Goal: Information Seeking & Learning: Learn about a topic

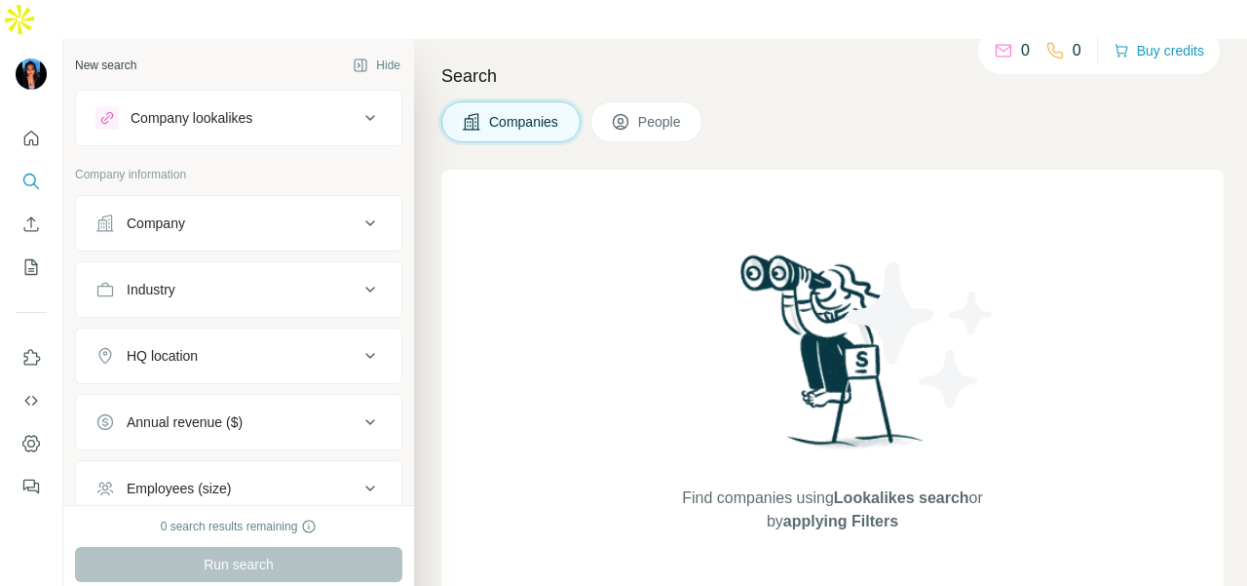
click at [179, 213] on div "Company" at bounding box center [156, 222] width 58 height 19
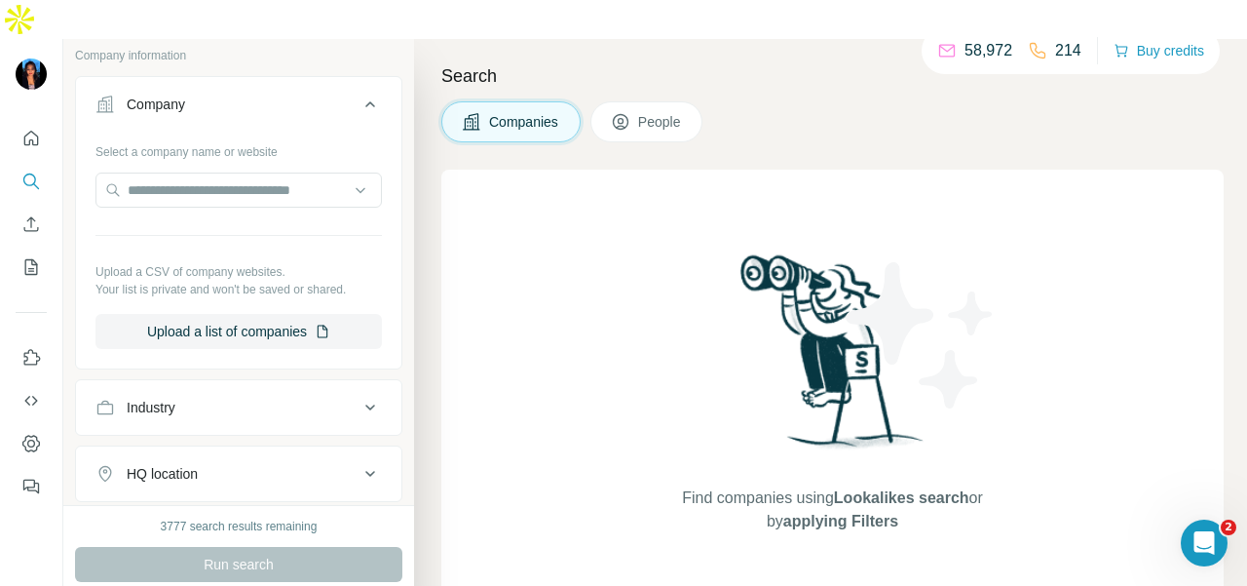
scroll to position [195, 0]
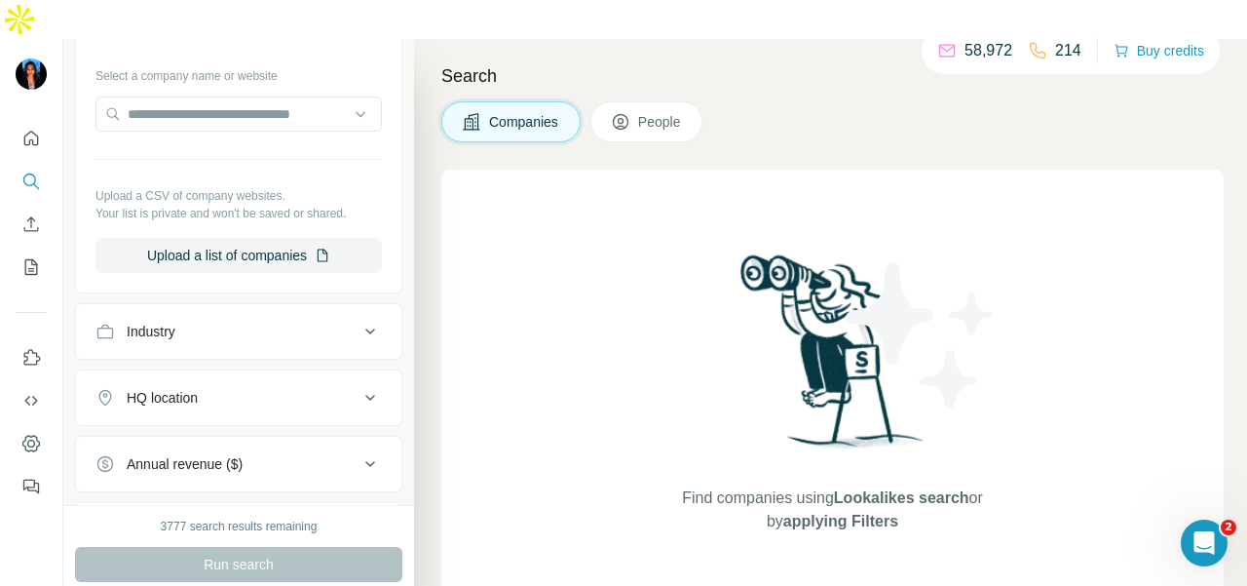
drag, startPoint x: 218, startPoint y: 285, endPoint x: 213, endPoint y: 305, distance: 20.1
click at [220, 322] on div "Industry" at bounding box center [226, 331] width 263 height 19
click at [213, 363] on div at bounding box center [228, 379] width 241 height 33
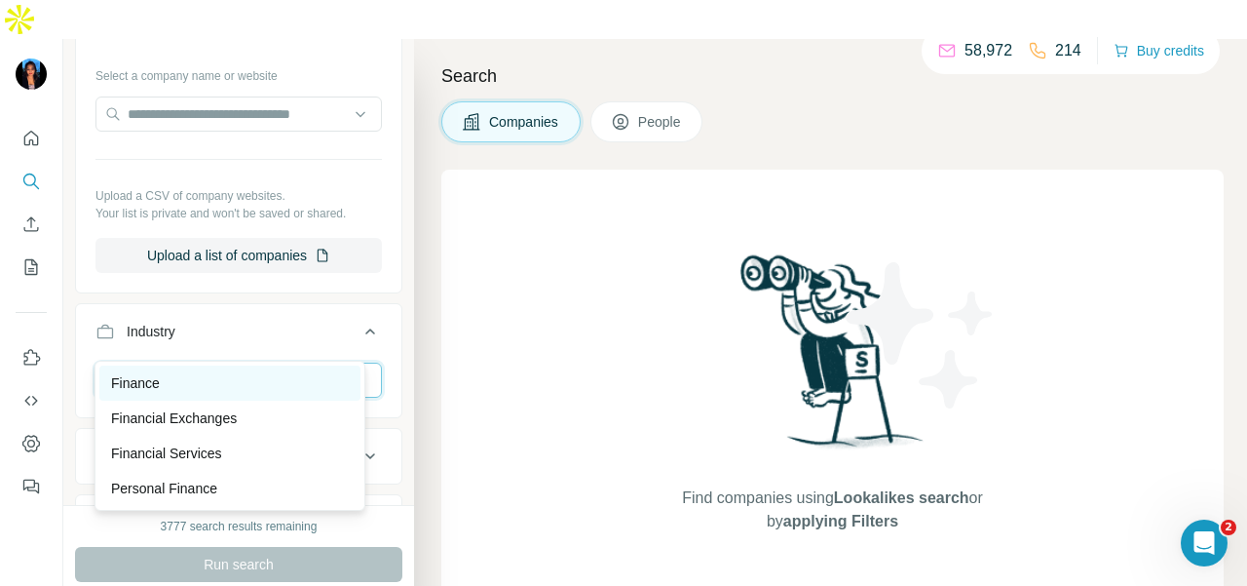
type input "*****"
drag, startPoint x: 246, startPoint y: 379, endPoint x: 246, endPoint y: 360, distance: 18.5
click at [246, 378] on div "Finance" at bounding box center [230, 382] width 238 height 19
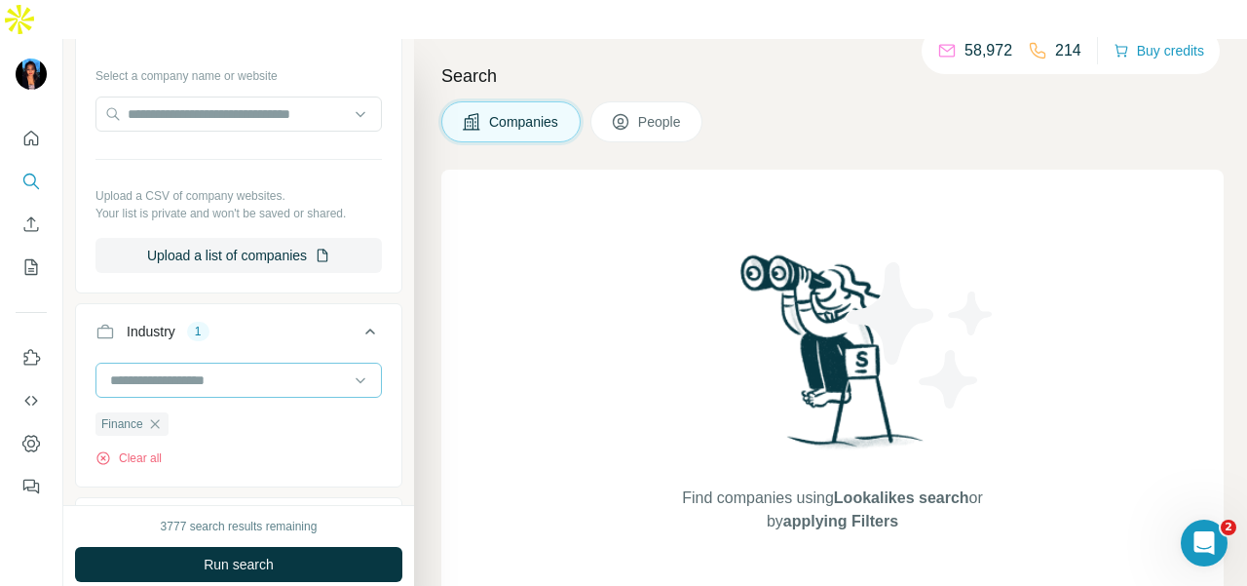
click at [242, 369] on input at bounding box center [228, 379] width 241 height 21
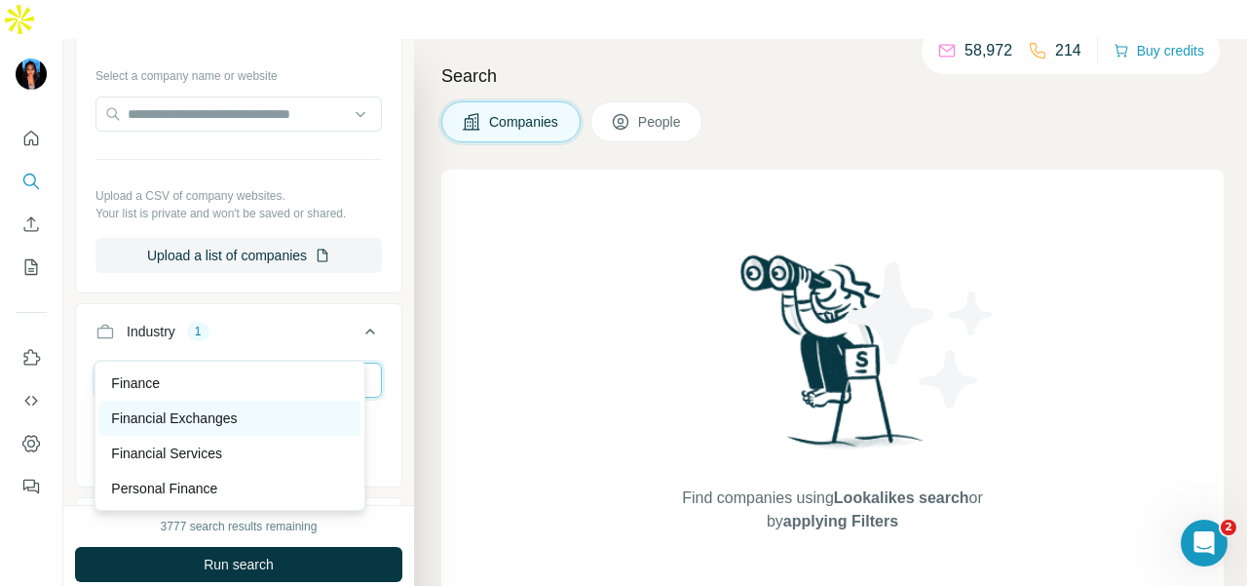
type input "*****"
click at [173, 415] on p "Financial Exchanges" at bounding box center [174, 417] width 126 height 19
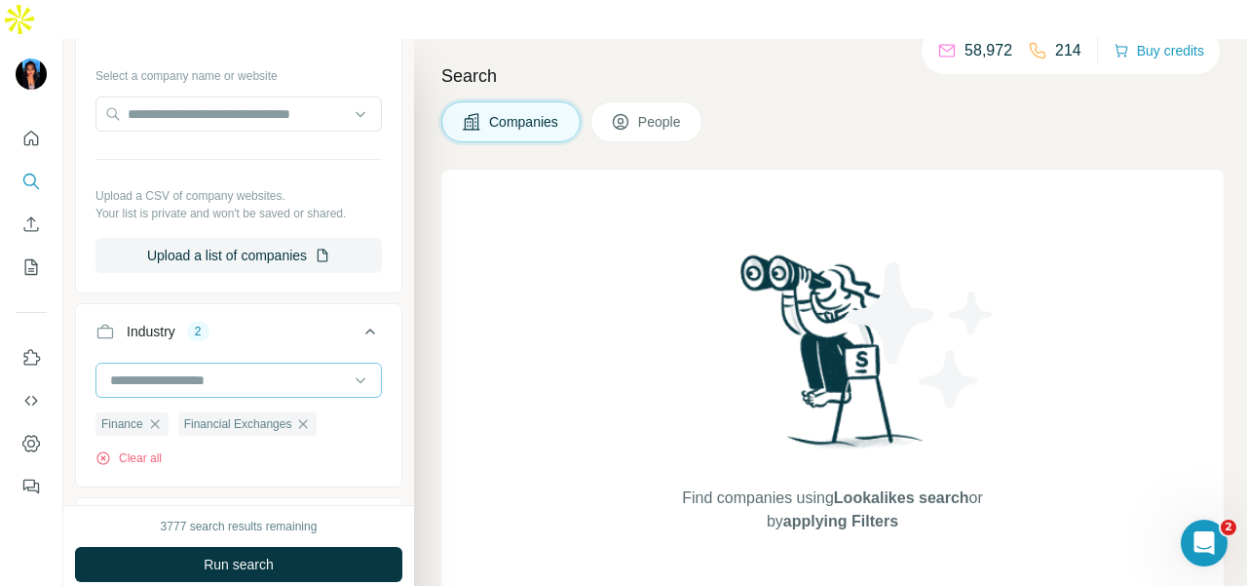
click at [234, 369] on input at bounding box center [228, 379] width 241 height 21
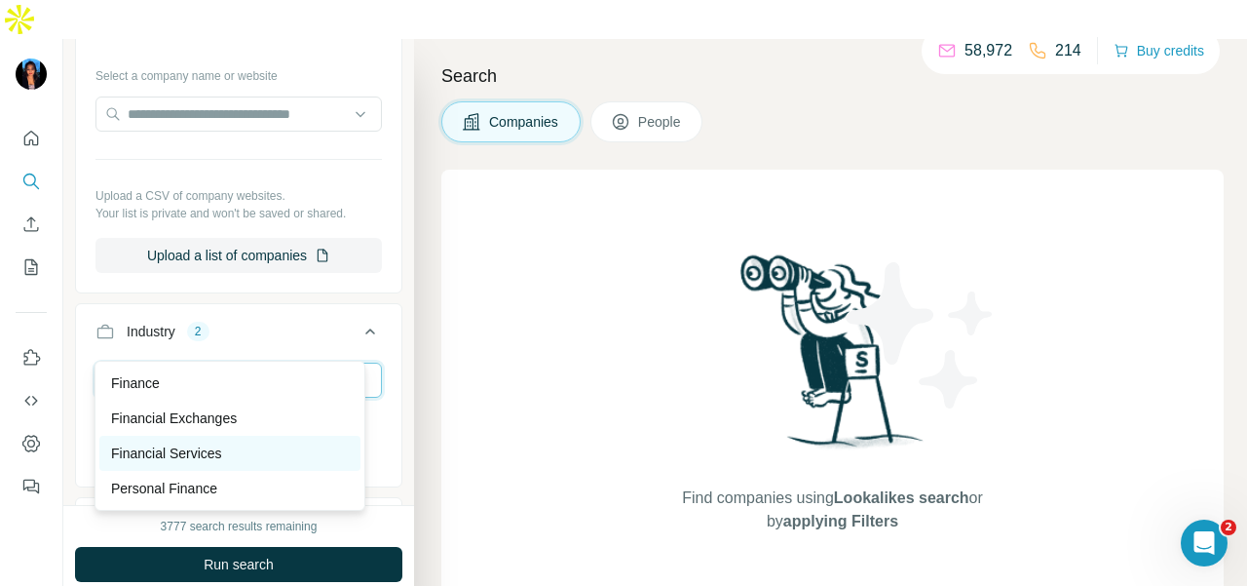
type input "*****"
click at [292, 454] on div "Financial Services" at bounding box center [230, 452] width 238 height 19
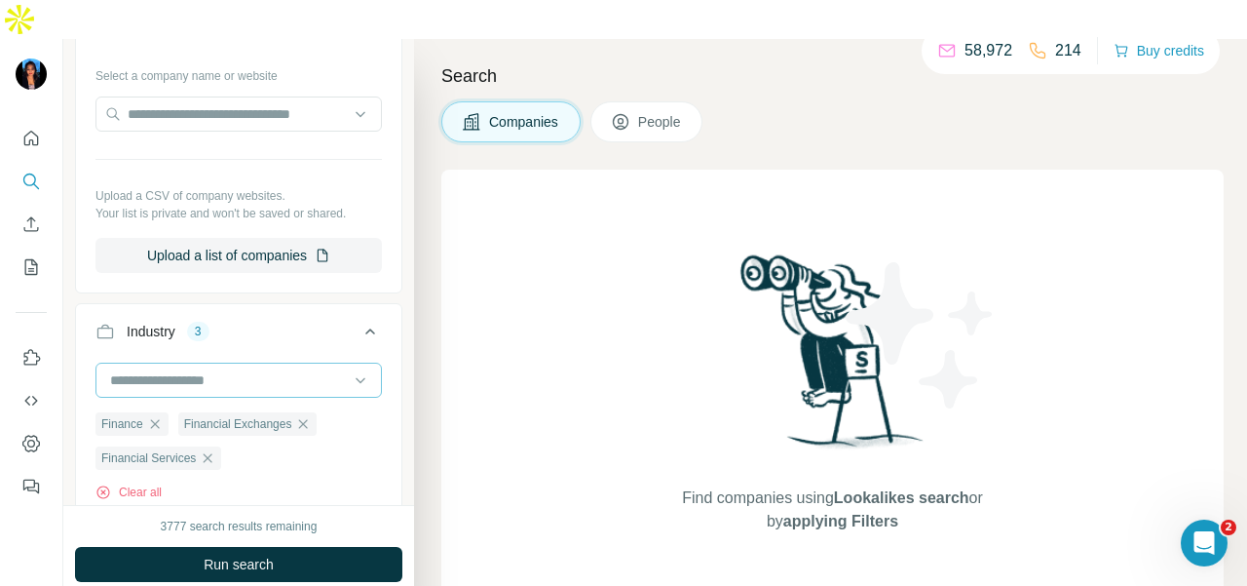
click at [249, 369] on input at bounding box center [228, 379] width 241 height 21
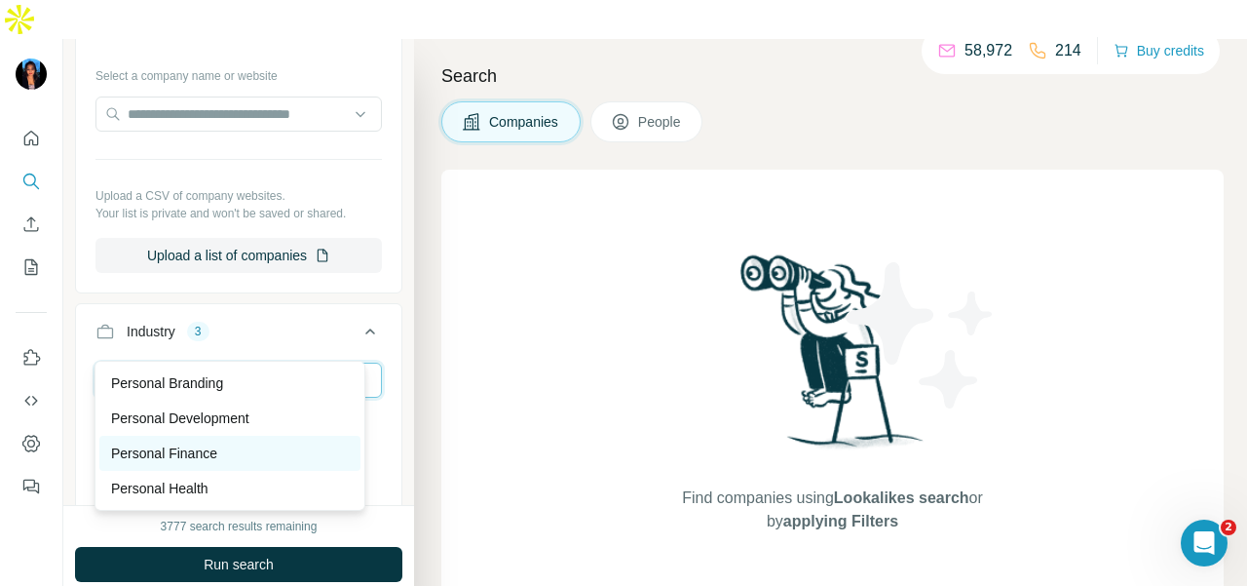
type input "********"
click at [284, 451] on div "Personal Finance" at bounding box center [230, 452] width 238 height 19
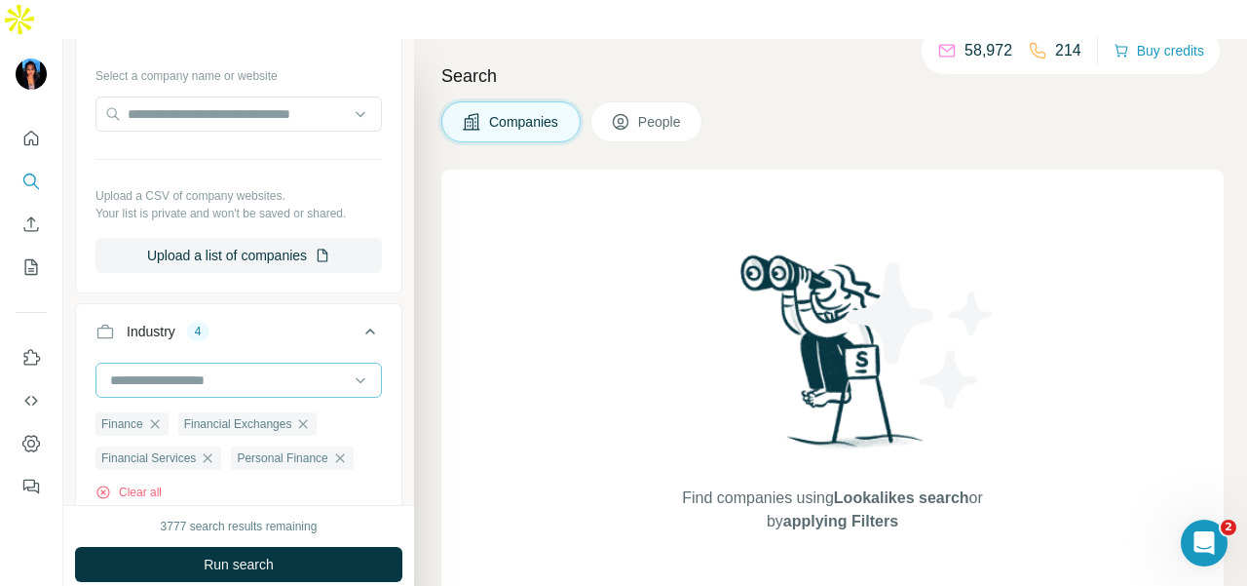
click at [276, 363] on div at bounding box center [228, 379] width 241 height 33
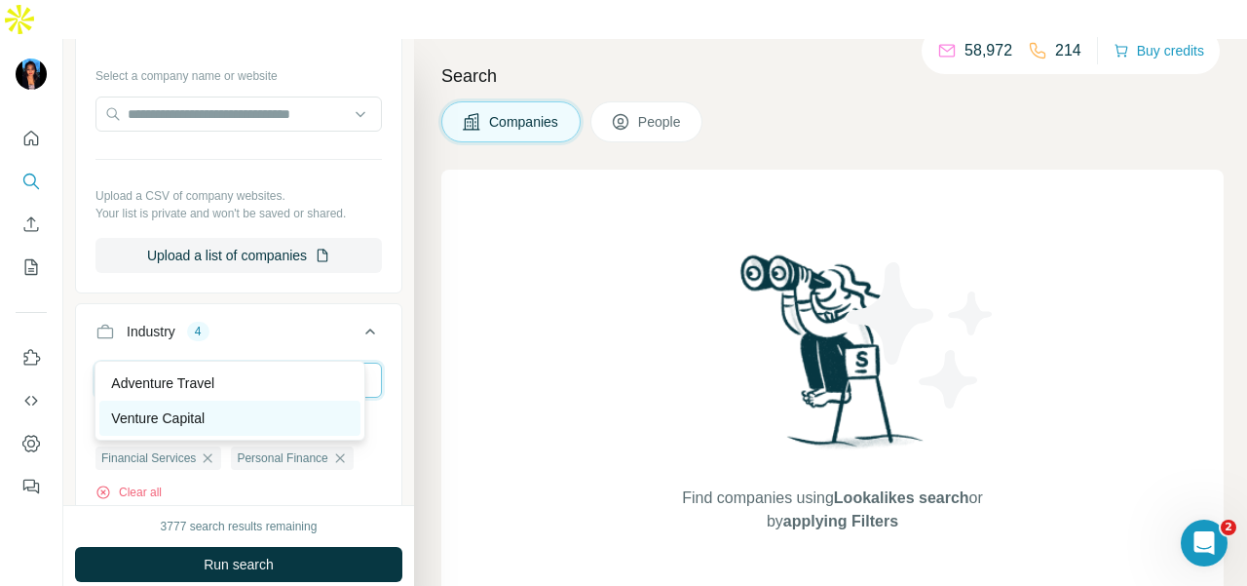
type input "*******"
click at [309, 420] on div "Venture Capital" at bounding box center [230, 417] width 238 height 19
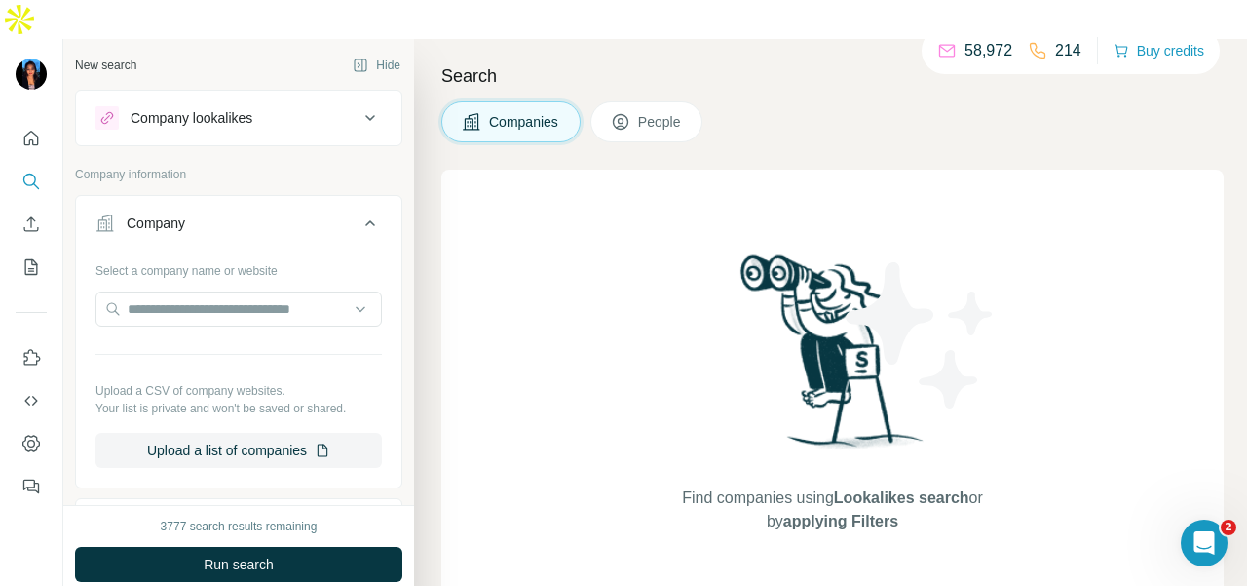
click at [625, 118] on icon at bounding box center [621, 123] width 10 height 11
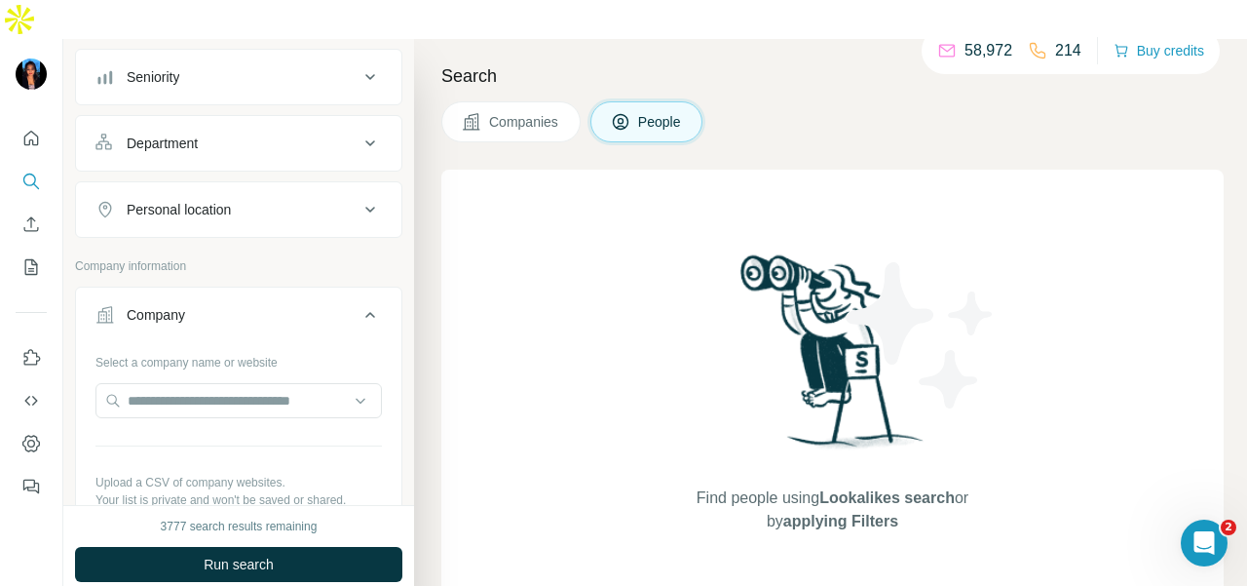
scroll to position [195, 0]
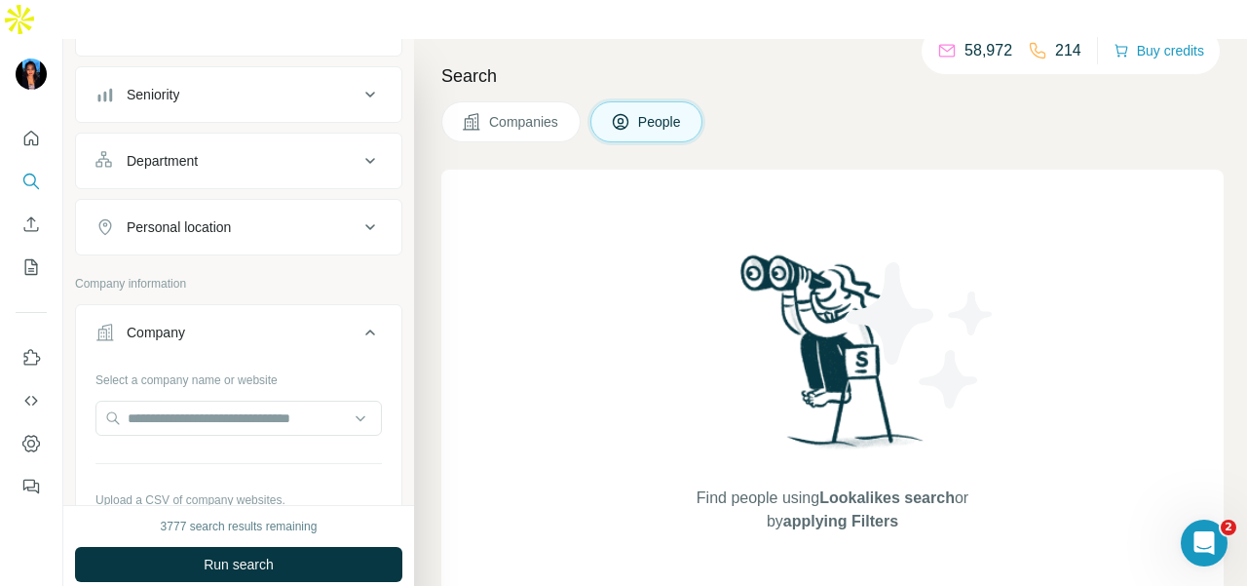
click at [228, 204] on button "Personal location" at bounding box center [238, 227] width 325 height 47
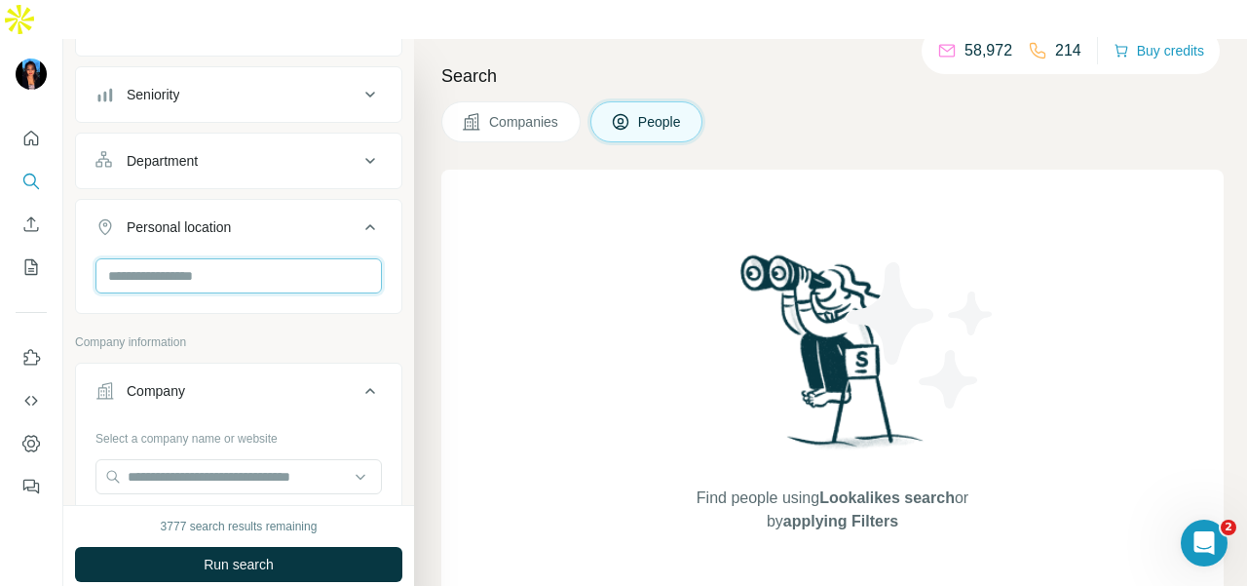
drag, startPoint x: 228, startPoint y: 198, endPoint x: 218, endPoint y: 238, distance: 41.1
click at [212, 258] on input "text" at bounding box center [238, 275] width 286 height 35
type input "*********"
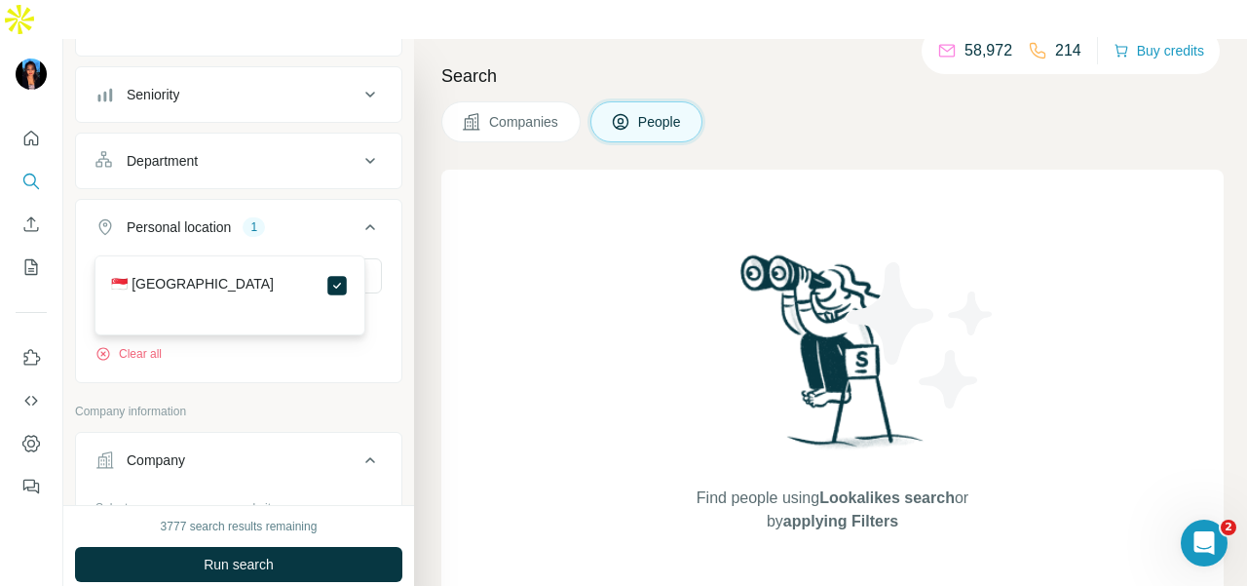
click at [395, 333] on div "New search Hide Company lookalikes Personal information Job title Seniority Dep…" at bounding box center [238, 272] width 351 height 466
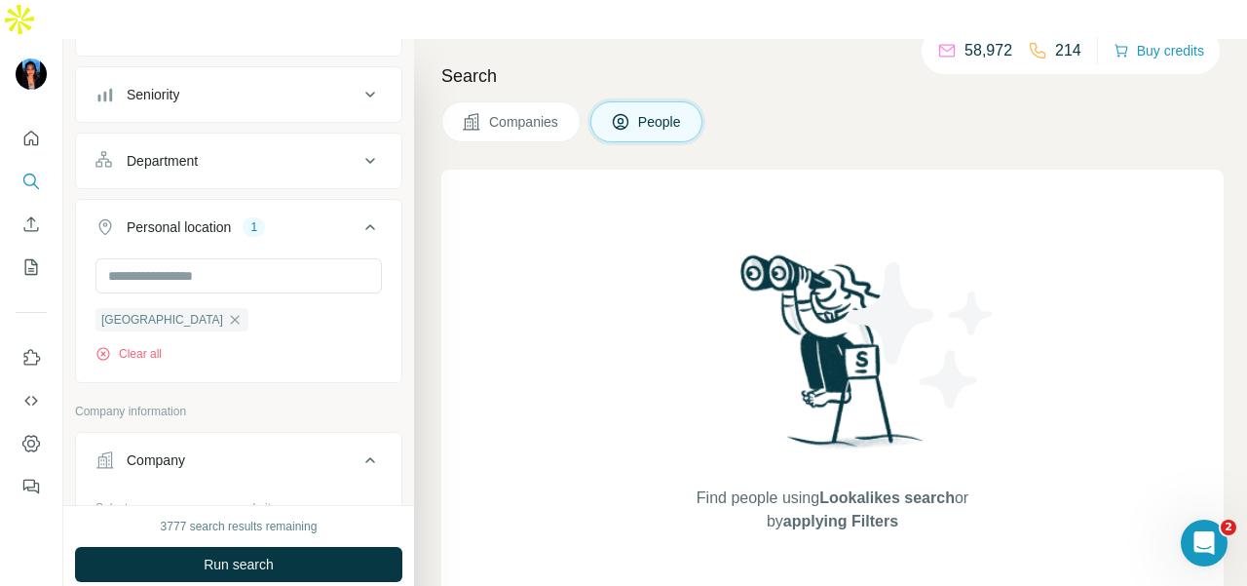
click at [233, 151] on div "Department" at bounding box center [226, 160] width 263 height 19
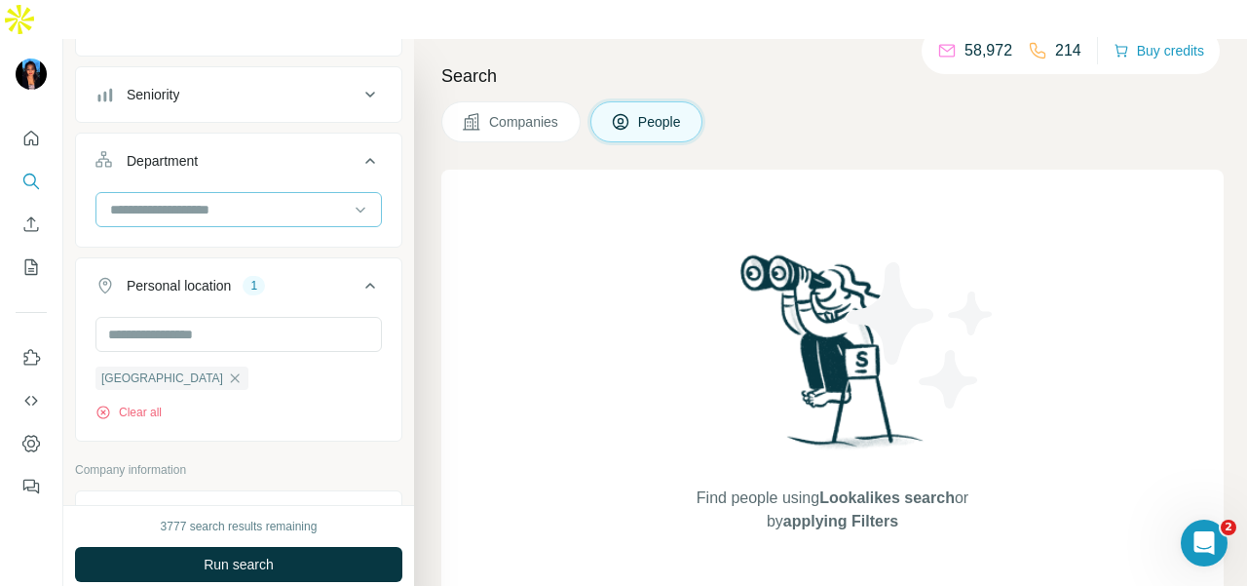
click at [247, 199] on input at bounding box center [228, 209] width 241 height 21
click at [382, 193] on div at bounding box center [238, 217] width 325 height 51
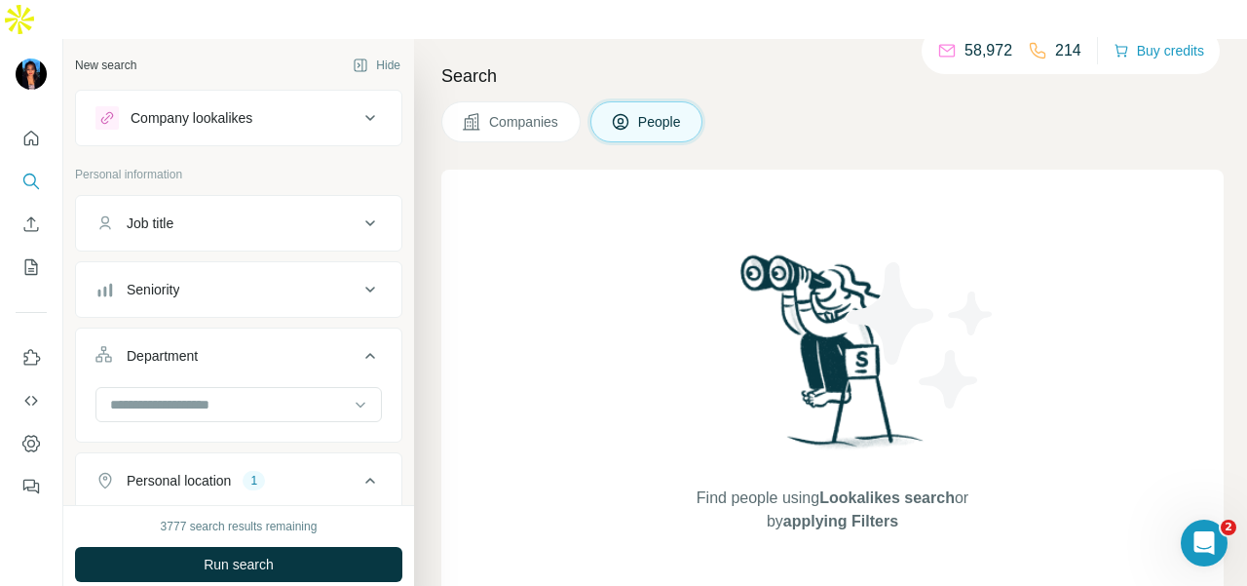
click at [323, 213] on div "Job title" at bounding box center [226, 222] width 263 height 19
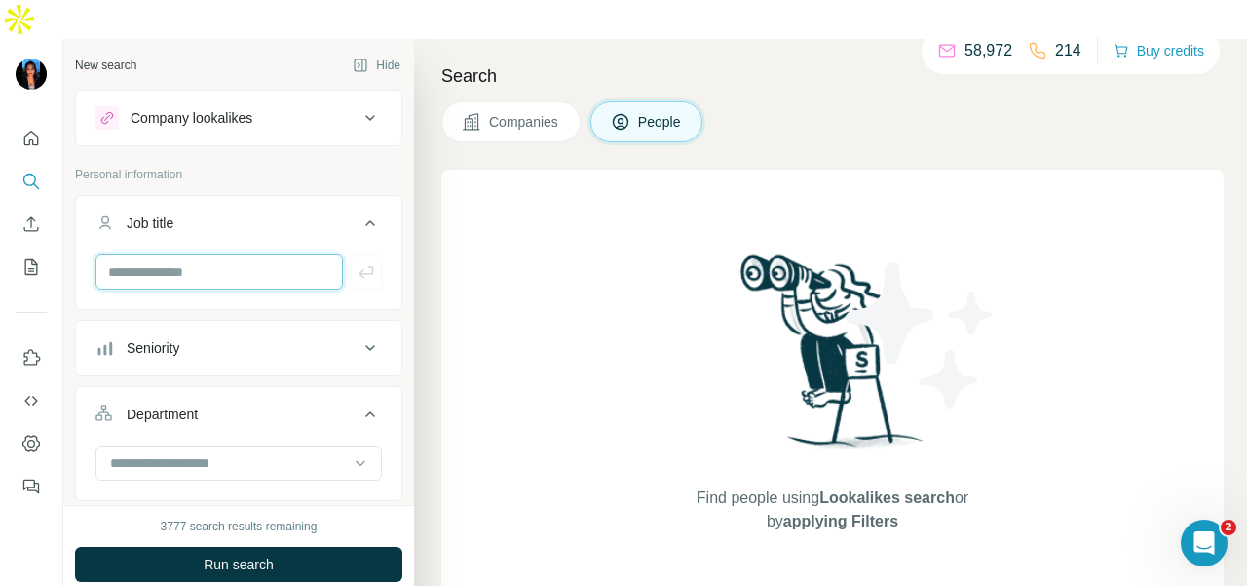
click at [286, 254] on input "text" at bounding box center [218, 271] width 247 height 35
type input "**********"
click at [357, 262] on icon "button" at bounding box center [366, 271] width 19 height 19
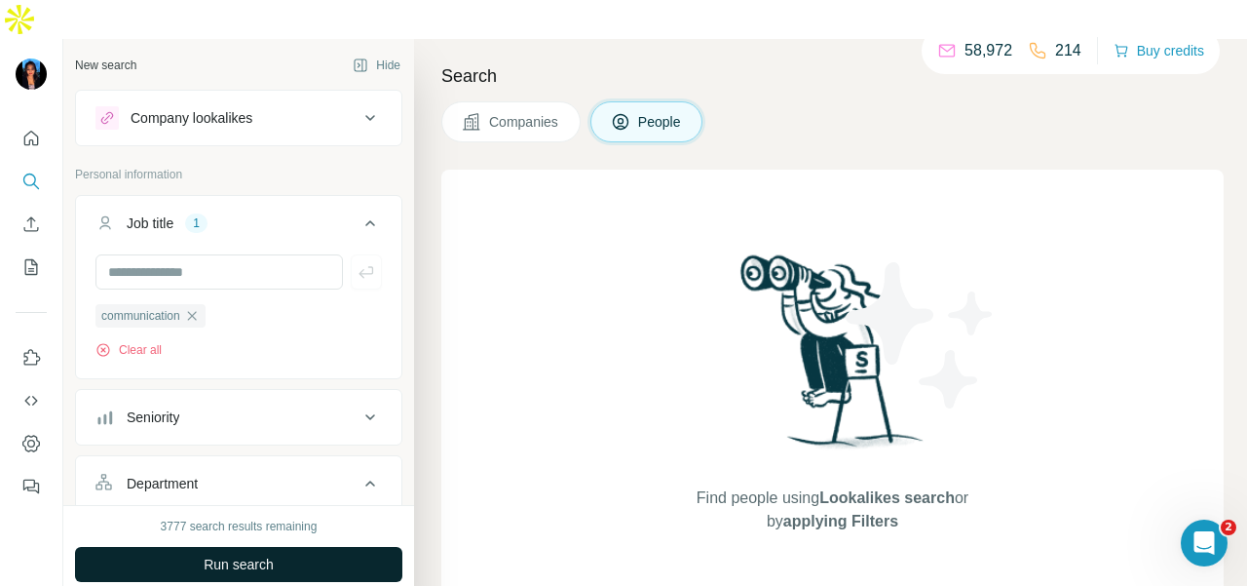
click at [331, 547] on button "Run search" at bounding box center [238, 564] width 327 height 35
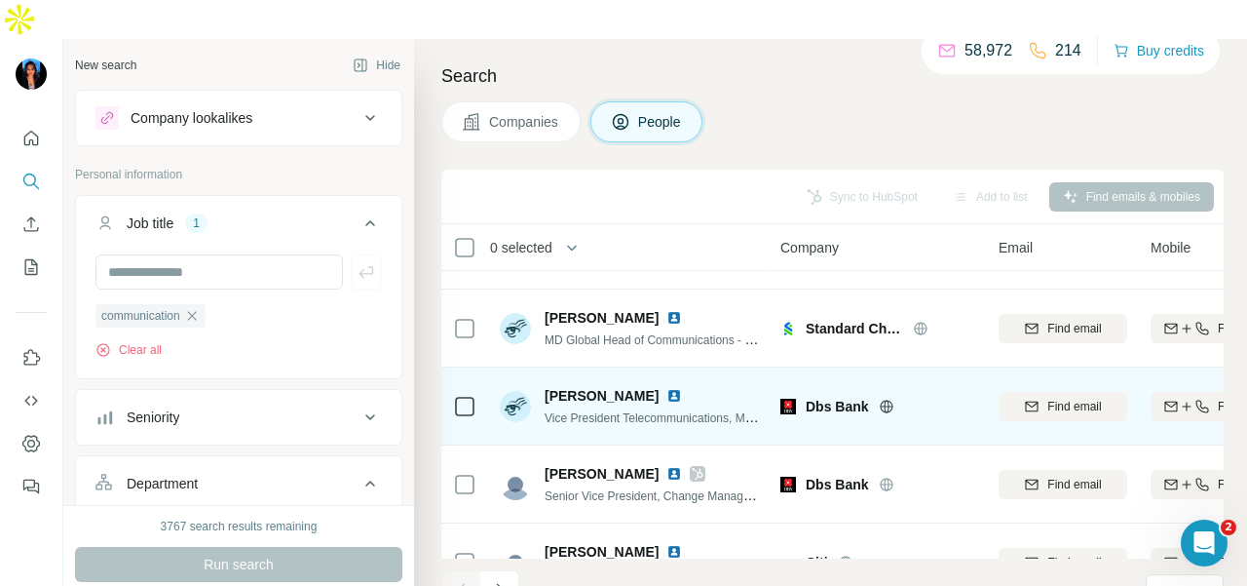
scroll to position [497, 0]
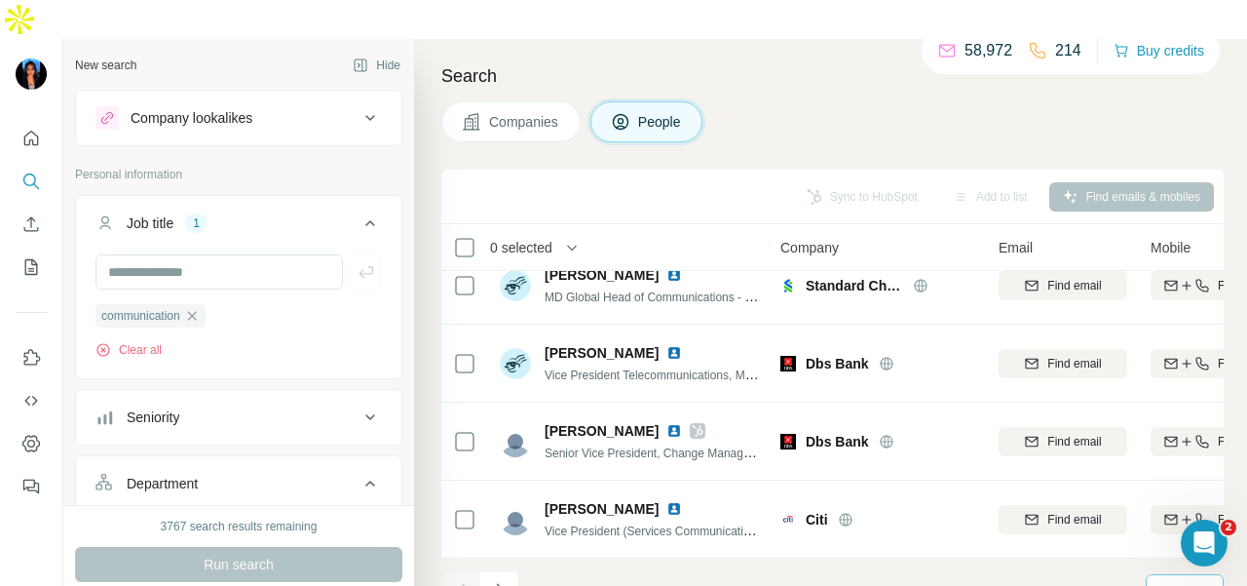
click at [1167, 581] on p "10" at bounding box center [1166, 590] width 16 height 19
click at [1183, 412] on div "60" at bounding box center [1184, 404] width 45 height 19
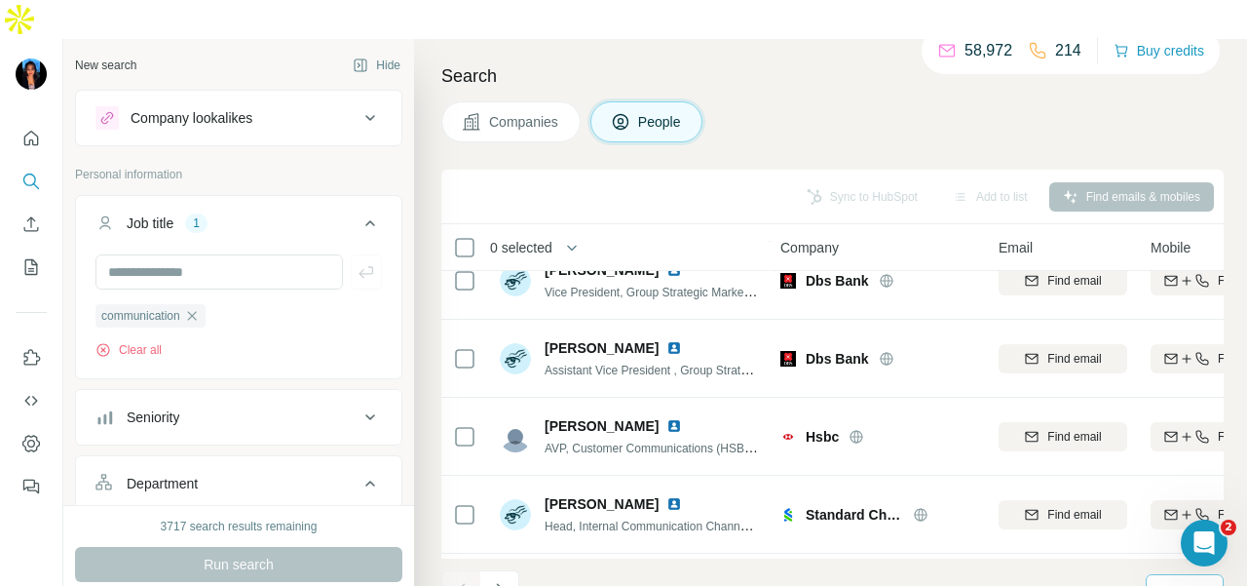
scroll to position [4394, 0]
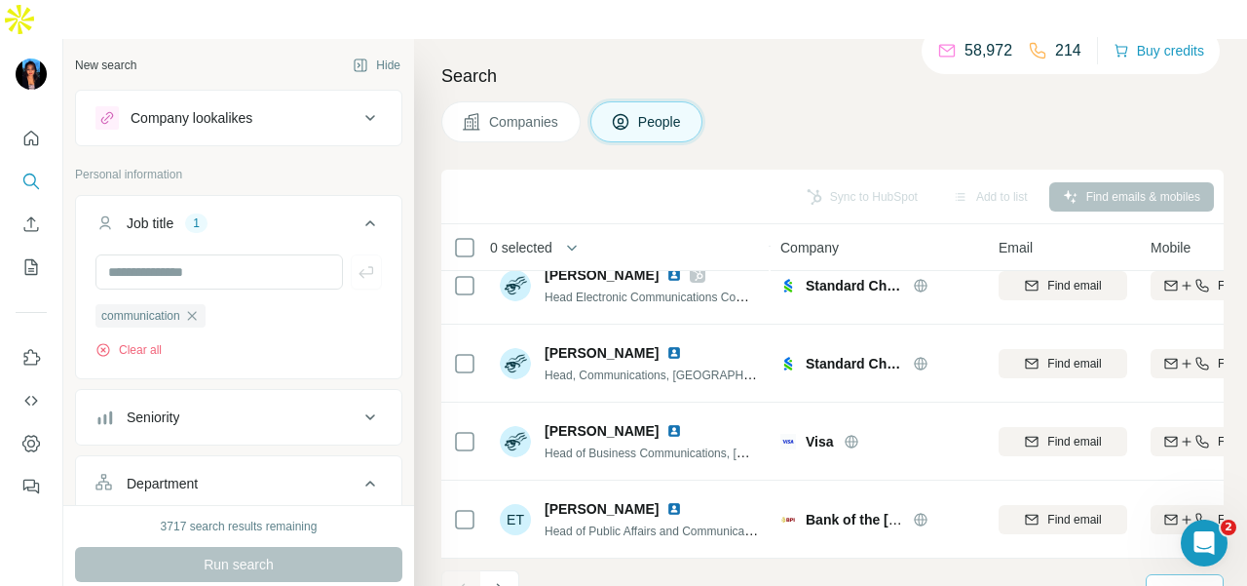
drag, startPoint x: 502, startPoint y: 552, endPoint x: 499, endPoint y: 523, distance: 29.4
click at [499, 580] on icon "Navigate to next page" at bounding box center [499, 589] width 19 height 19
click at [503, 580] on icon "Navigate to next page" at bounding box center [499, 589] width 19 height 19
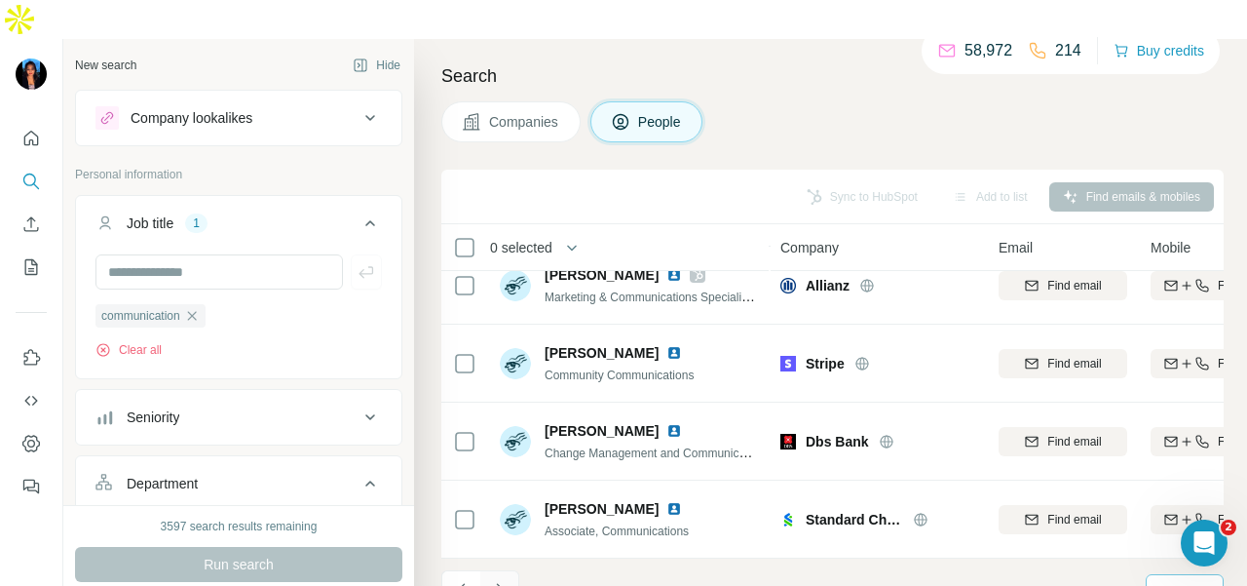
click at [504, 570] on button "Navigate to next page" at bounding box center [499, 589] width 39 height 39
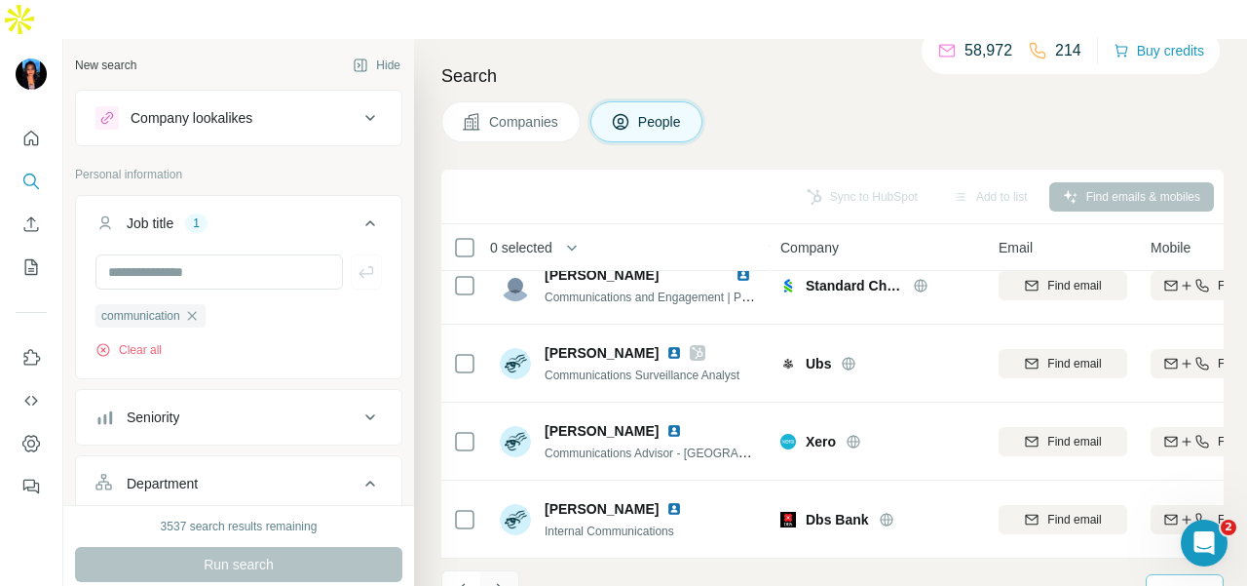
click at [503, 580] on icon "Navigate to next page" at bounding box center [499, 589] width 19 height 19
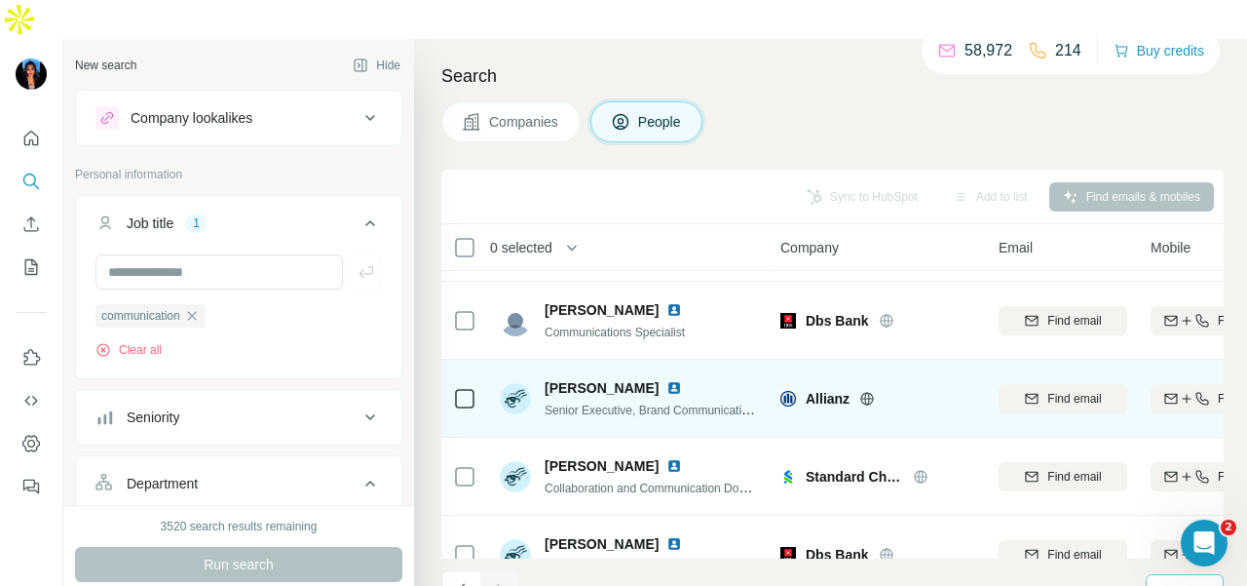
scroll to position [0, 0]
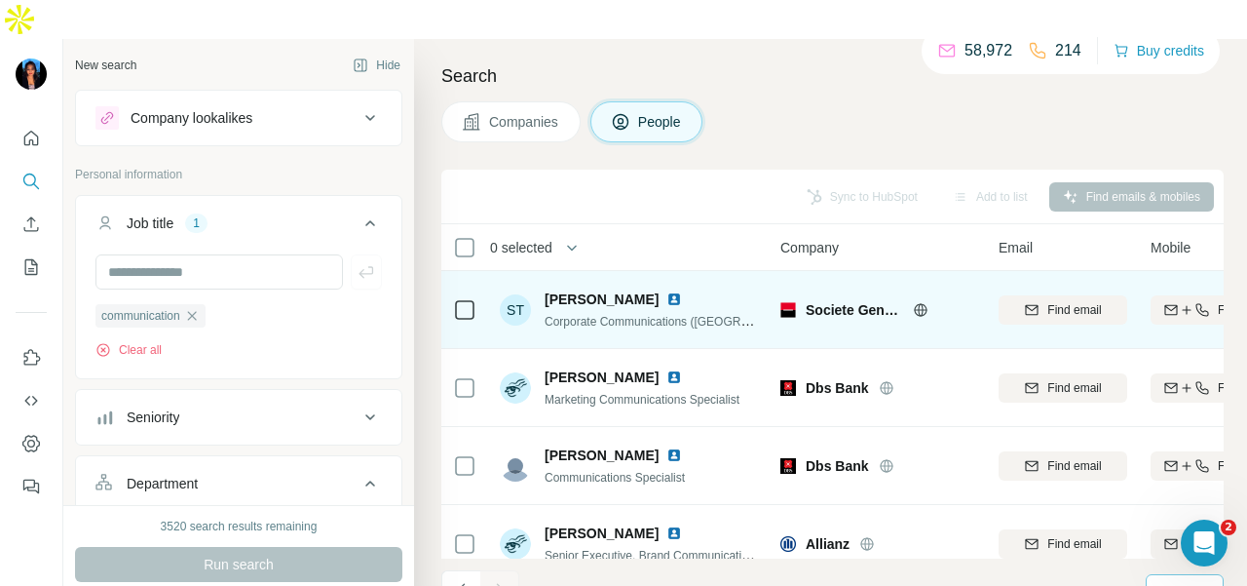
click at [666, 291] on img at bounding box center [674, 299] width 16 height 16
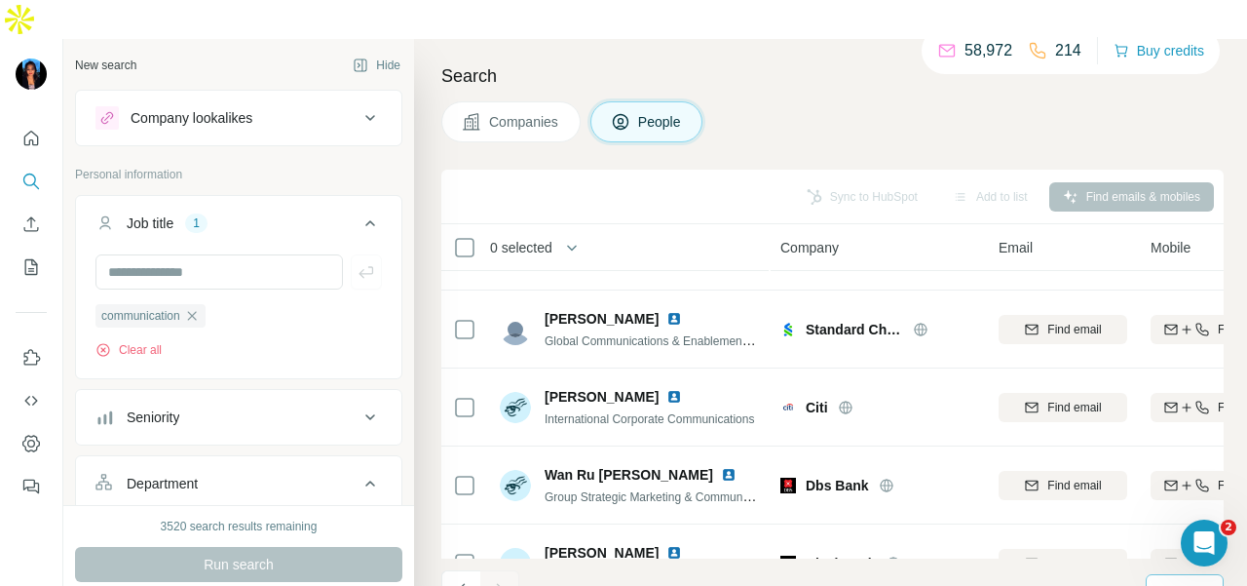
scroll to position [1042, 0]
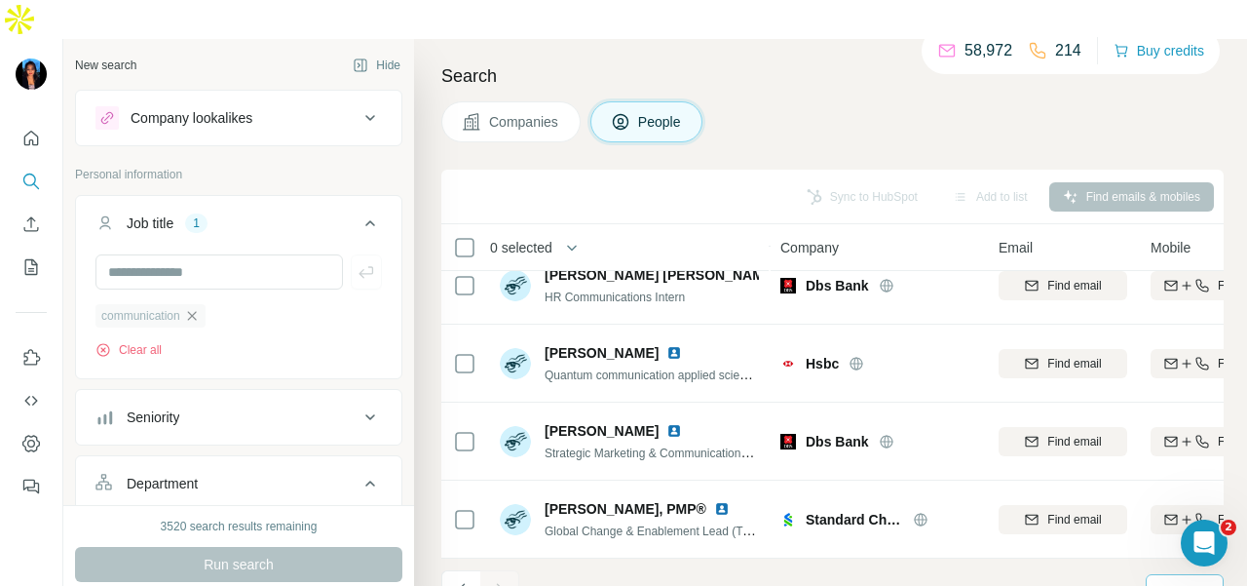
click at [197, 308] on icon "button" at bounding box center [192, 316] width 16 height 16
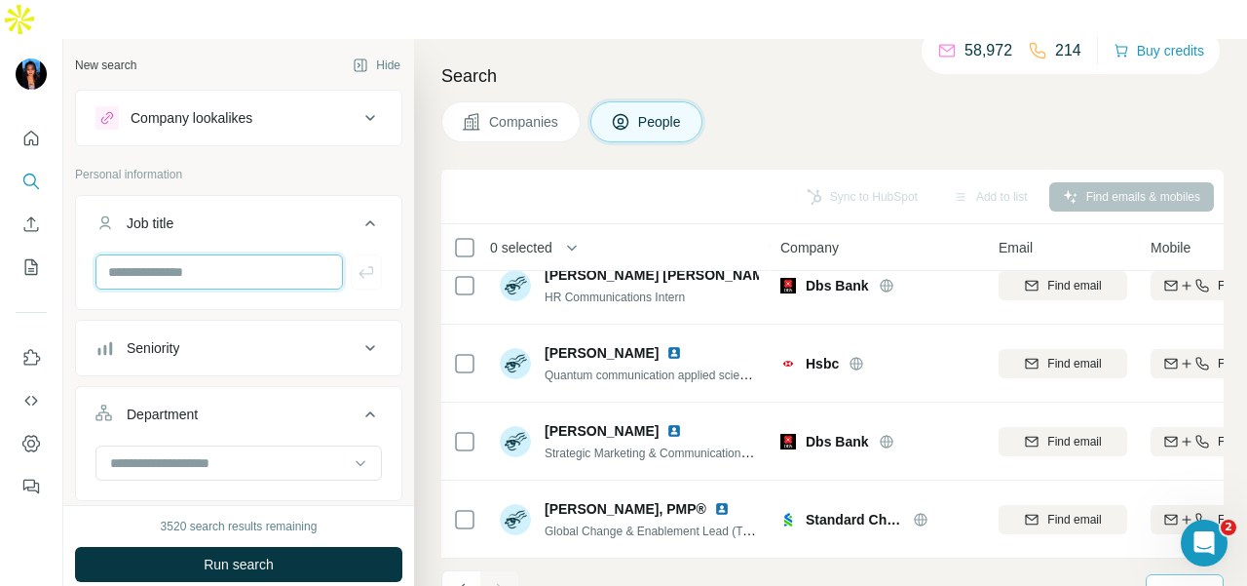
click at [230, 254] on input "text" at bounding box center [218, 271] width 247 height 35
type input "**********"
click at [351, 254] on button "button" at bounding box center [366, 271] width 31 height 35
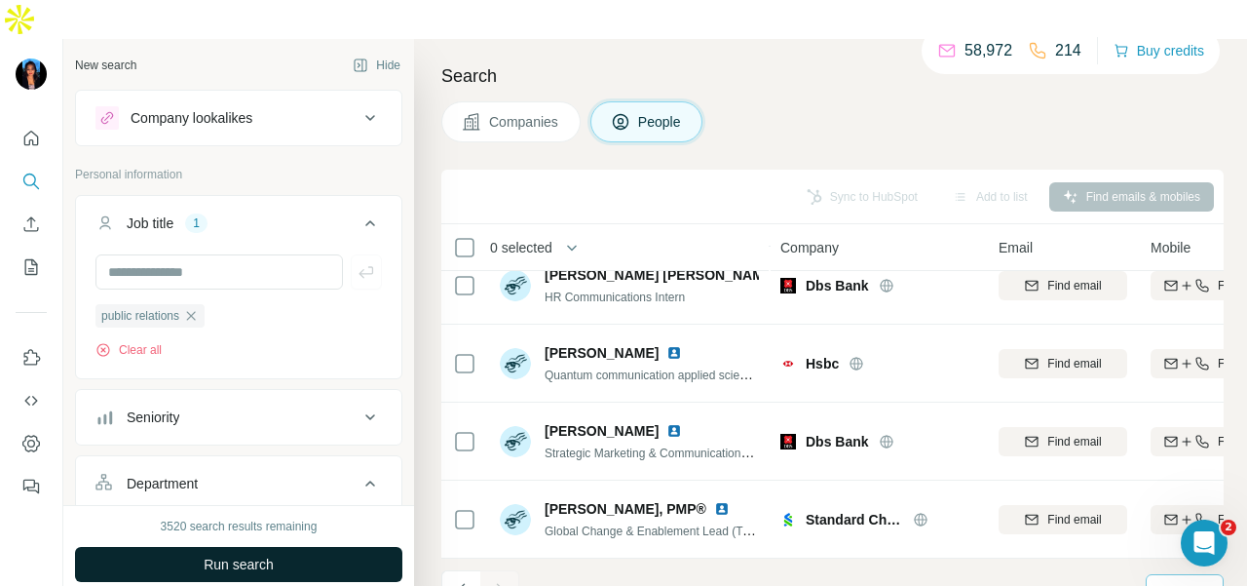
click at [330, 547] on button "Run search" at bounding box center [238, 564] width 327 height 35
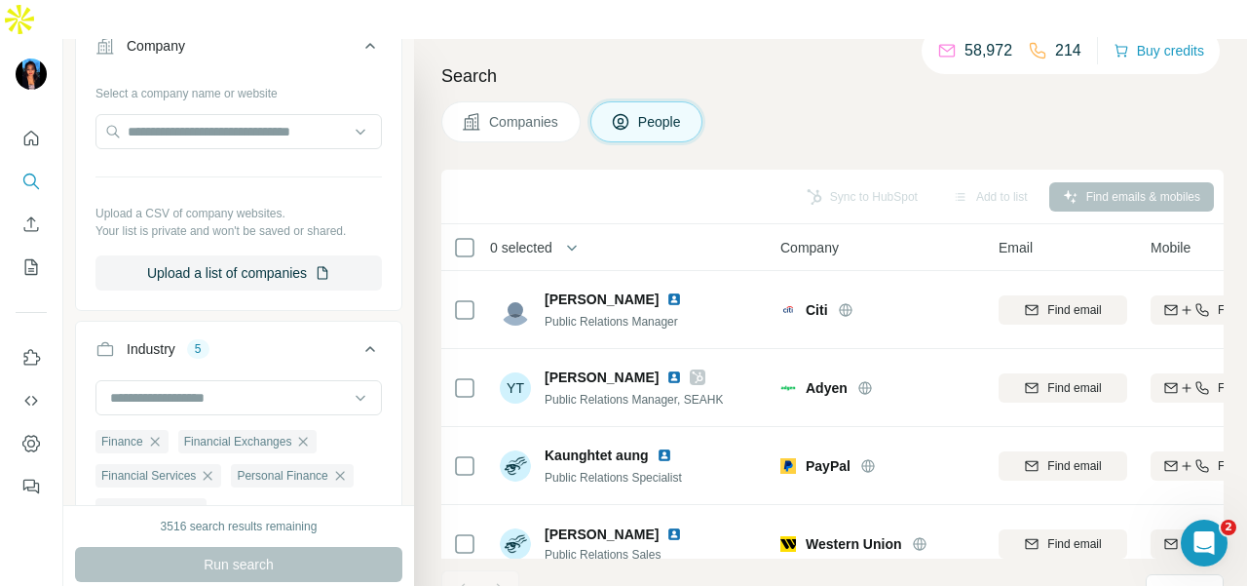
scroll to position [877, 0]
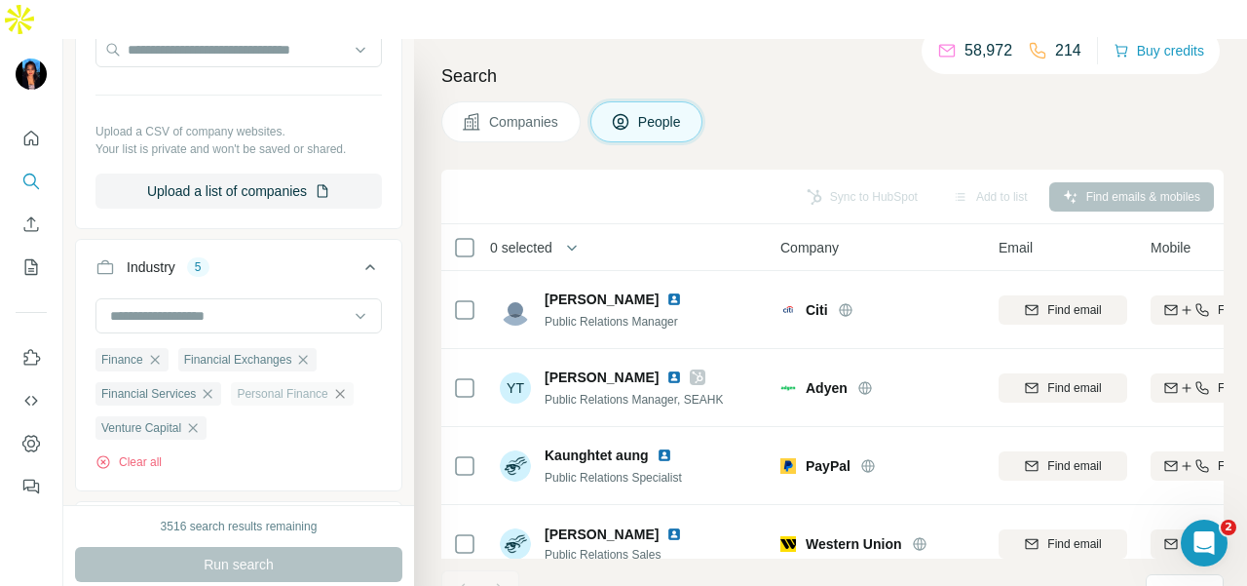
click at [347, 386] on icon "button" at bounding box center [340, 394] width 16 height 16
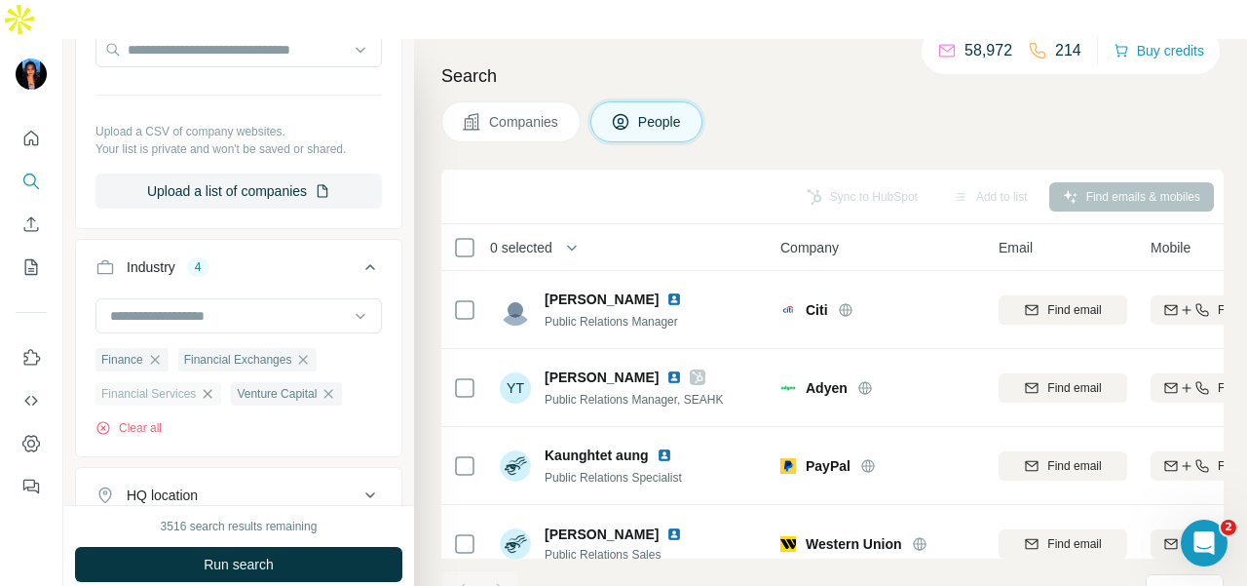
click at [212, 386] on icon "button" at bounding box center [208, 394] width 16 height 16
click at [308, 355] on icon "button" at bounding box center [303, 359] width 9 height 9
drag, startPoint x: 156, startPoint y: 315, endPoint x: 241, endPoint y: 465, distance: 172.3
click at [155, 352] on icon "button" at bounding box center [155, 360] width 16 height 16
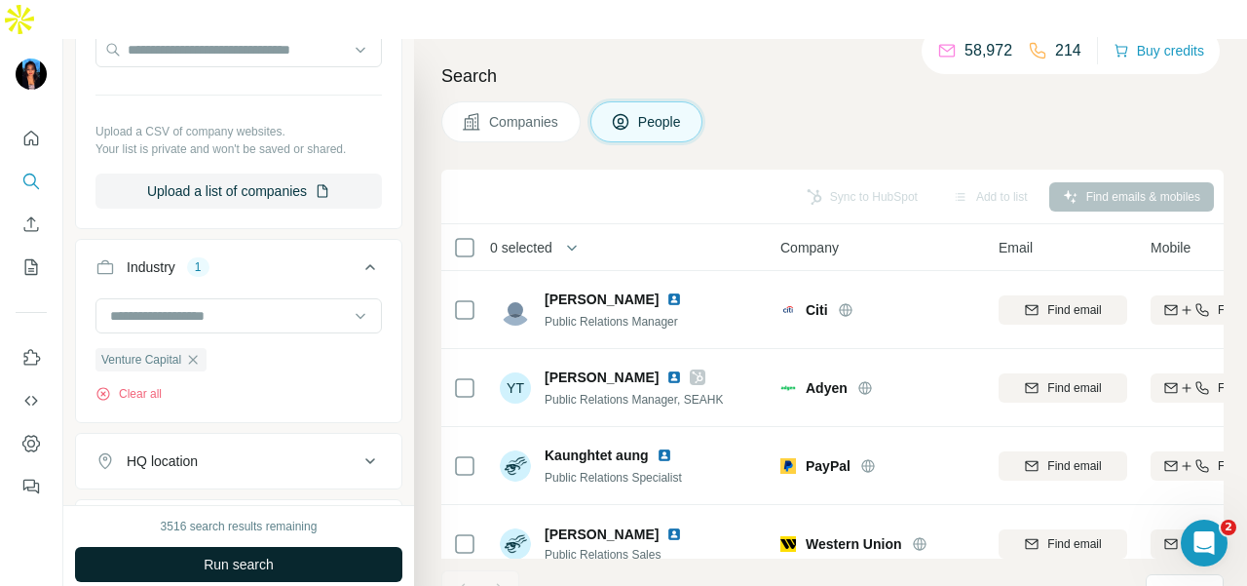
click at [312, 547] on button "Run search" at bounding box center [238, 564] width 327 height 35
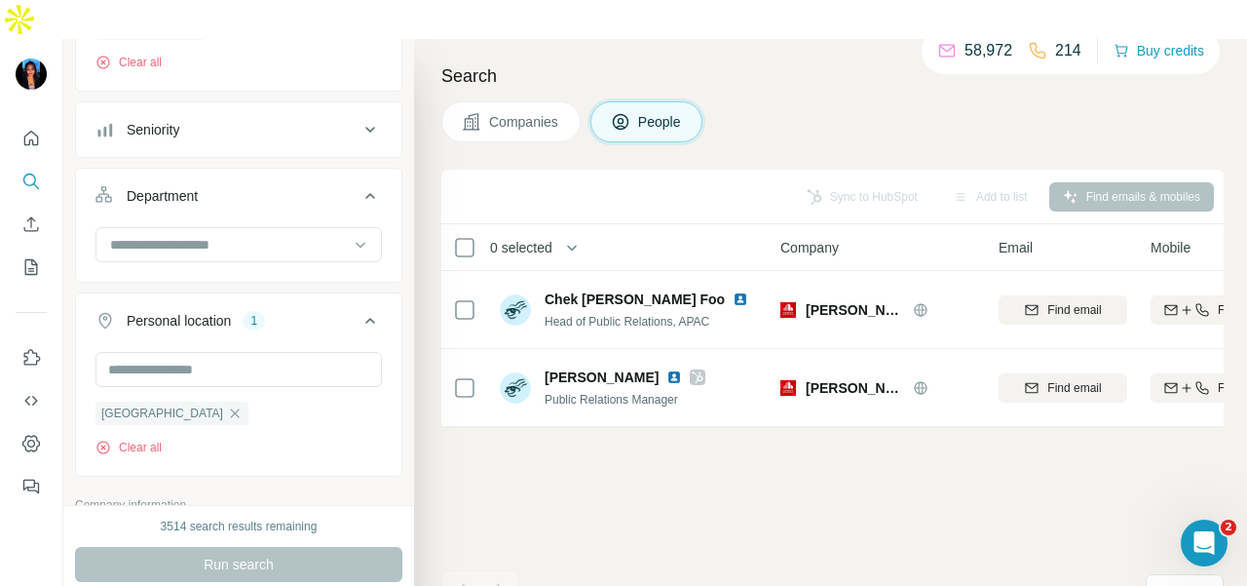
scroll to position [195, 0]
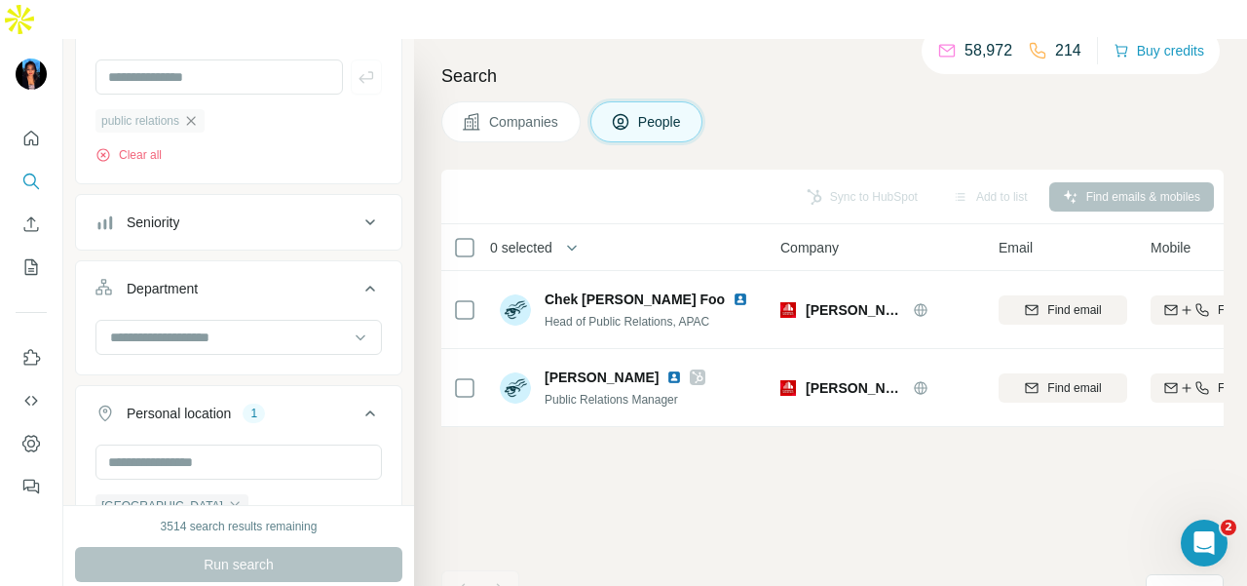
click at [196, 116] on icon "button" at bounding box center [191, 120] width 9 height 9
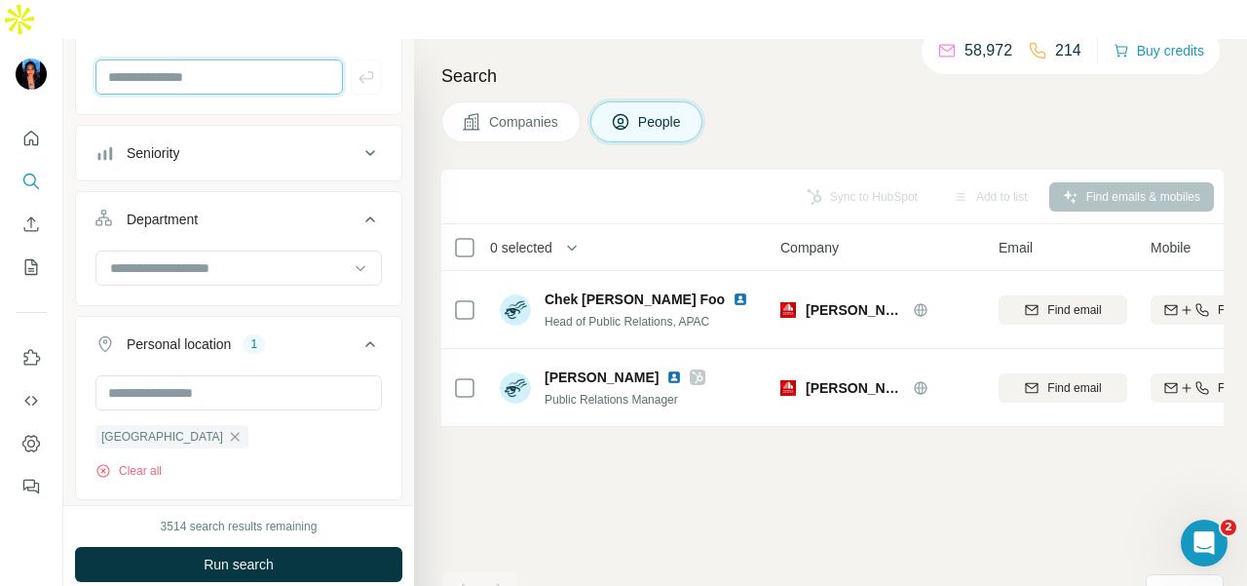
click at [207, 59] on input "text" at bounding box center [218, 76] width 247 height 35
type input "**********"
click at [351, 59] on button "button" at bounding box center [366, 76] width 31 height 35
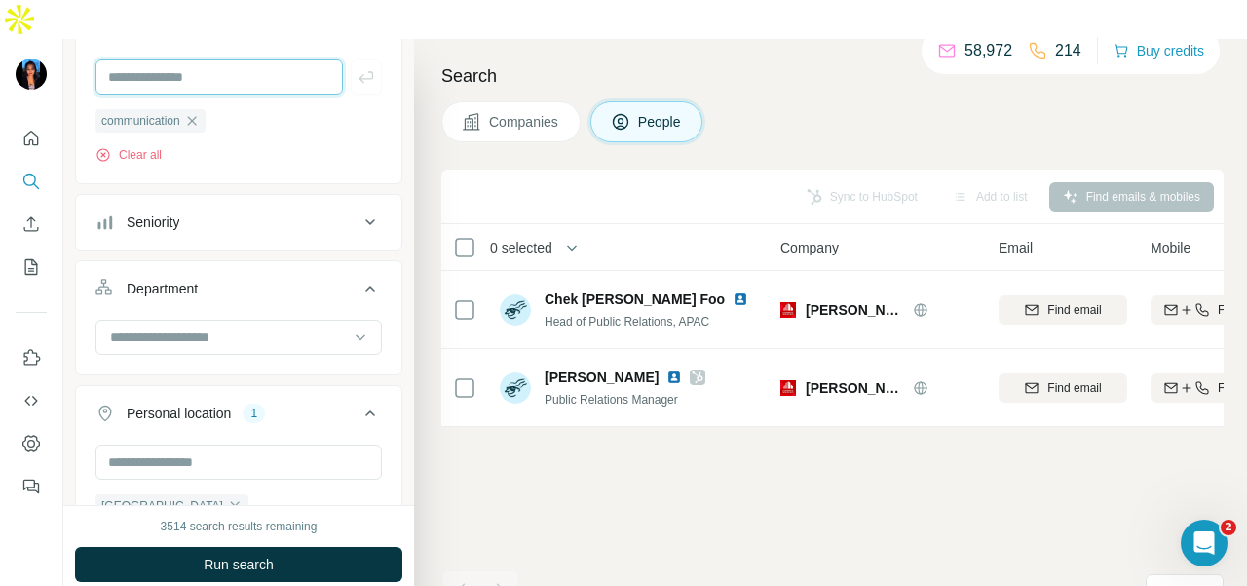
click at [216, 59] on input "text" at bounding box center [218, 76] width 247 height 35
type input "*****"
click at [357, 67] on icon "button" at bounding box center [366, 76] width 19 height 19
drag, startPoint x: 267, startPoint y: 526, endPoint x: 263, endPoint y: 555, distance: 29.5
click at [267, 554] on span "Run search" at bounding box center [239, 563] width 70 height 19
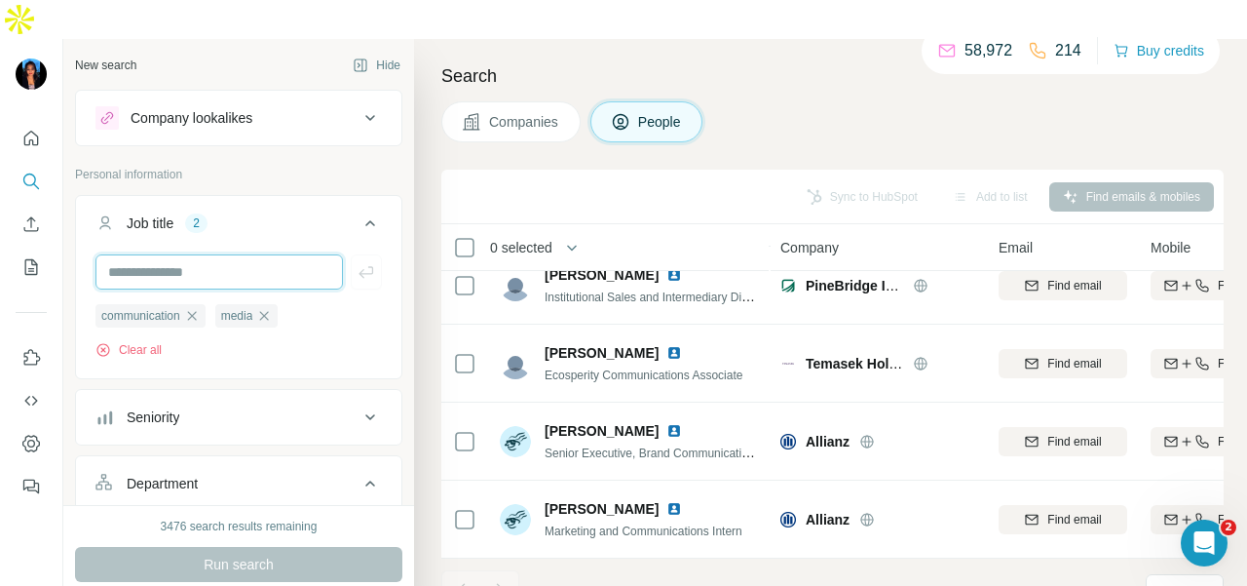
click at [289, 254] on input "text" at bounding box center [218, 271] width 247 height 35
type input "*"
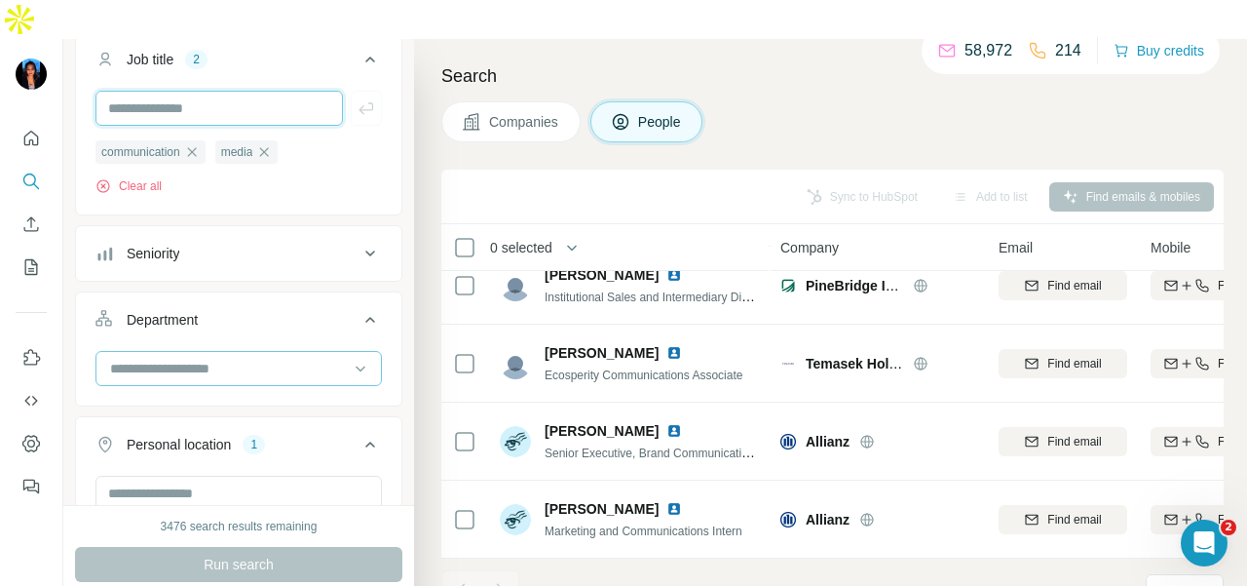
scroll to position [195, 0]
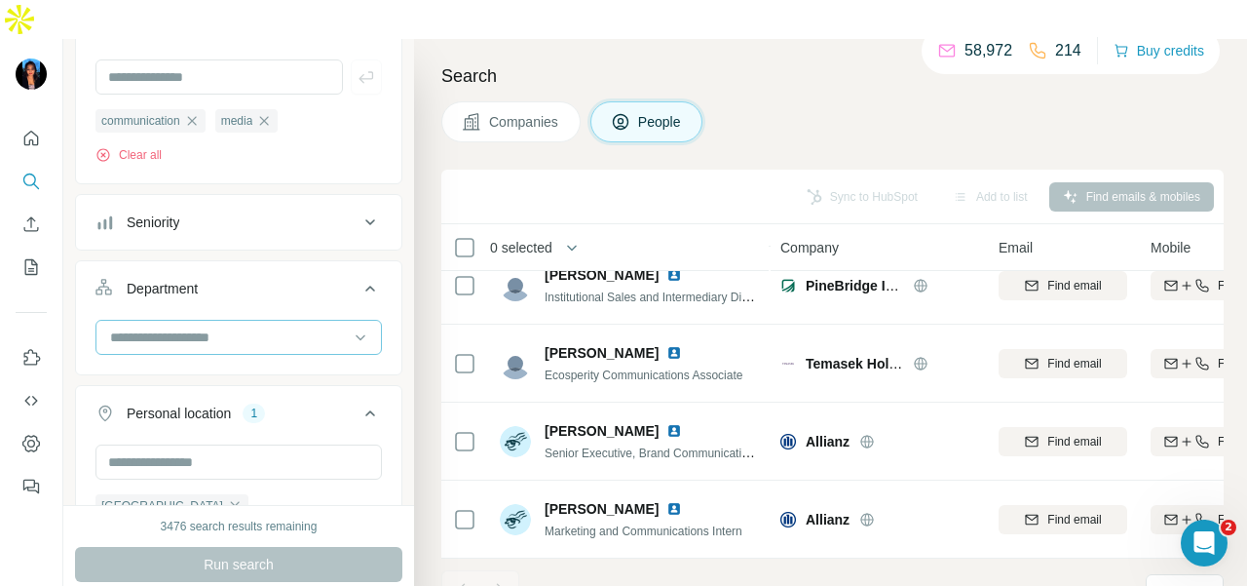
click at [284, 321] on div at bounding box center [228, 337] width 241 height 33
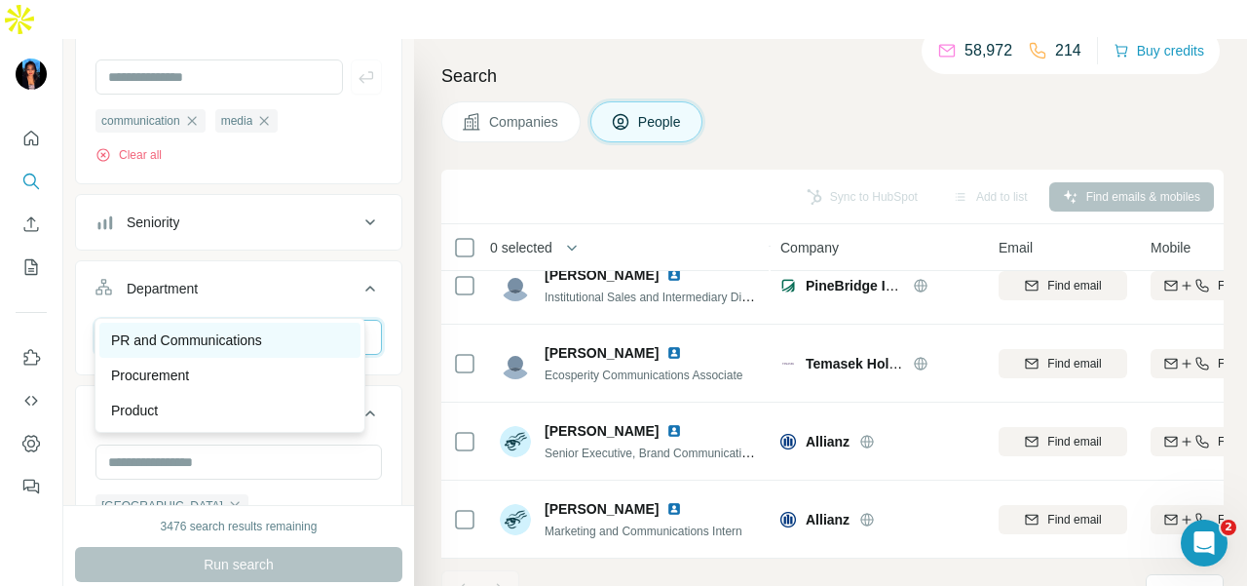
type input "**"
click at [262, 332] on p "PR and Communications" at bounding box center [186, 339] width 151 height 19
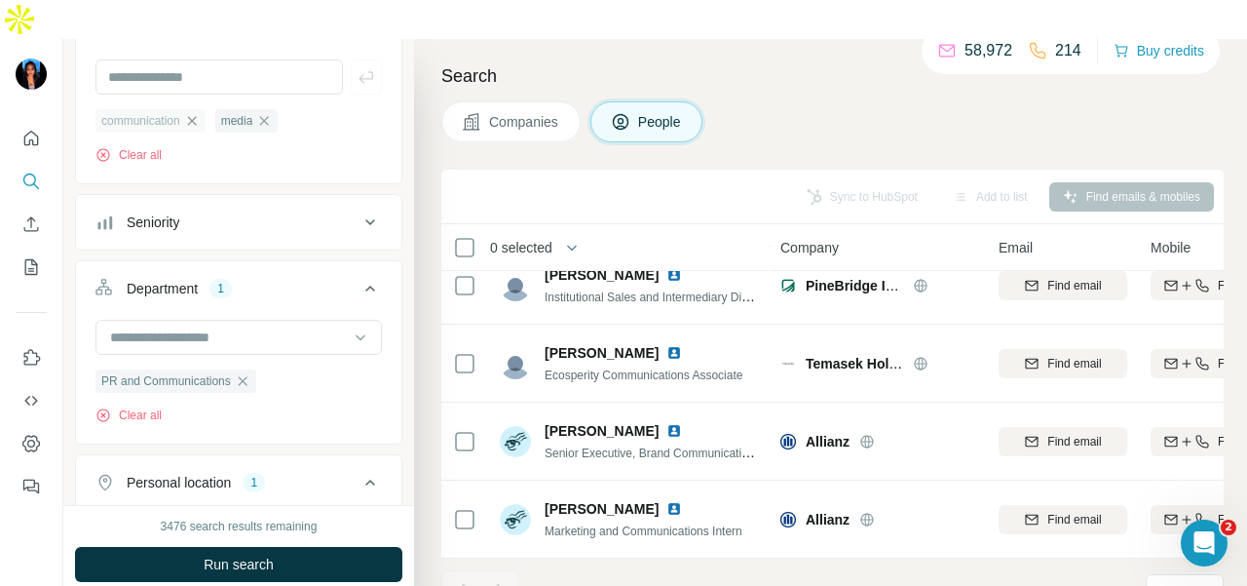
click at [200, 113] on icon "button" at bounding box center [192, 121] width 16 height 16
click at [146, 113] on icon "button" at bounding box center [145, 121] width 16 height 16
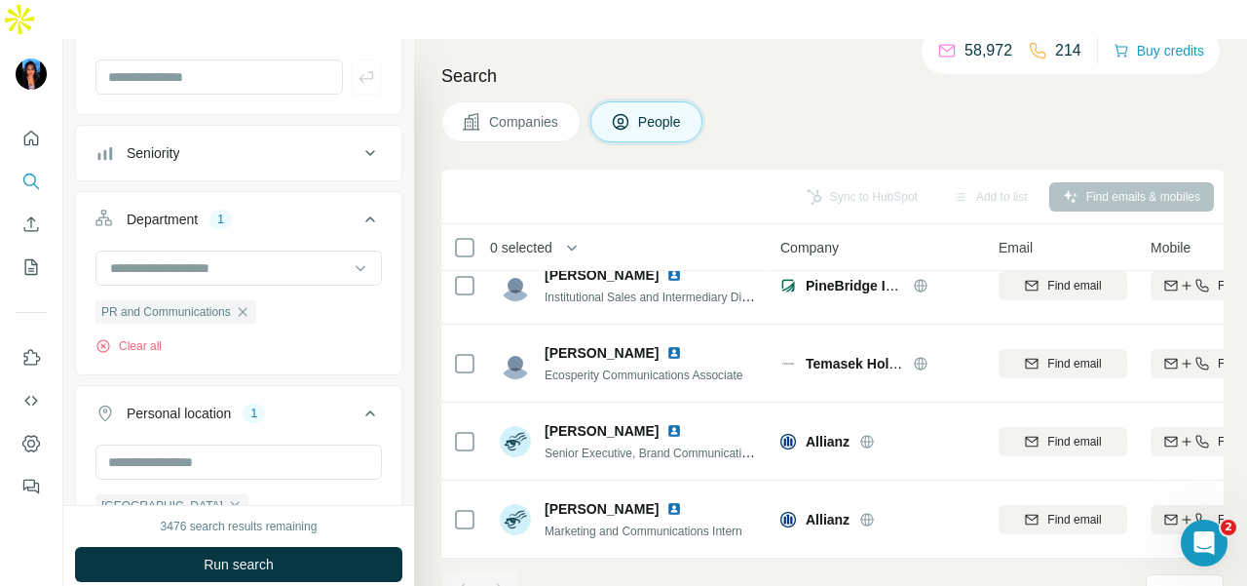
drag, startPoint x: 317, startPoint y: 529, endPoint x: 314, endPoint y: 580, distance: 50.7
click at [315, 547] on button "Run search" at bounding box center [238, 564] width 327 height 35
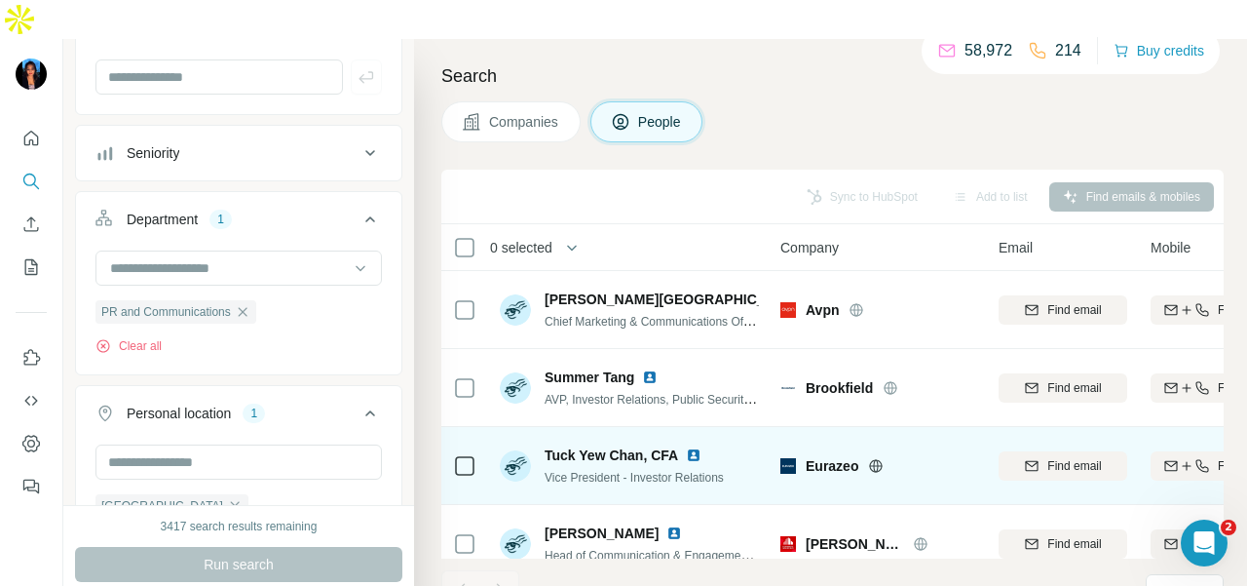
click at [701, 447] on img at bounding box center [694, 455] width 16 height 16
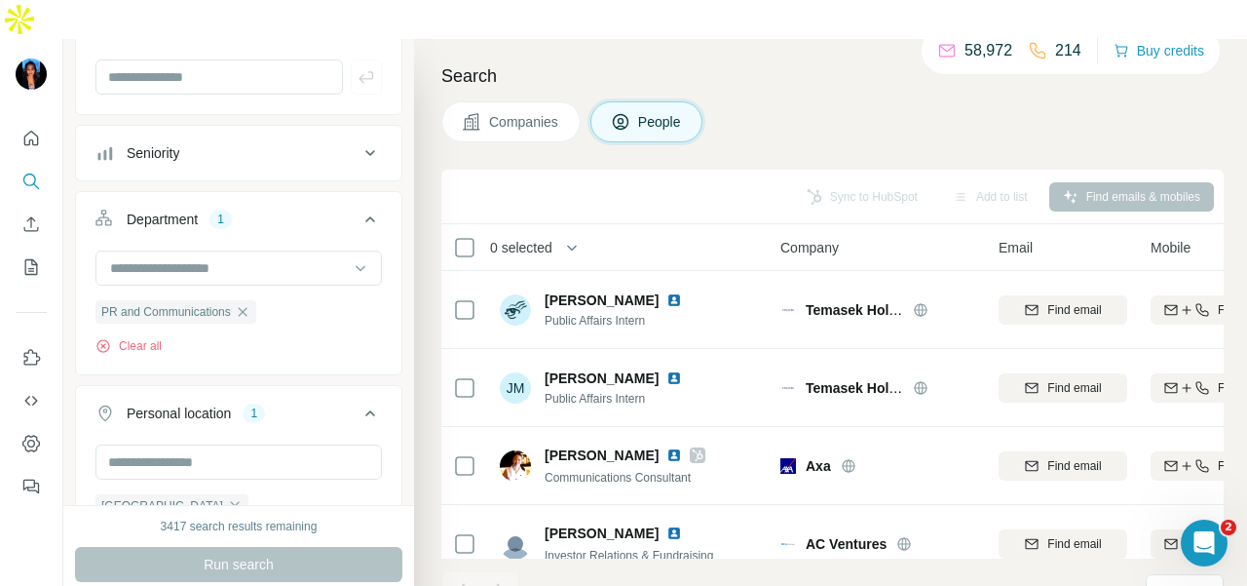
scroll to position [3020, 0]
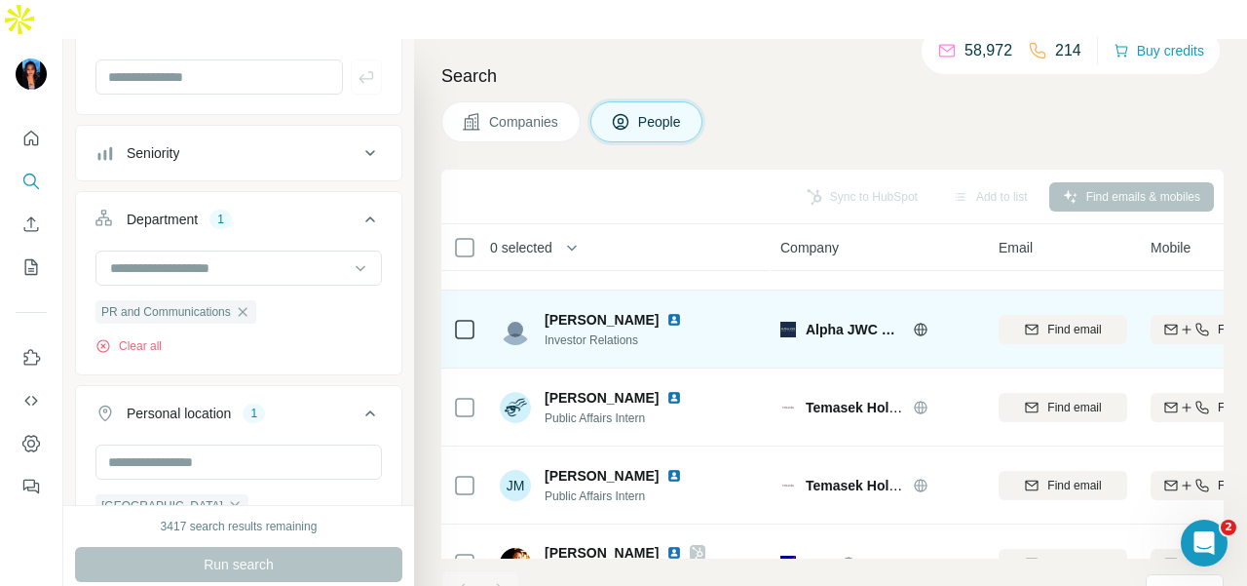
click at [682, 312] on img at bounding box center [674, 320] width 16 height 16
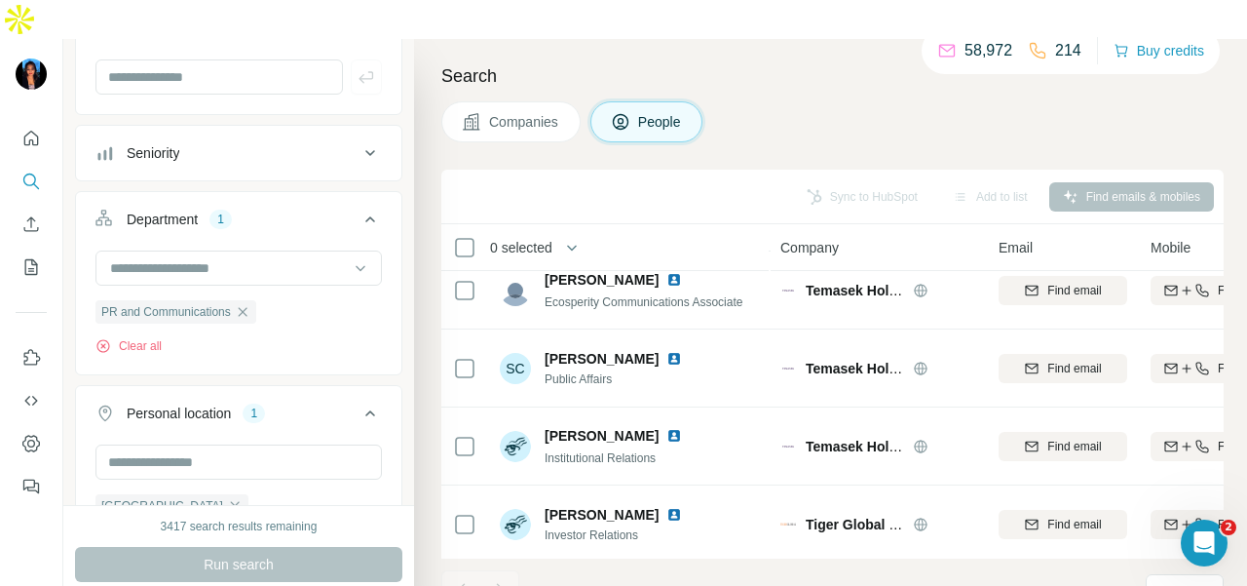
scroll to position [3800, 0]
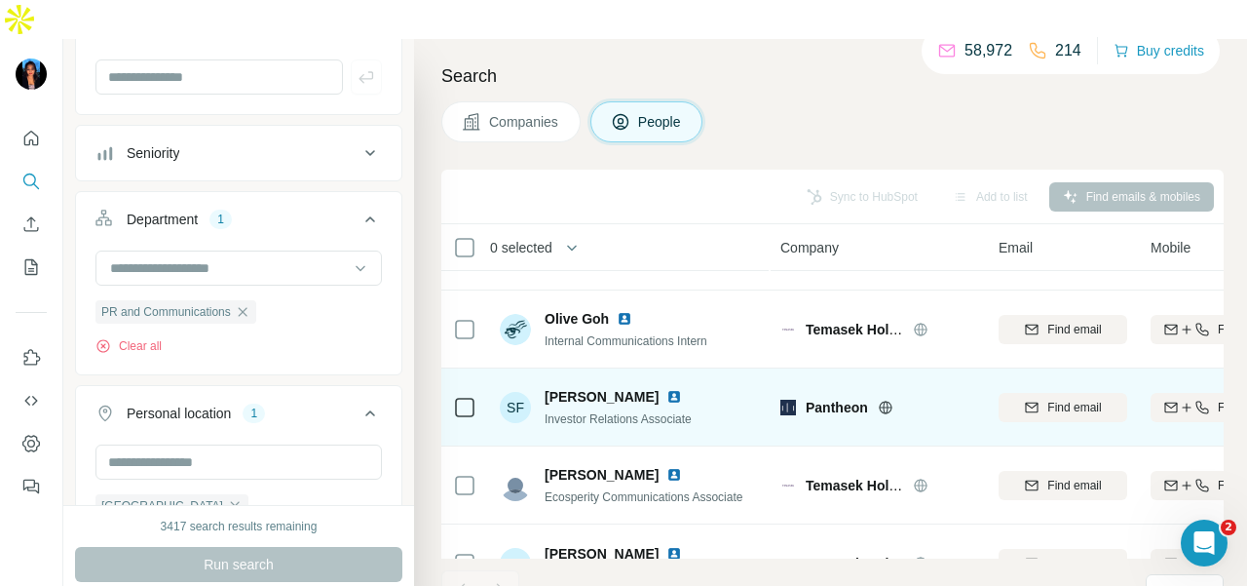
click at [666, 389] on img at bounding box center [674, 397] width 16 height 16
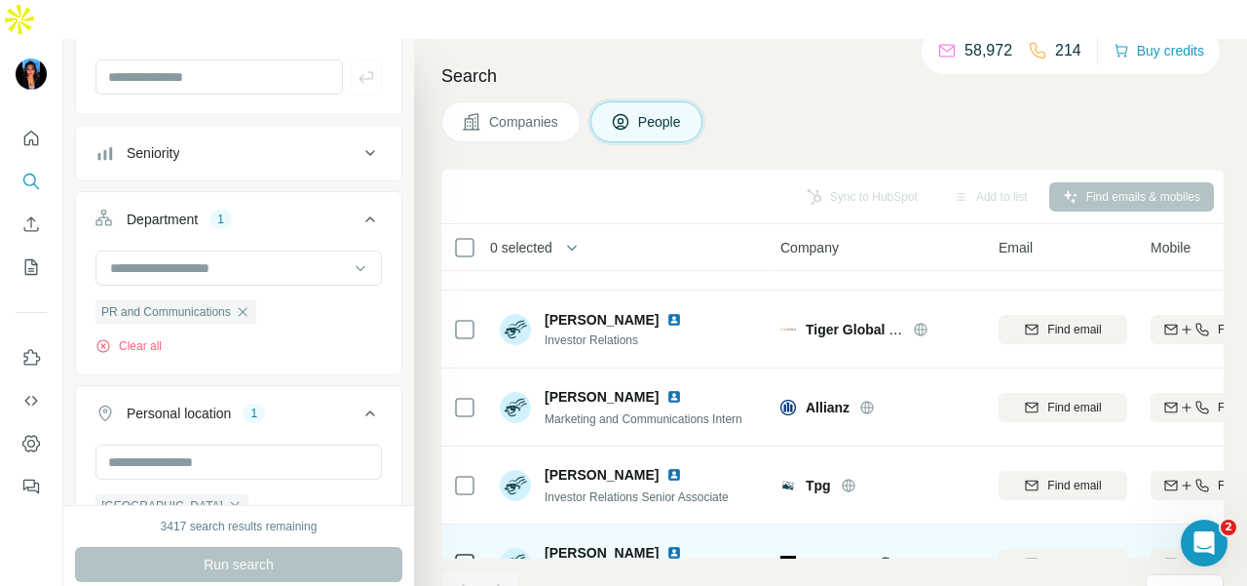
scroll to position [4316, 0]
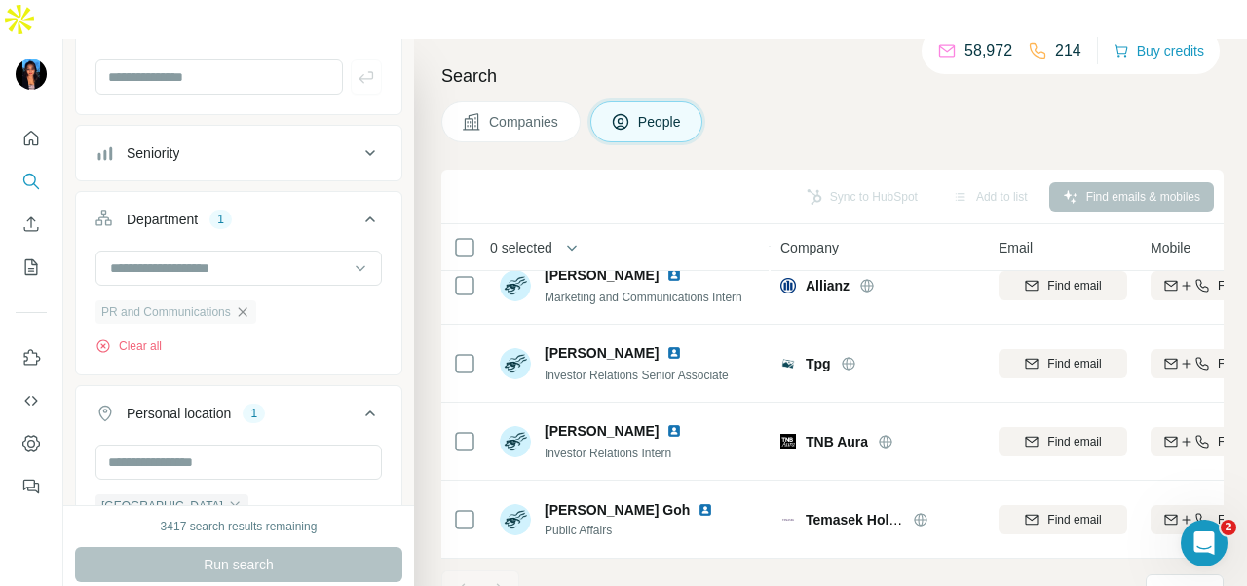
click at [250, 304] on icon "button" at bounding box center [243, 312] width 16 height 16
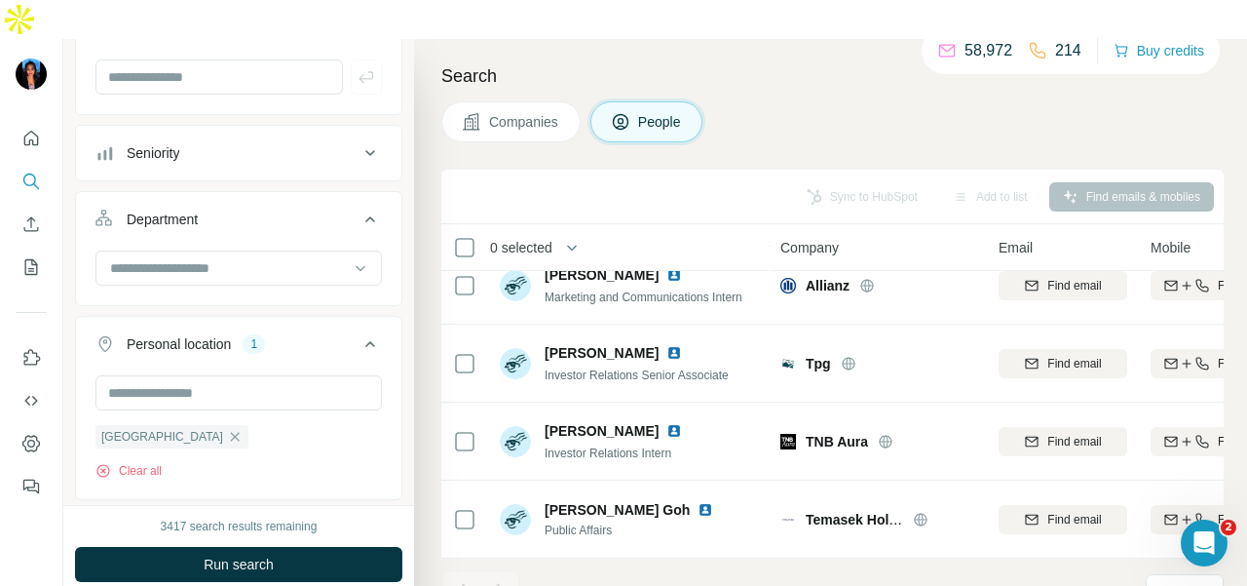
click at [288, 143] on div "Seniority" at bounding box center [226, 152] width 263 height 19
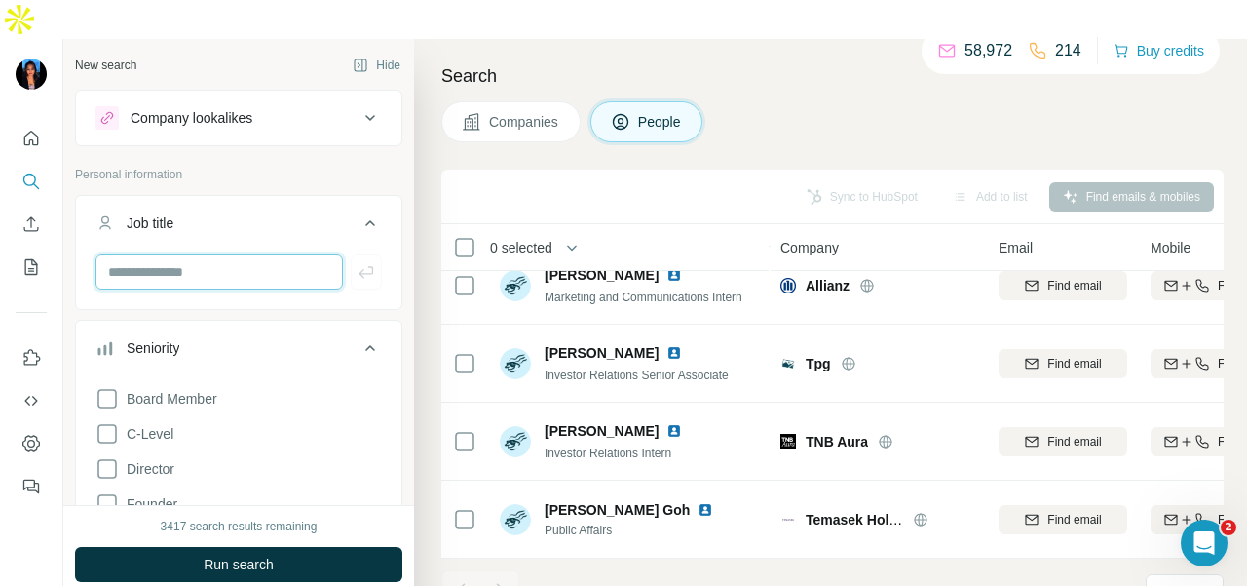
click at [244, 254] on input "text" at bounding box center [218, 271] width 247 height 35
type input "**********"
click at [347, 547] on div "3417 search results remaining Run search Clear Save search Share filters" at bounding box center [238, 565] width 351 height 120
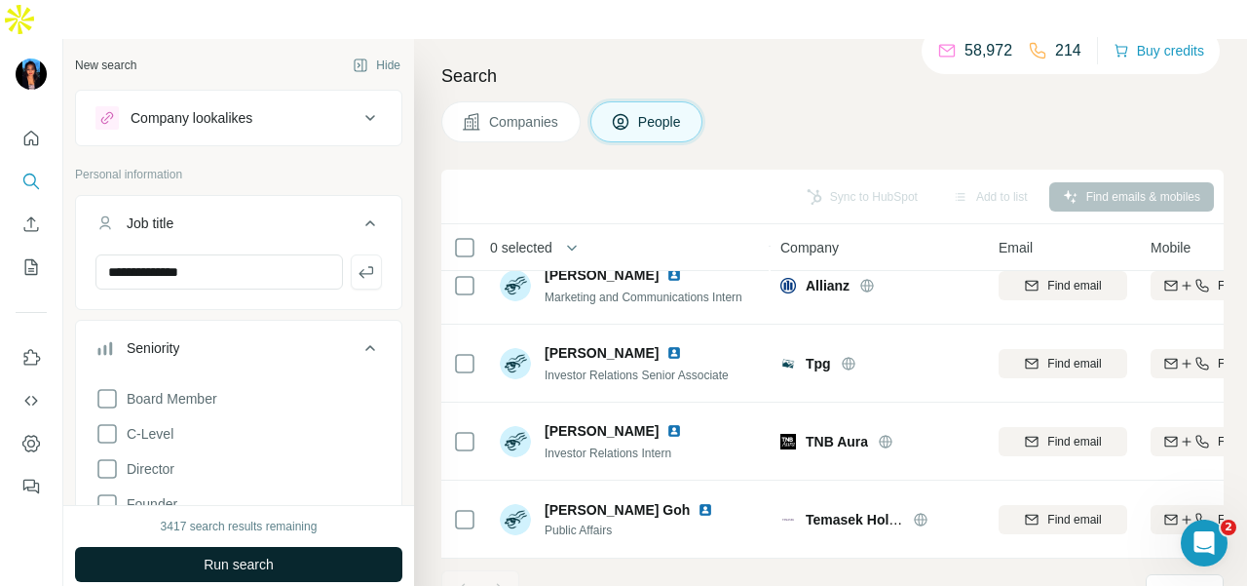
click at [348, 547] on button "Run search" at bounding box center [238, 564] width 327 height 35
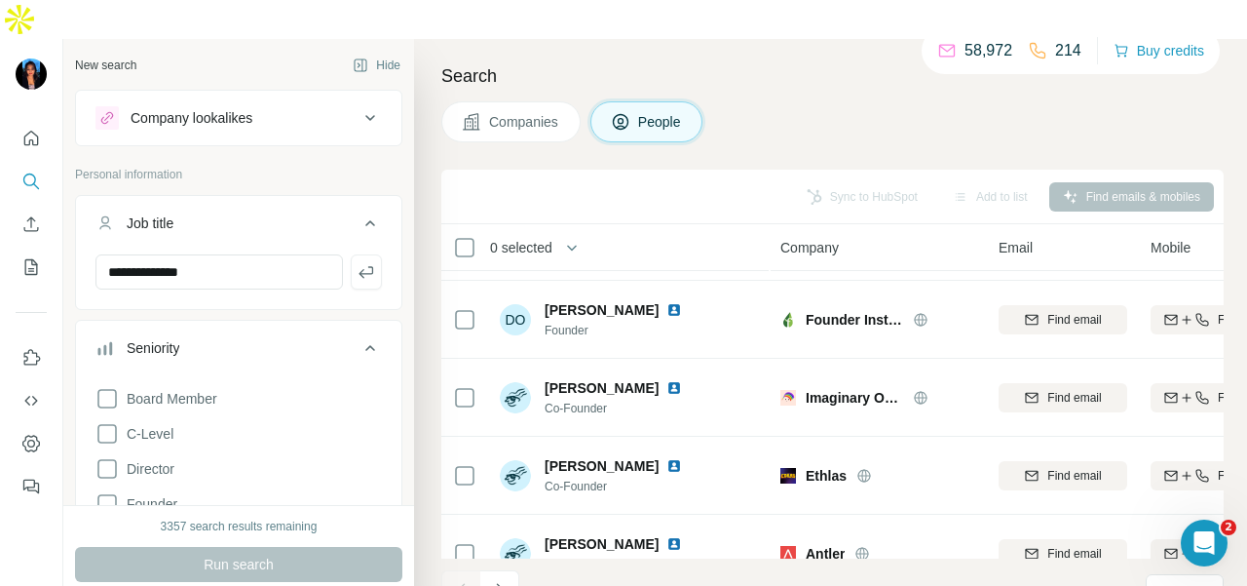
click at [357, 262] on icon "button" at bounding box center [366, 271] width 19 height 19
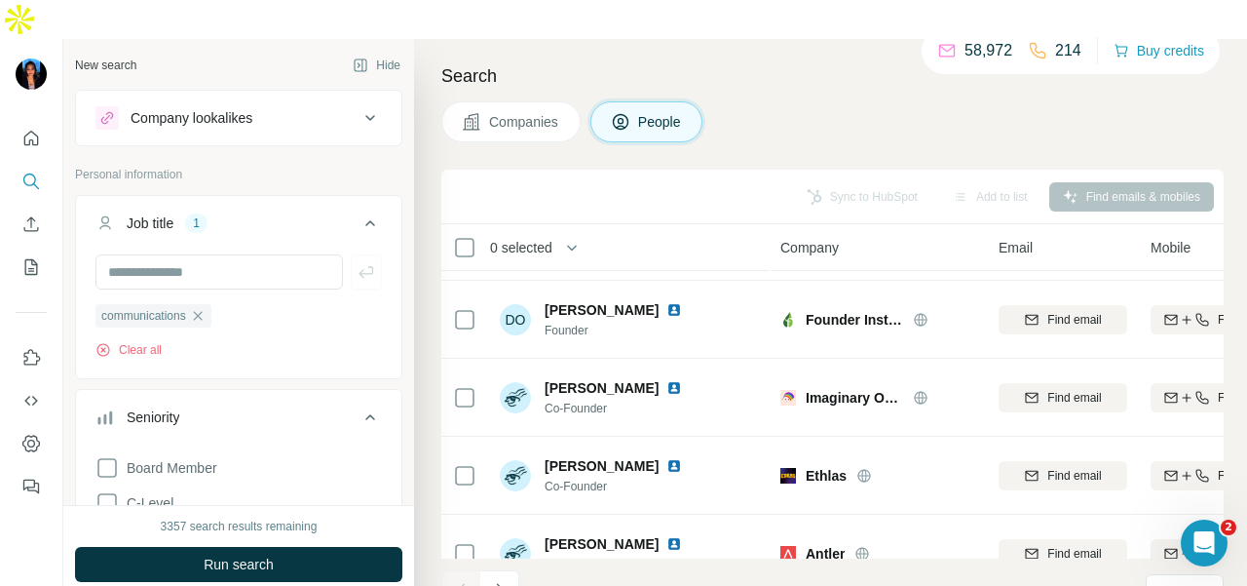
drag, startPoint x: 292, startPoint y: 529, endPoint x: 339, endPoint y: 525, distance: 46.9
click at [292, 547] on button "Run search" at bounding box center [238, 564] width 327 height 35
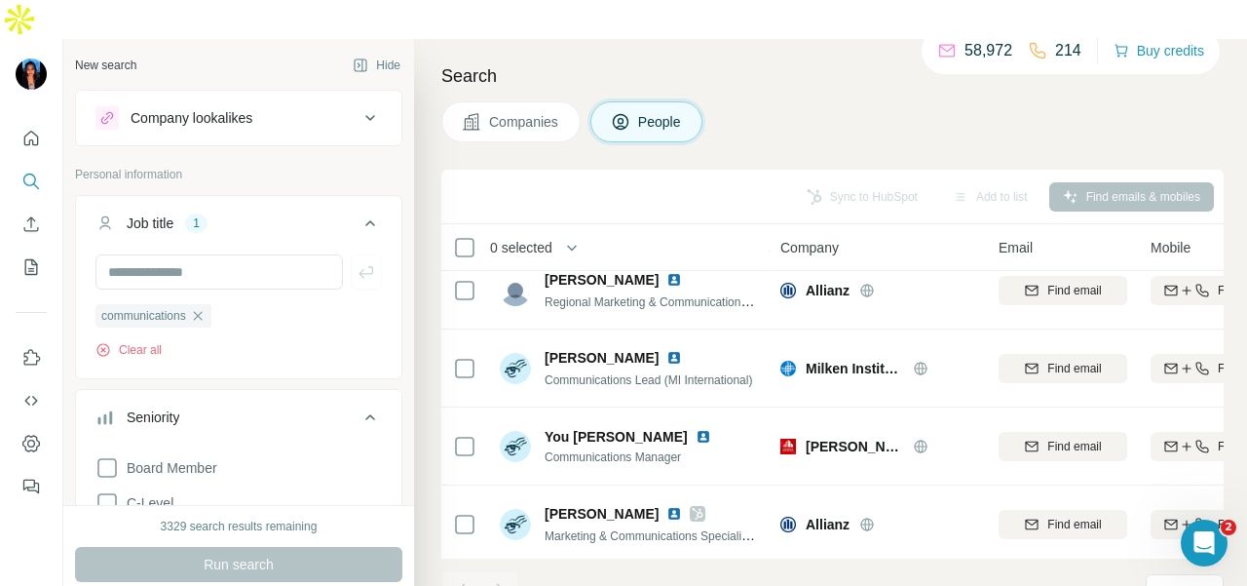
scroll to position [1900, 0]
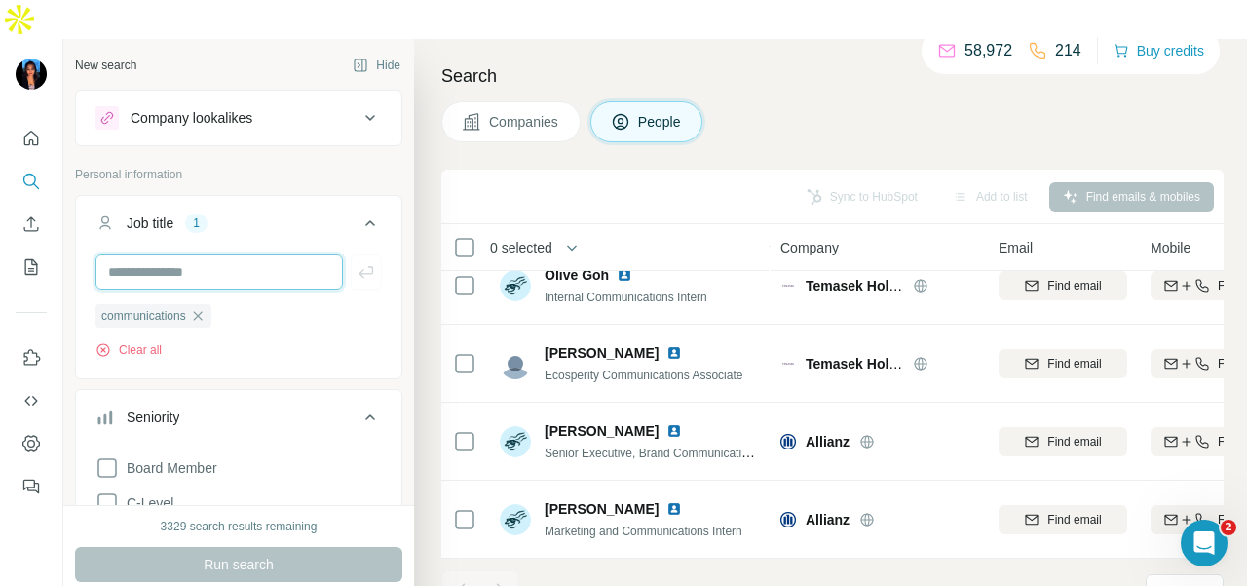
click at [227, 254] on input "text" at bounding box center [218, 271] width 247 height 35
type input "*"
type input "**********"
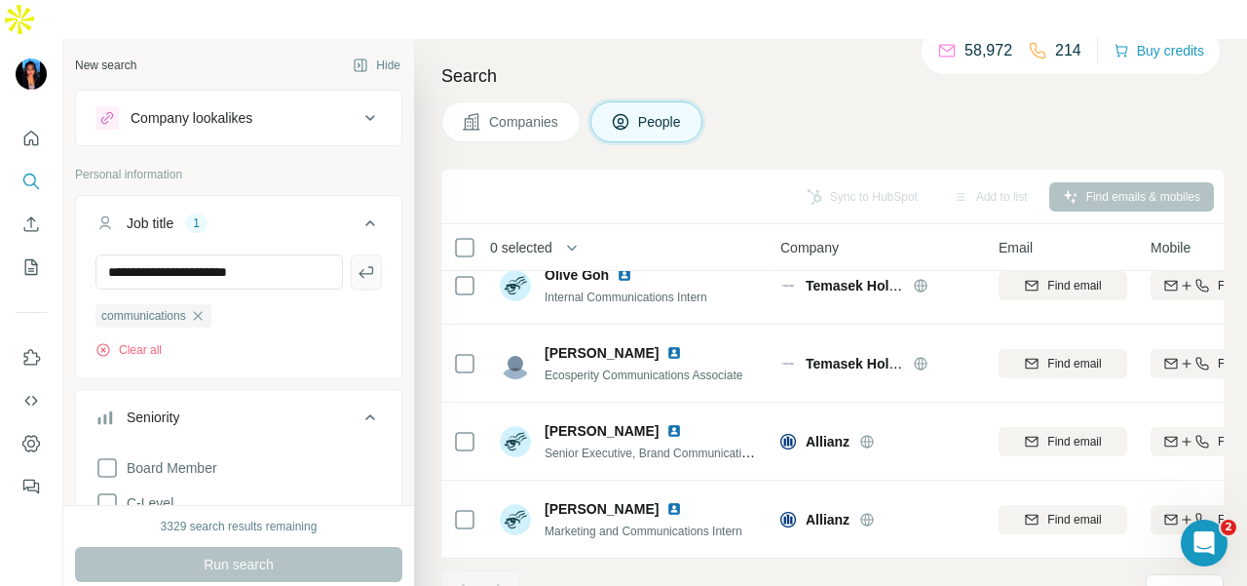
click at [357, 262] on icon "button" at bounding box center [366, 271] width 19 height 19
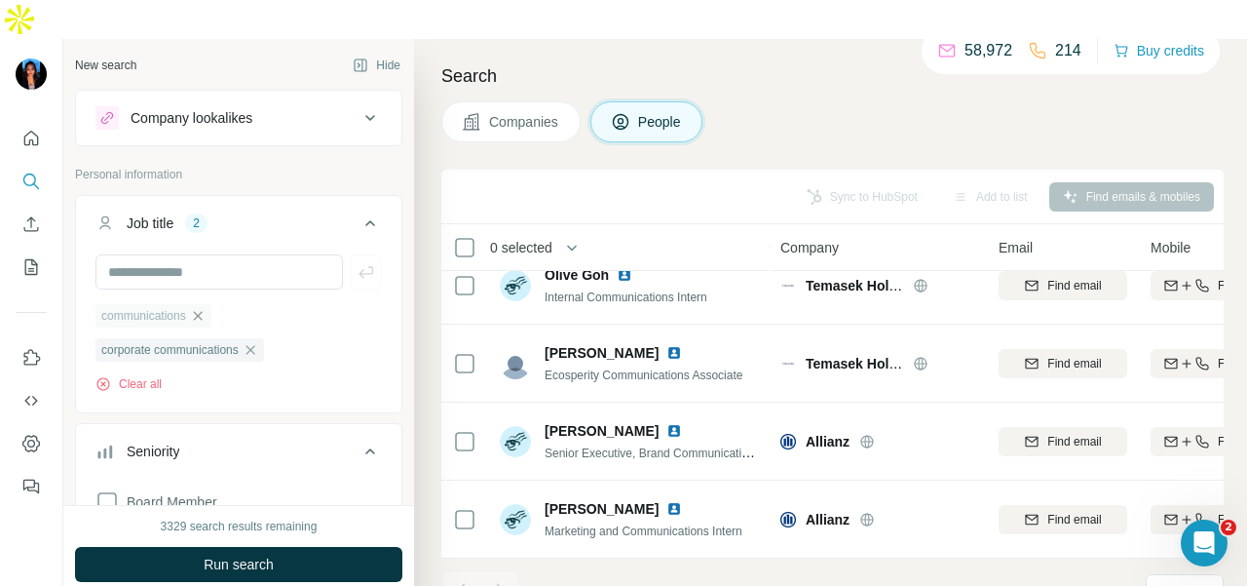
click at [211, 304] on div "communications" at bounding box center [153, 315] width 116 height 23
click at [202, 311] on icon "button" at bounding box center [197, 315] width 9 height 9
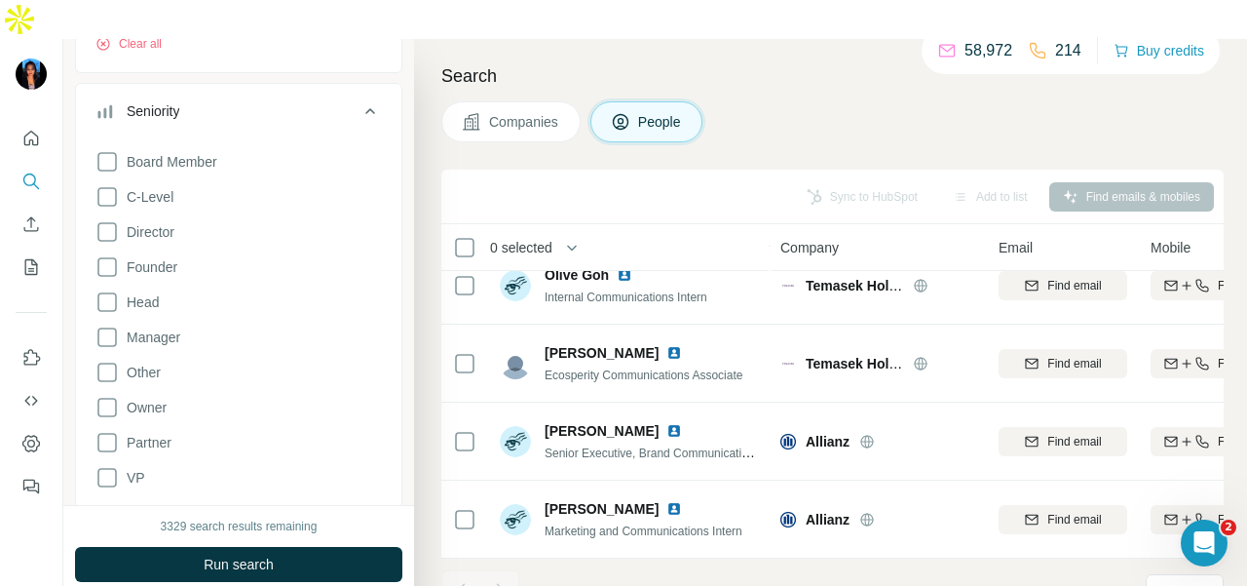
scroll to position [390, 0]
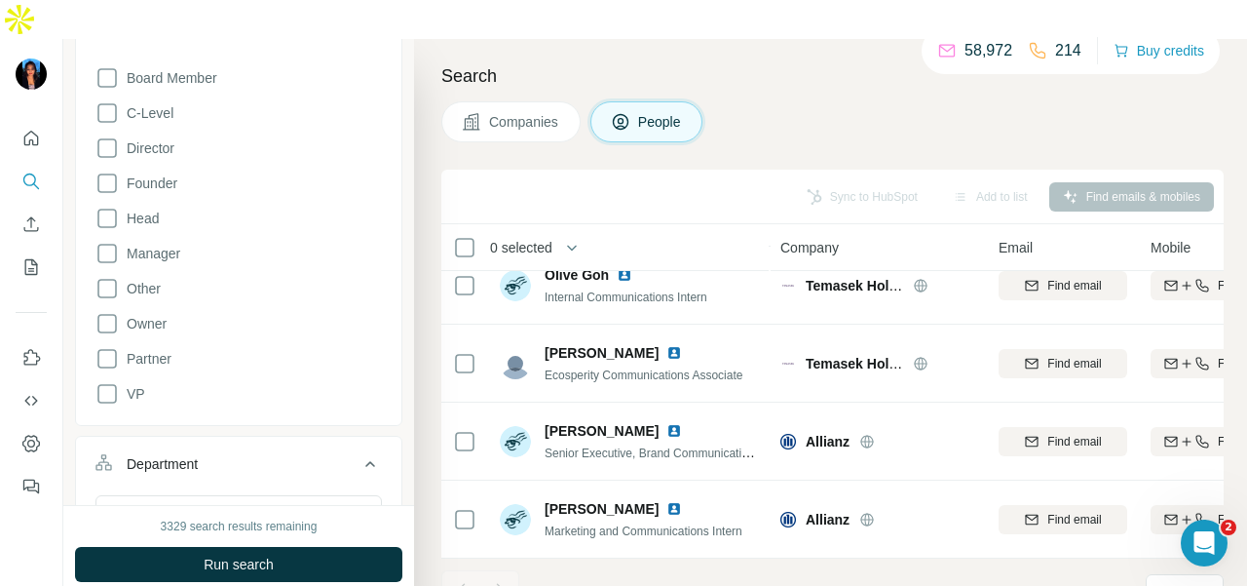
click at [554, 112] on span "Companies" at bounding box center [524, 121] width 71 height 19
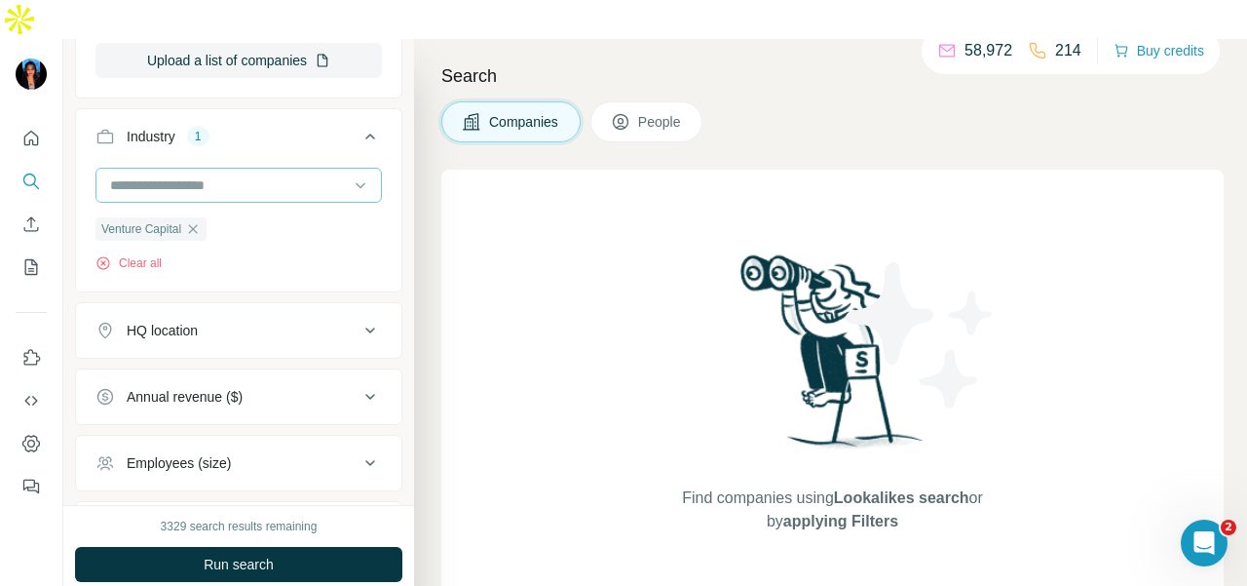
click at [202, 169] on div at bounding box center [228, 185] width 241 height 33
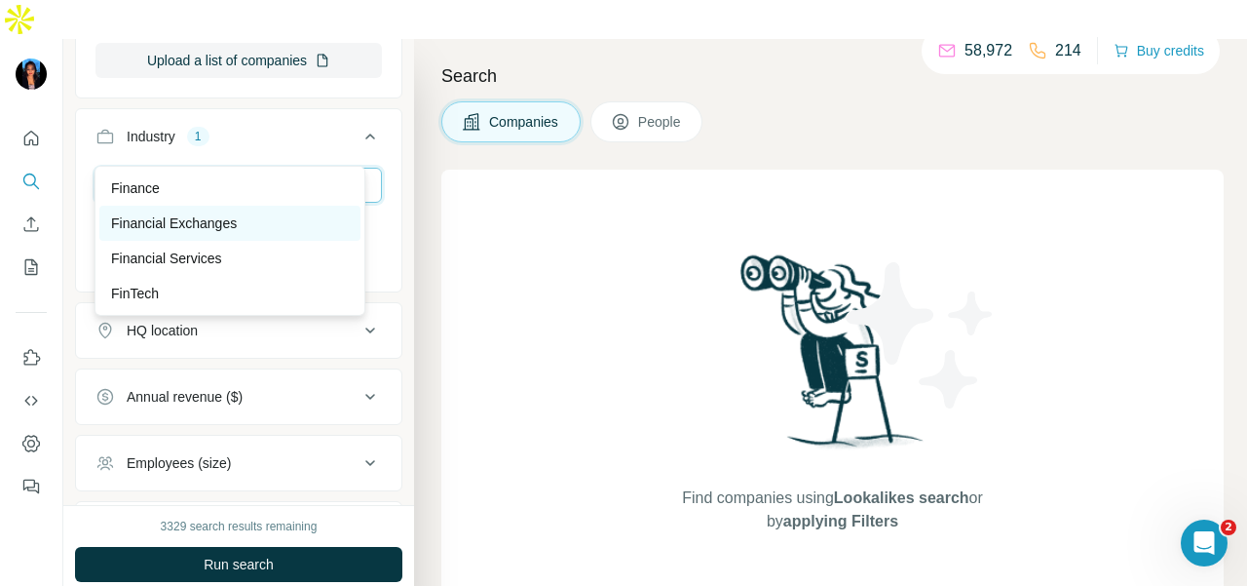
type input "***"
click at [273, 206] on div "Financial Exchanges" at bounding box center [229, 223] width 261 height 35
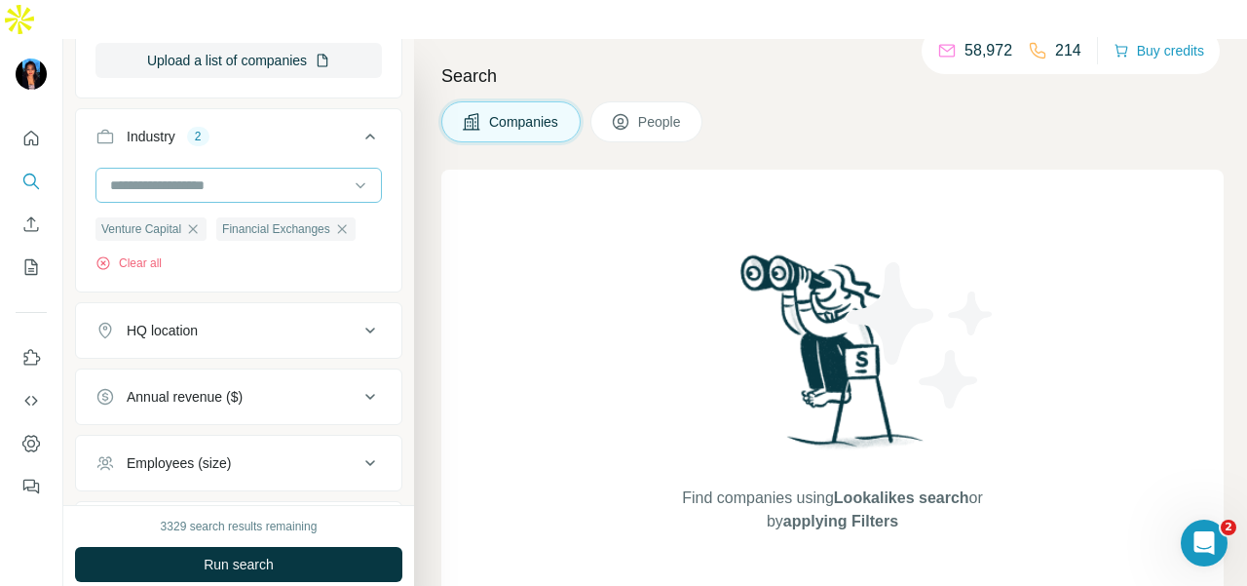
click at [220, 174] on input at bounding box center [228, 184] width 241 height 21
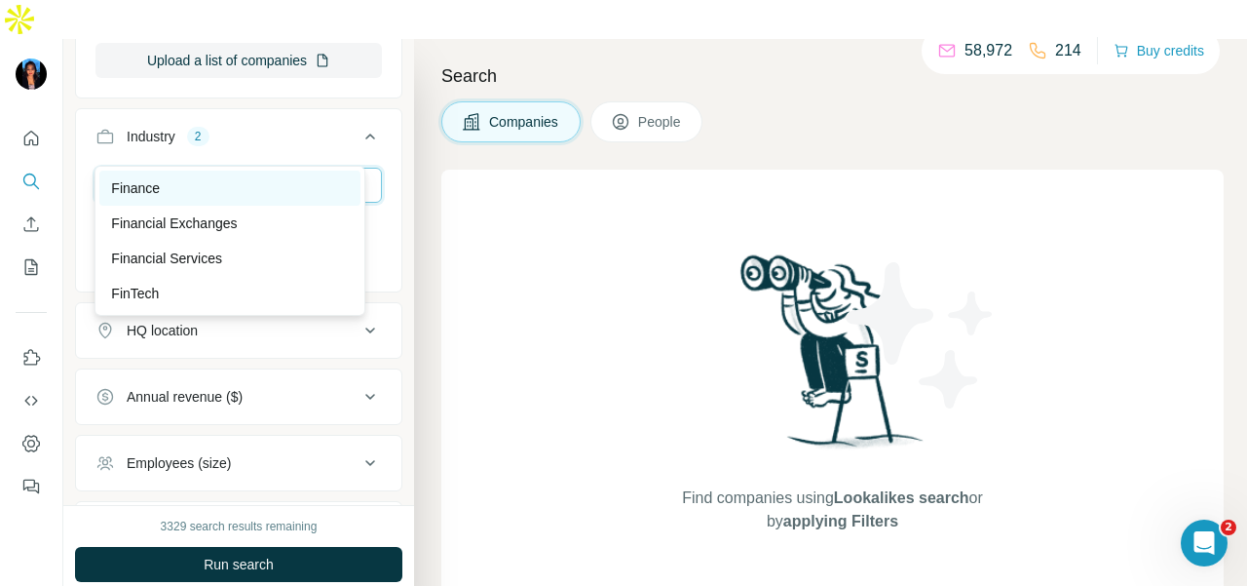
type input "***"
click at [283, 180] on div "Finance" at bounding box center [230, 187] width 238 height 19
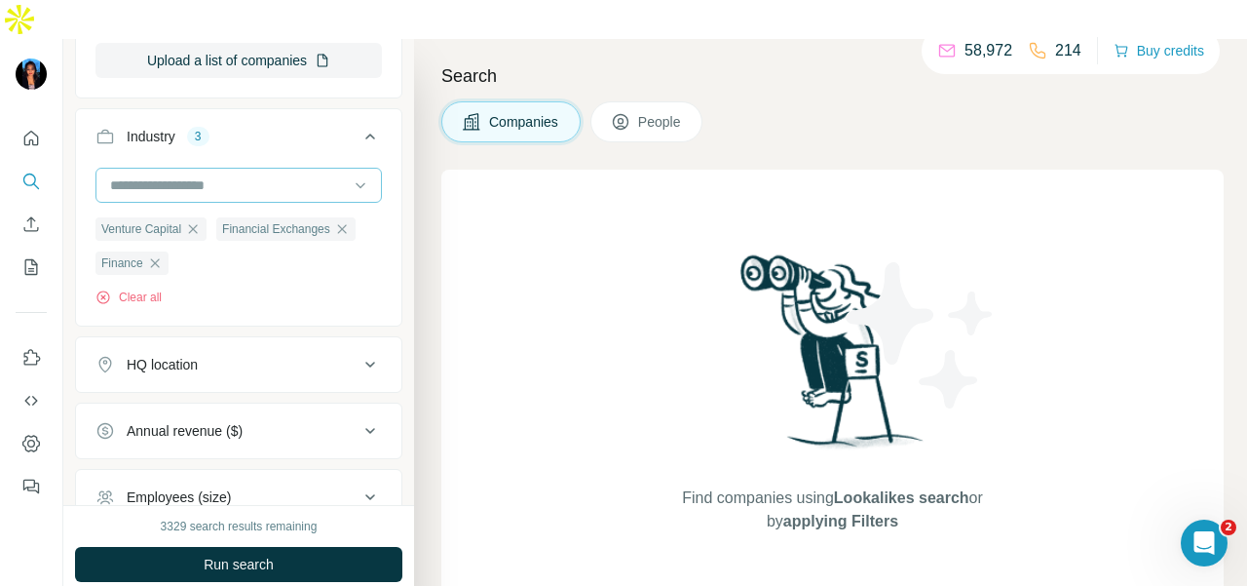
click at [289, 174] on input at bounding box center [228, 184] width 241 height 21
type input "*******"
click at [287, 186] on div "FinTech" at bounding box center [230, 187] width 238 height 19
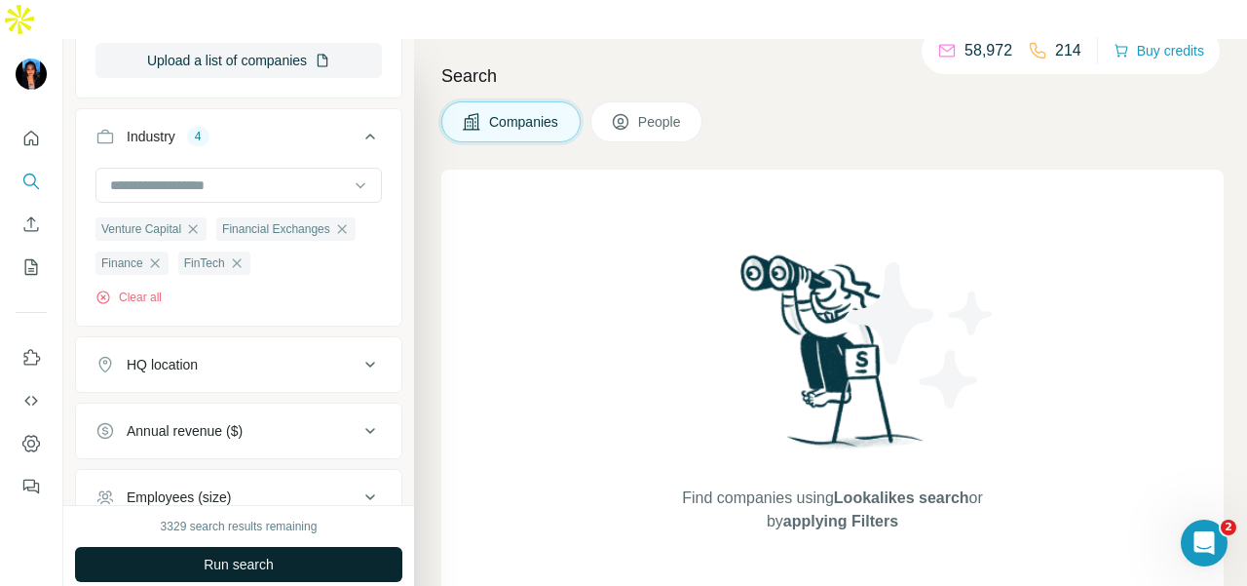
click at [294, 547] on button "Run search" at bounding box center [238, 564] width 327 height 35
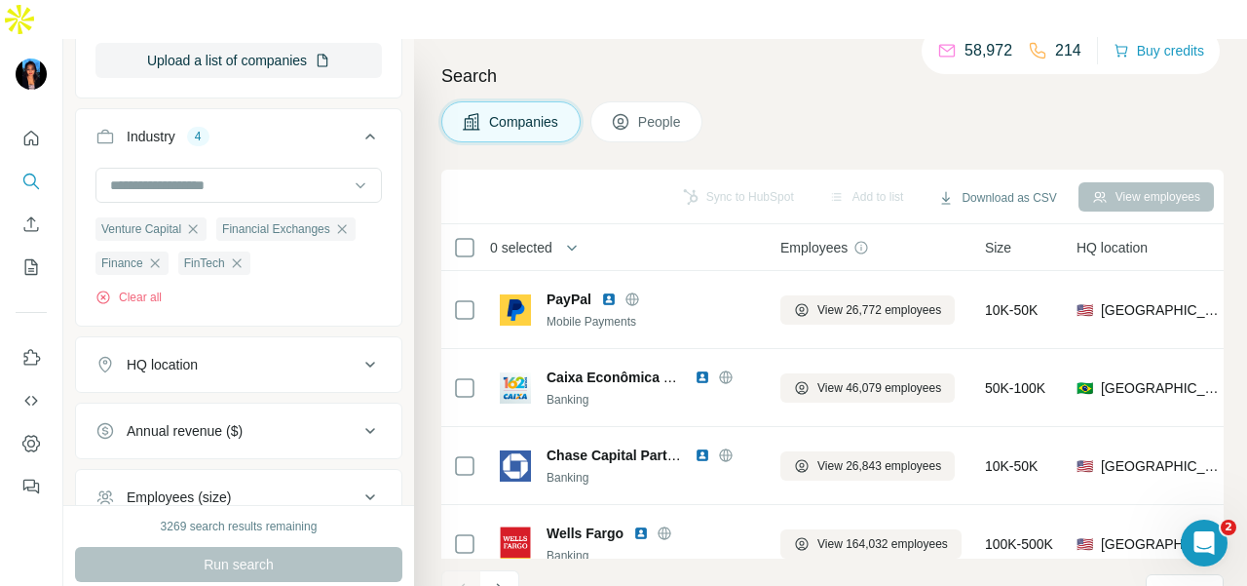
click at [678, 112] on span "People" at bounding box center [660, 121] width 45 height 19
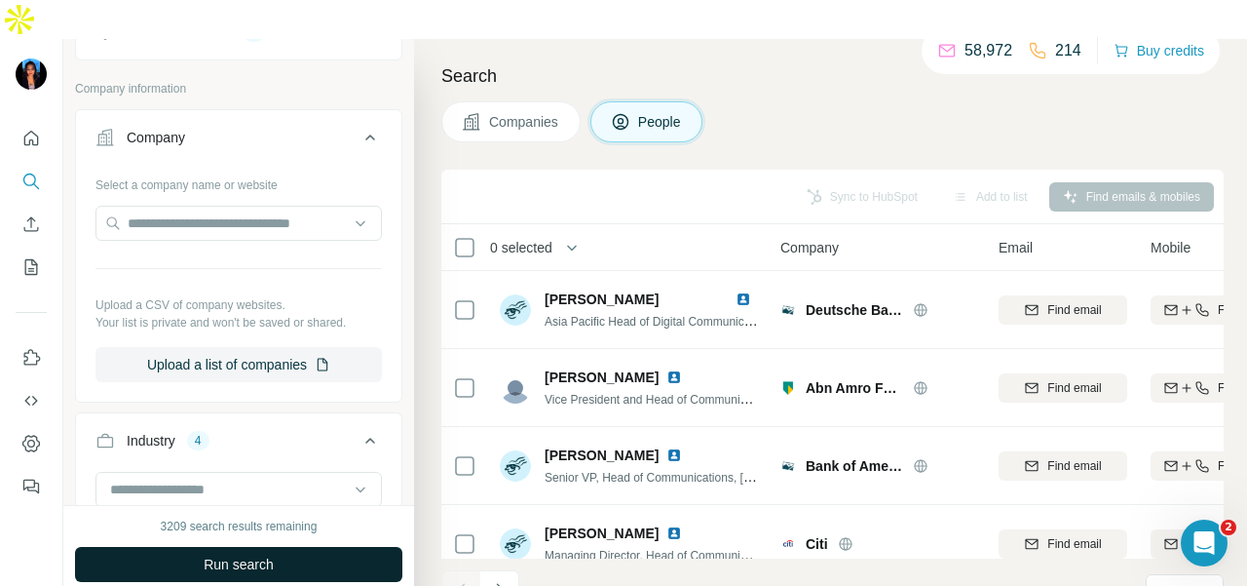
click at [312, 547] on button "Run search" at bounding box center [238, 564] width 327 height 35
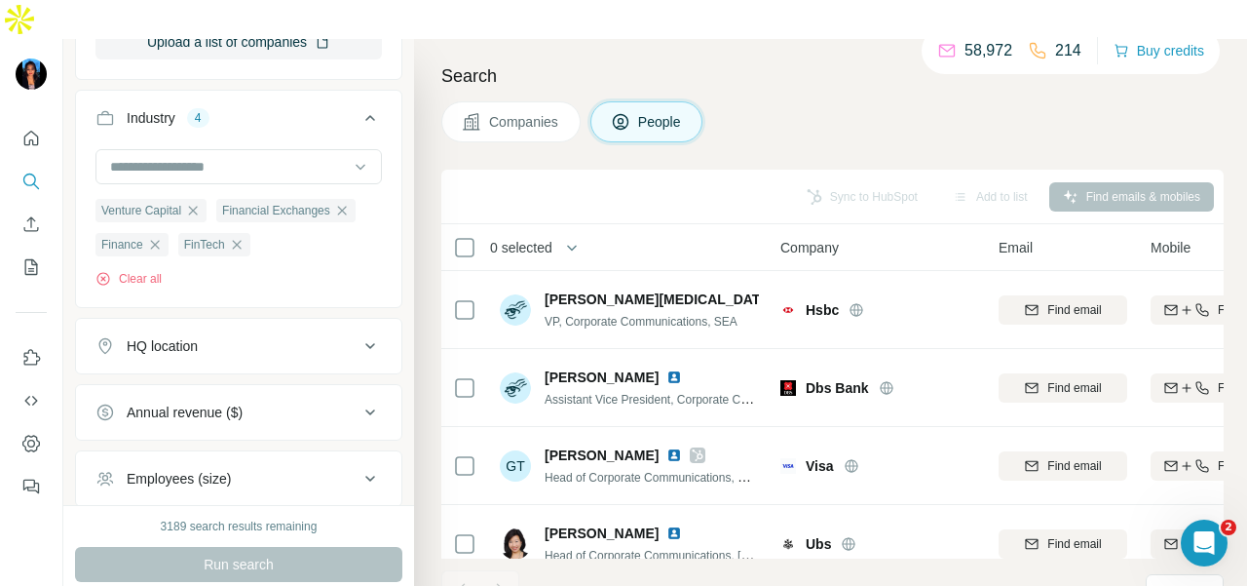
scroll to position [682, 0]
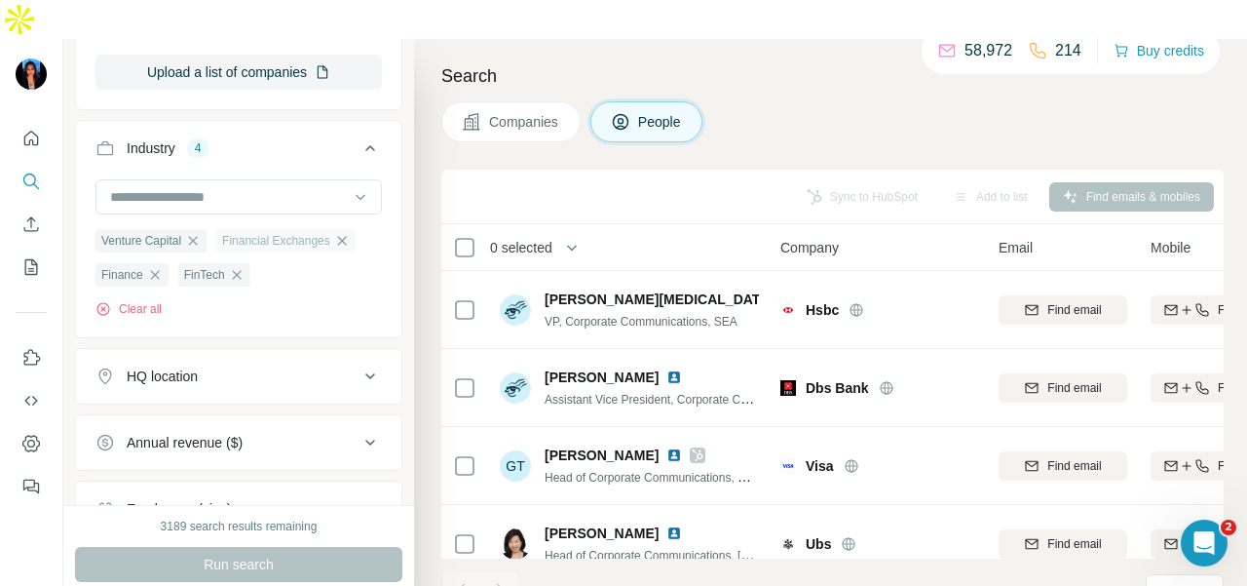
click at [350, 233] on icon "button" at bounding box center [342, 241] width 16 height 16
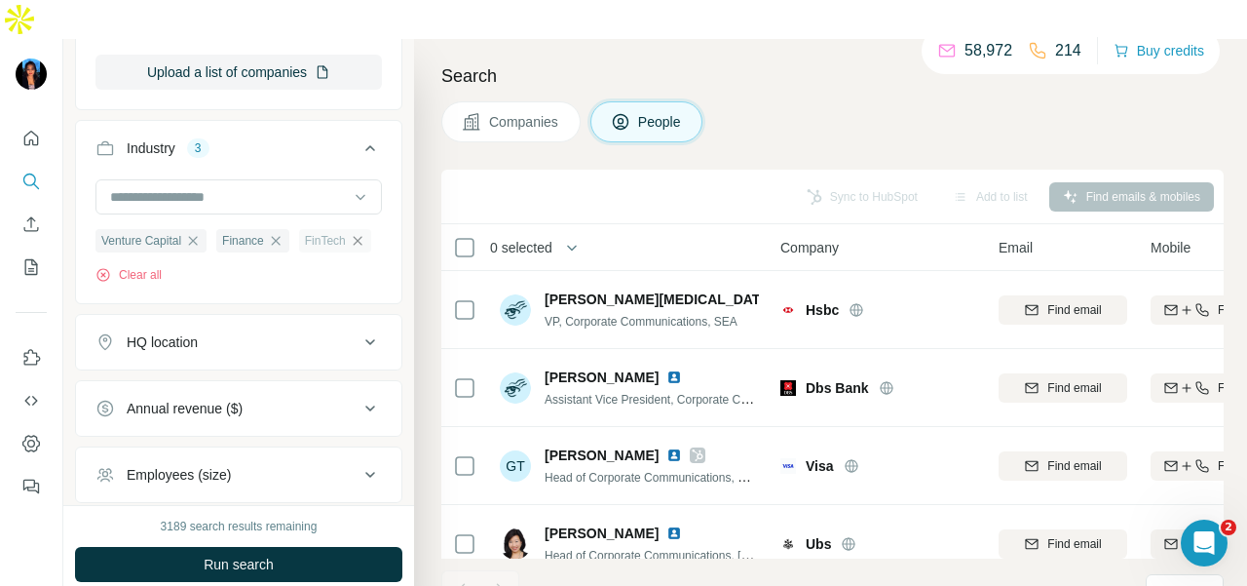
click at [350, 233] on icon "button" at bounding box center [358, 241] width 16 height 16
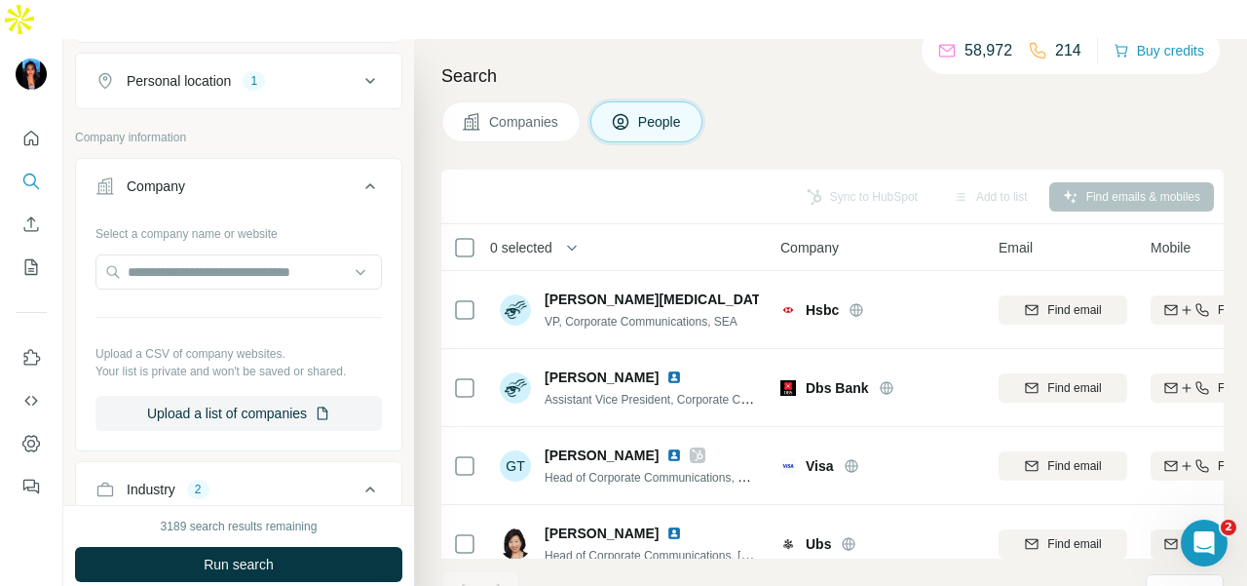
scroll to position [97, 0]
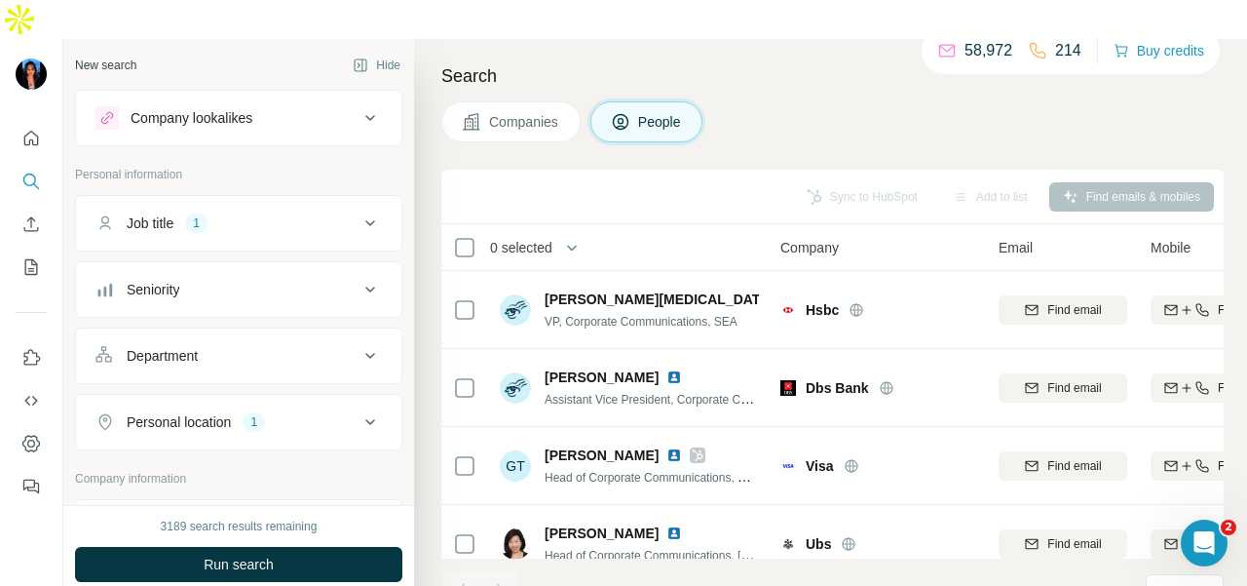
click at [359, 410] on icon at bounding box center [370, 421] width 23 height 23
click at [302, 200] on button "Job title 1" at bounding box center [238, 223] width 325 height 47
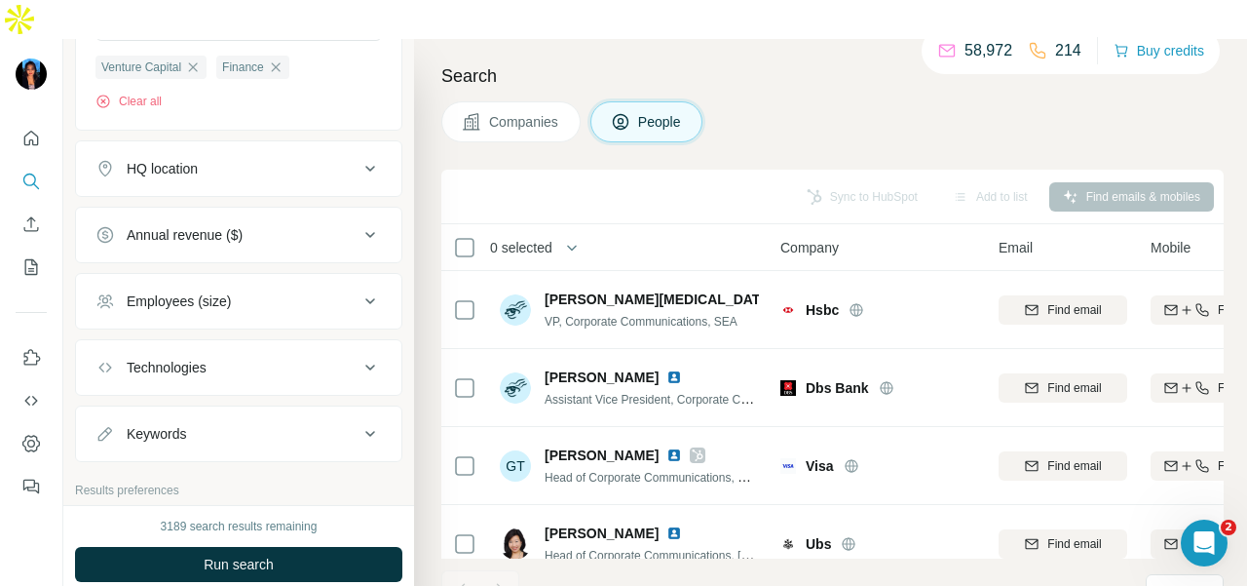
scroll to position [1253, 0]
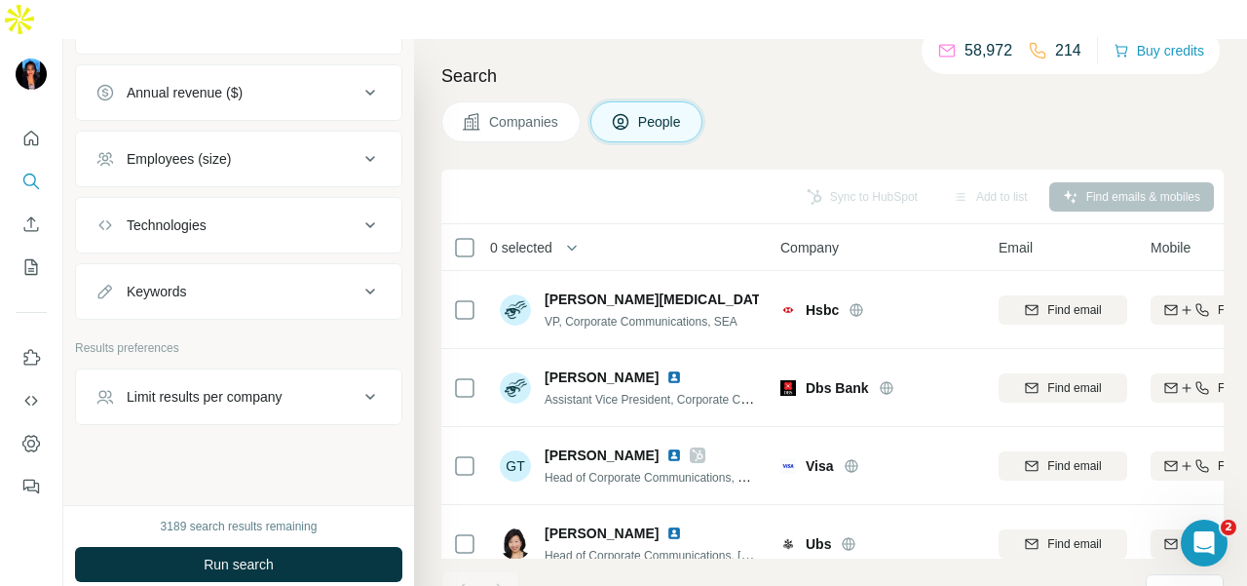
click at [324, 547] on div "3189 search results remaining Run search Clear Save search Share filters" at bounding box center [238, 565] width 351 height 120
click at [334, 547] on button "Run search" at bounding box center [238, 564] width 327 height 35
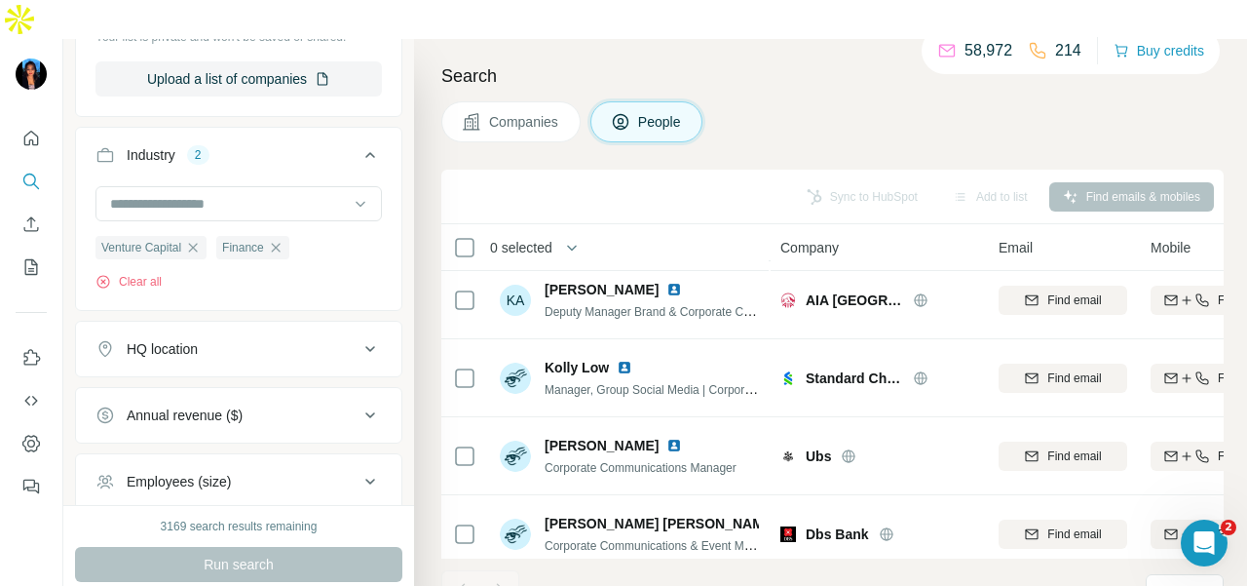
scroll to position [863, 0]
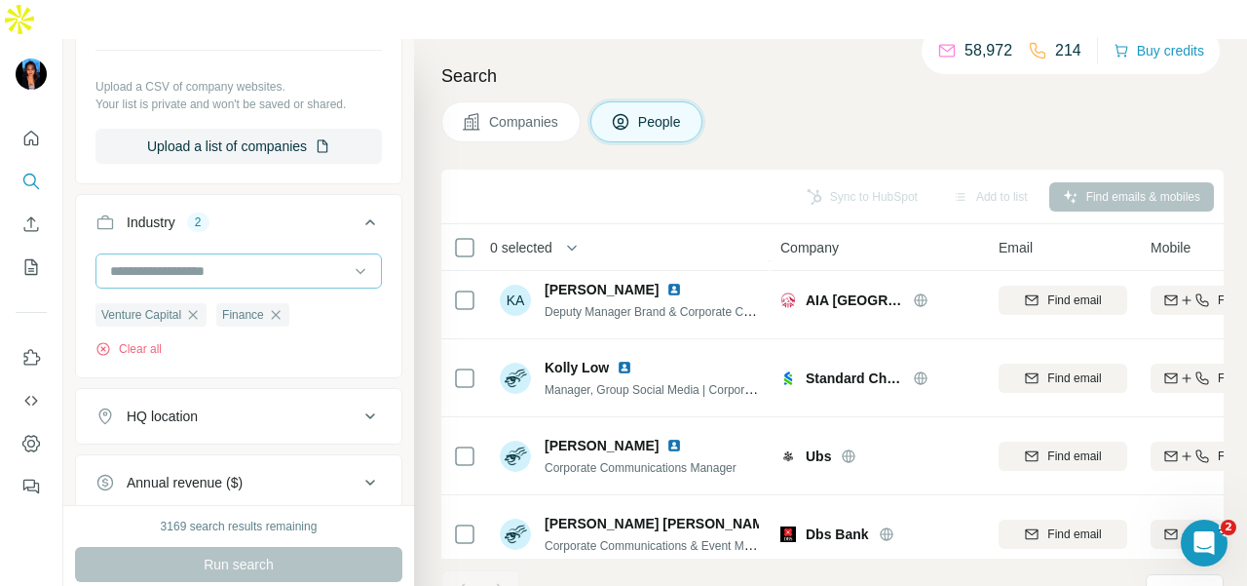
click at [322, 260] on input at bounding box center [228, 270] width 241 height 21
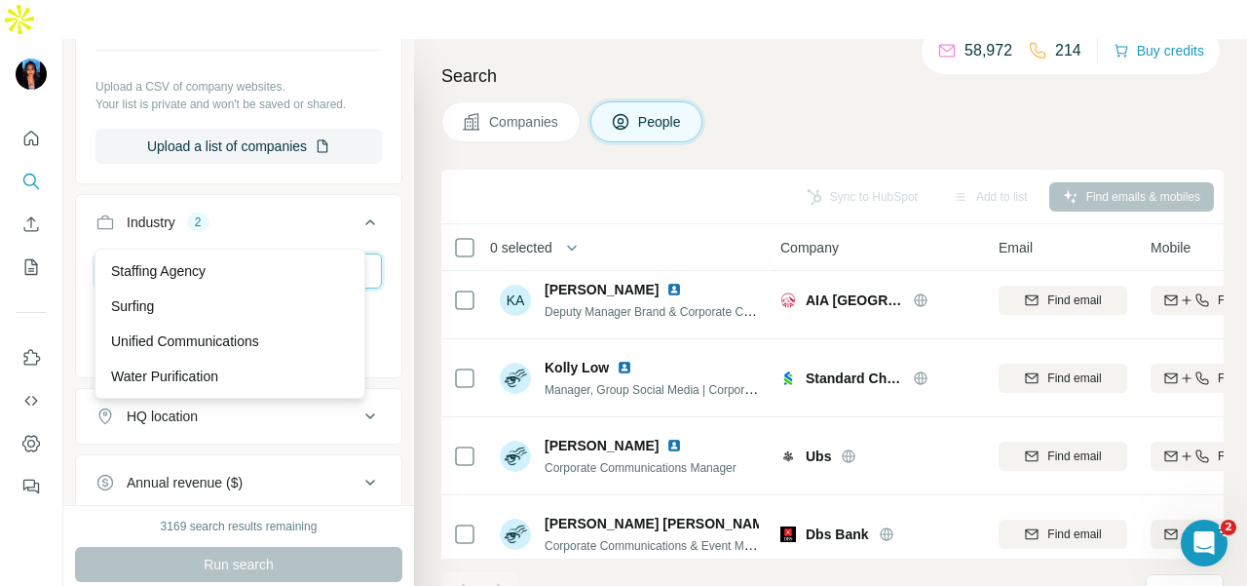
scroll to position [105, 0]
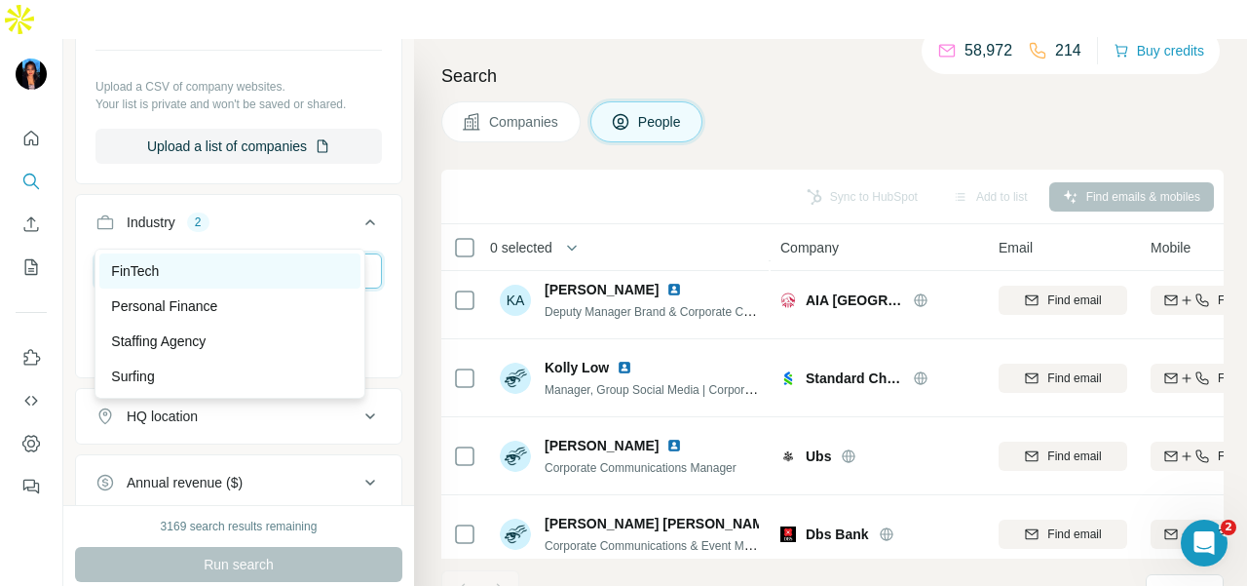
type input "***"
click at [229, 271] on div "FinTech" at bounding box center [230, 270] width 238 height 19
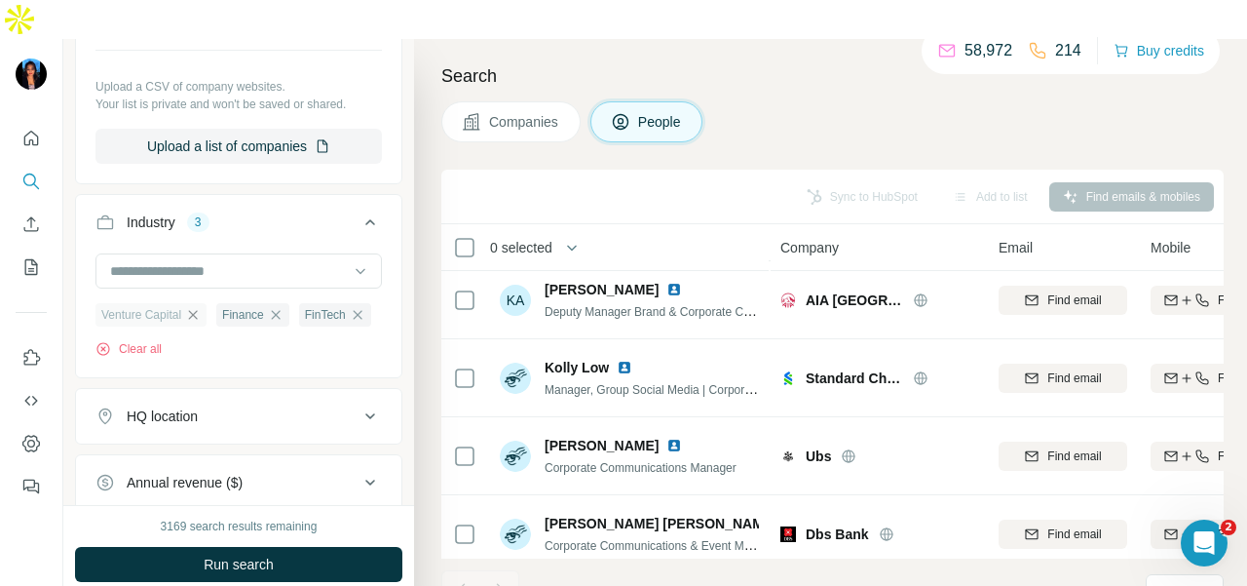
click at [198, 310] on icon "button" at bounding box center [193, 314] width 9 height 9
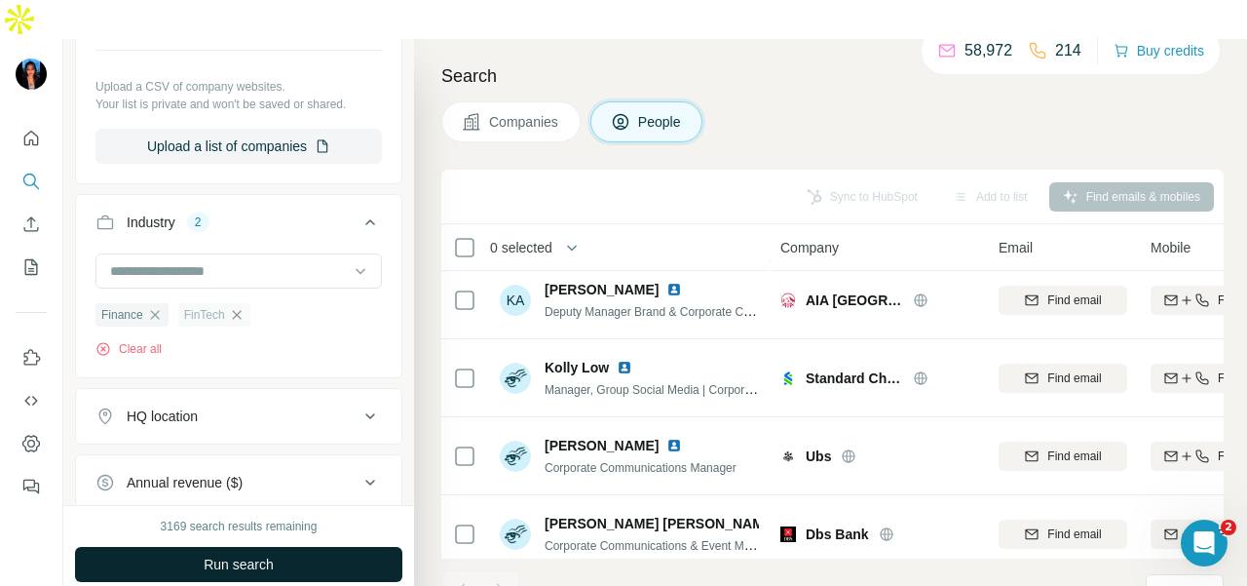
click at [354, 547] on button "Run search" at bounding box center [238, 564] width 327 height 35
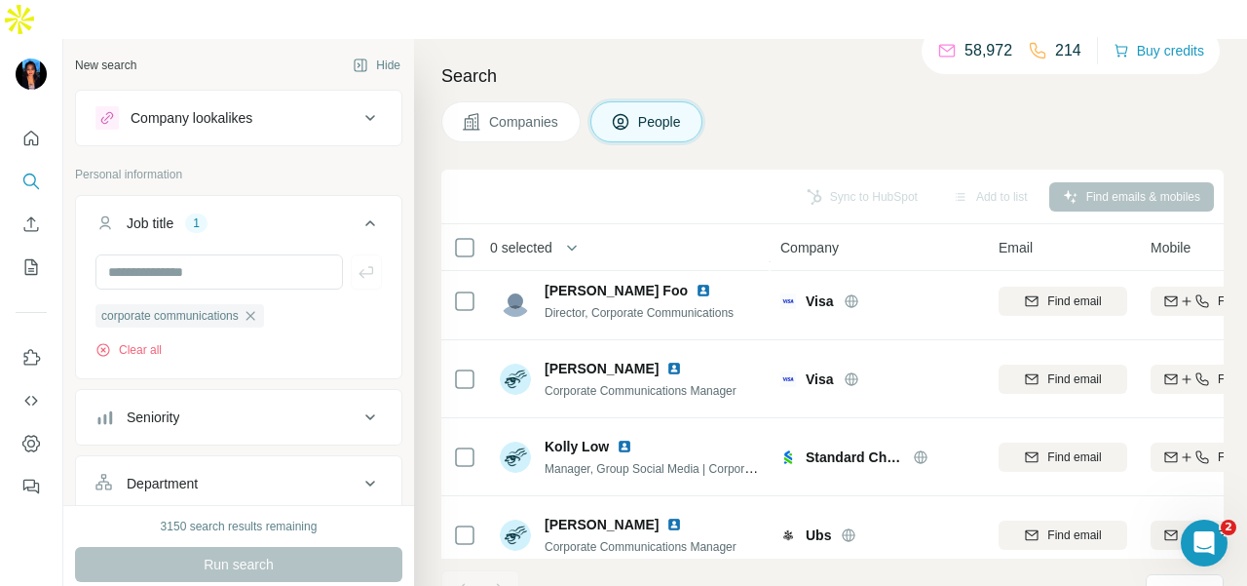
scroll to position [614, 0]
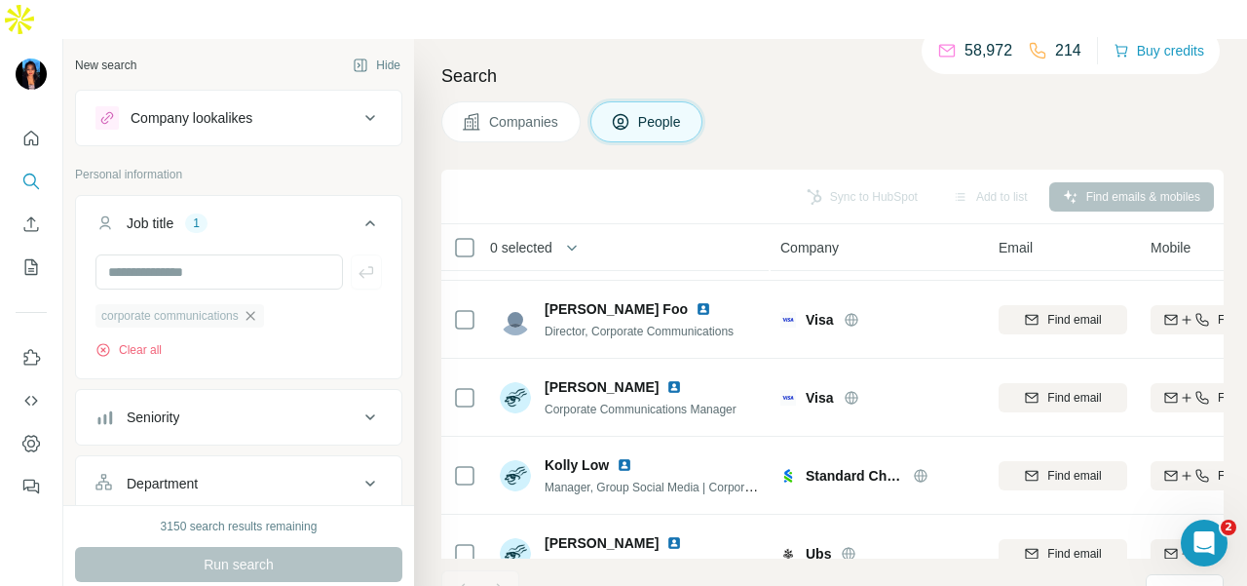
click at [258, 308] on icon "button" at bounding box center [251, 316] width 16 height 16
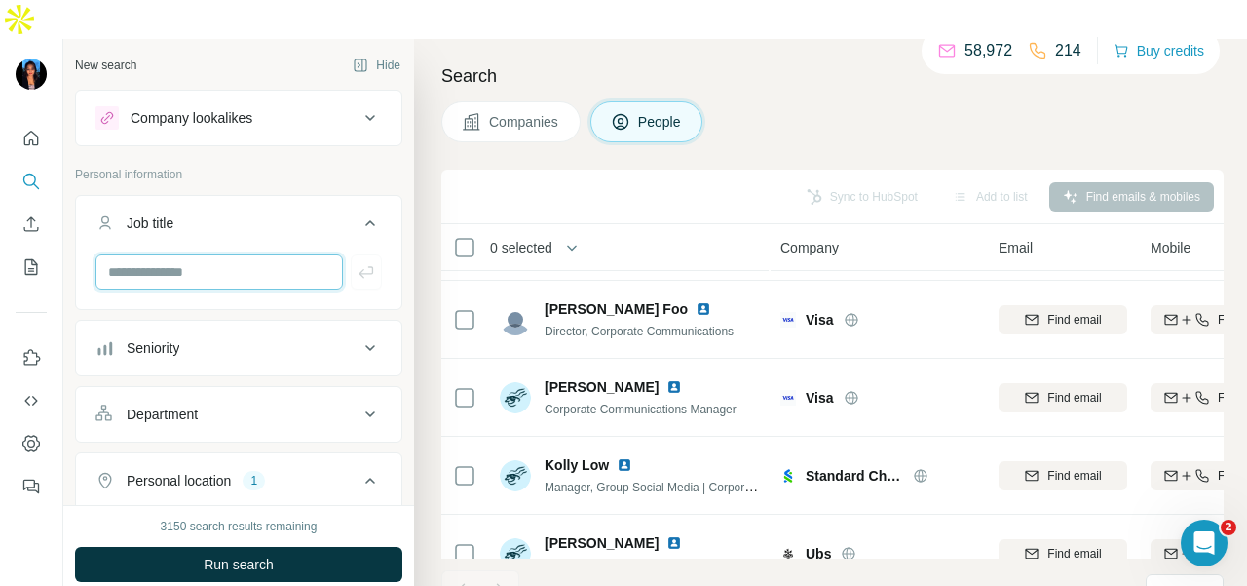
click at [254, 254] on input "text" at bounding box center [218, 271] width 247 height 35
type input "*"
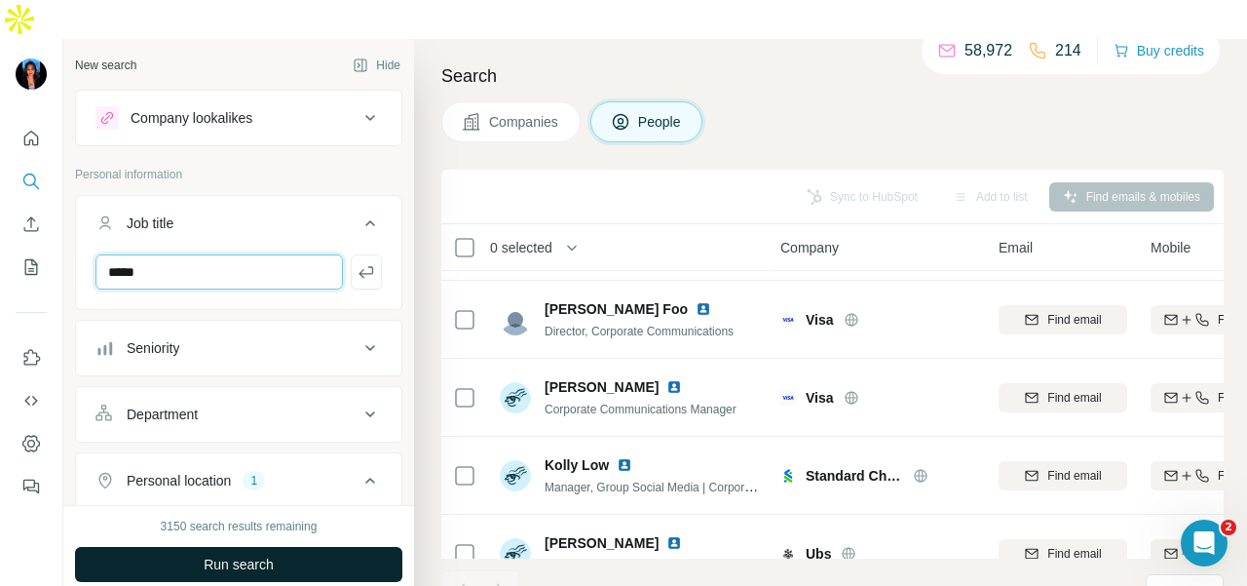
type input "*****"
click at [148, 547] on button "Run search" at bounding box center [238, 564] width 327 height 35
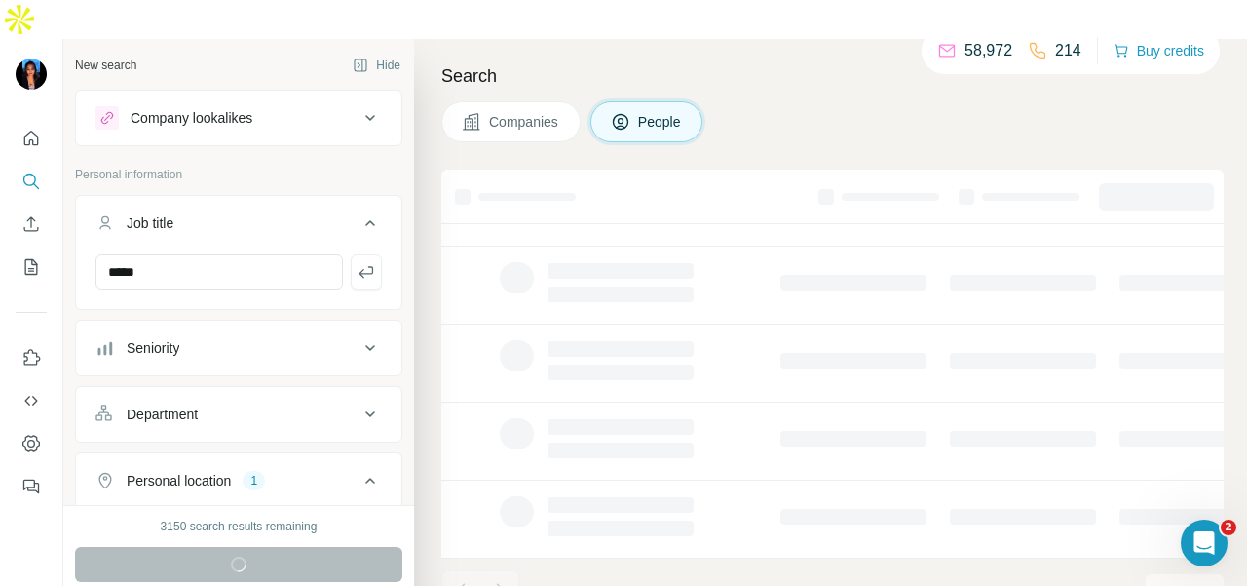
scroll to position [497, 0]
click at [351, 254] on button "button" at bounding box center [366, 271] width 31 height 35
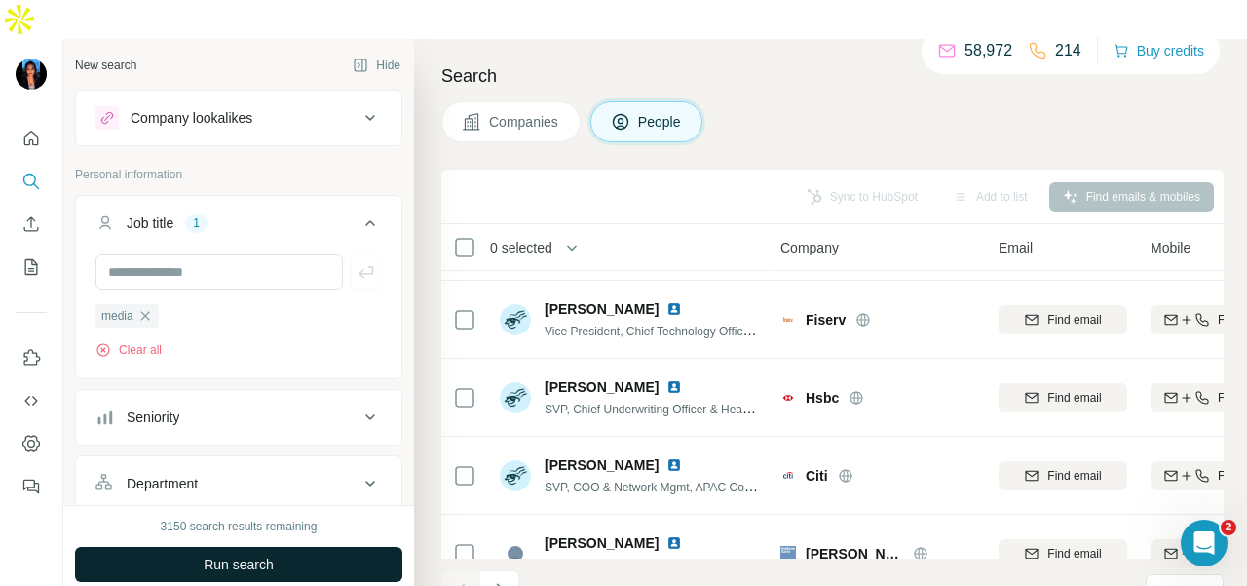
click at [333, 547] on button "Run search" at bounding box center [238, 564] width 327 height 35
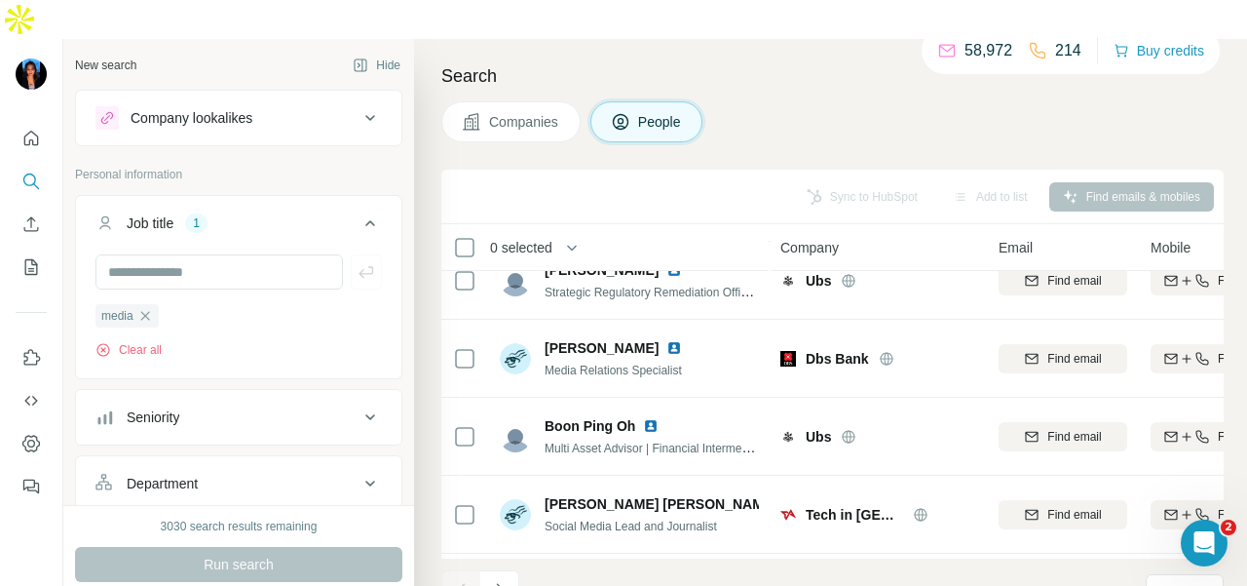
scroll to position [4394, 0]
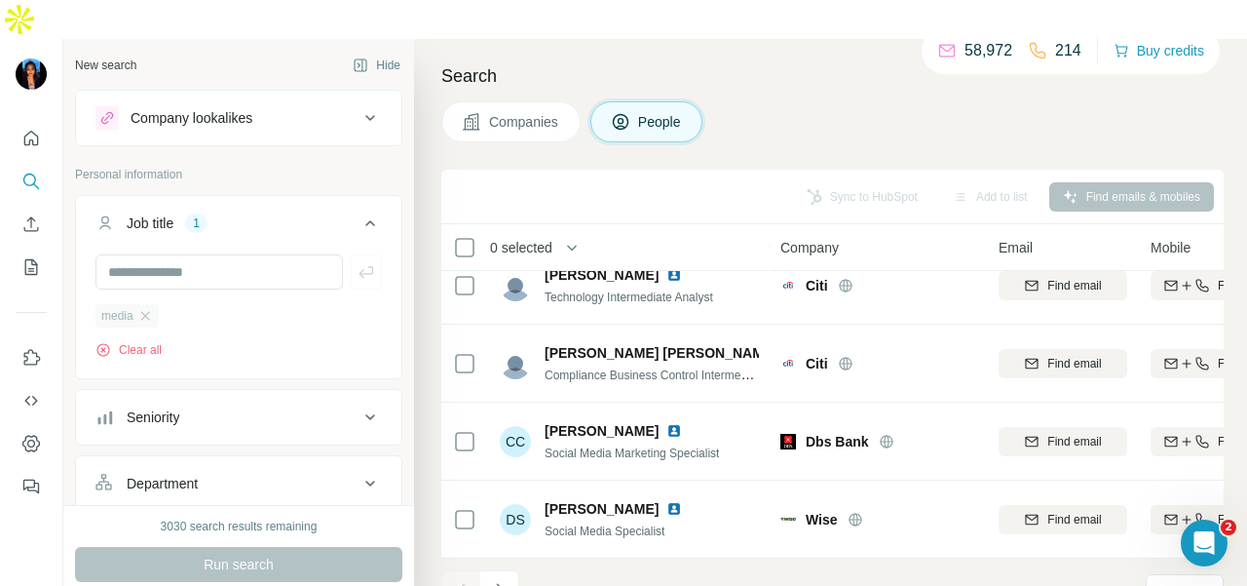
click at [157, 304] on div "media" at bounding box center [126, 315] width 63 height 23
click at [150, 308] on icon "button" at bounding box center [145, 316] width 16 height 16
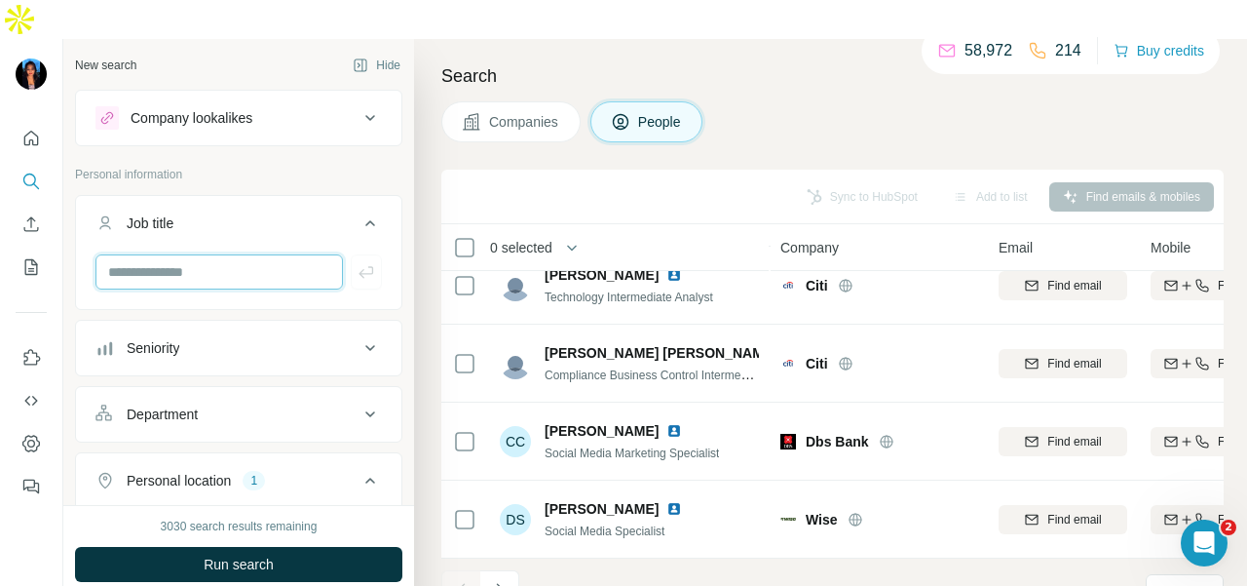
click at [182, 254] on input "text" at bounding box center [218, 271] width 247 height 35
type input "**********"
click at [362, 254] on button "button" at bounding box center [366, 271] width 31 height 35
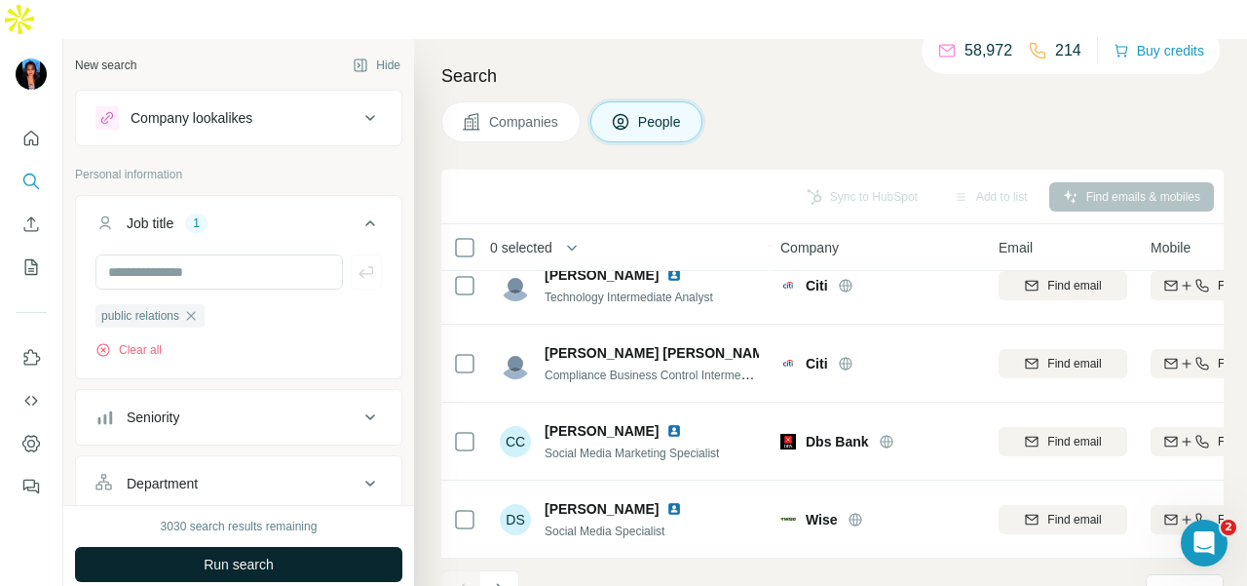
click at [294, 547] on button "Run search" at bounding box center [238, 564] width 327 height 35
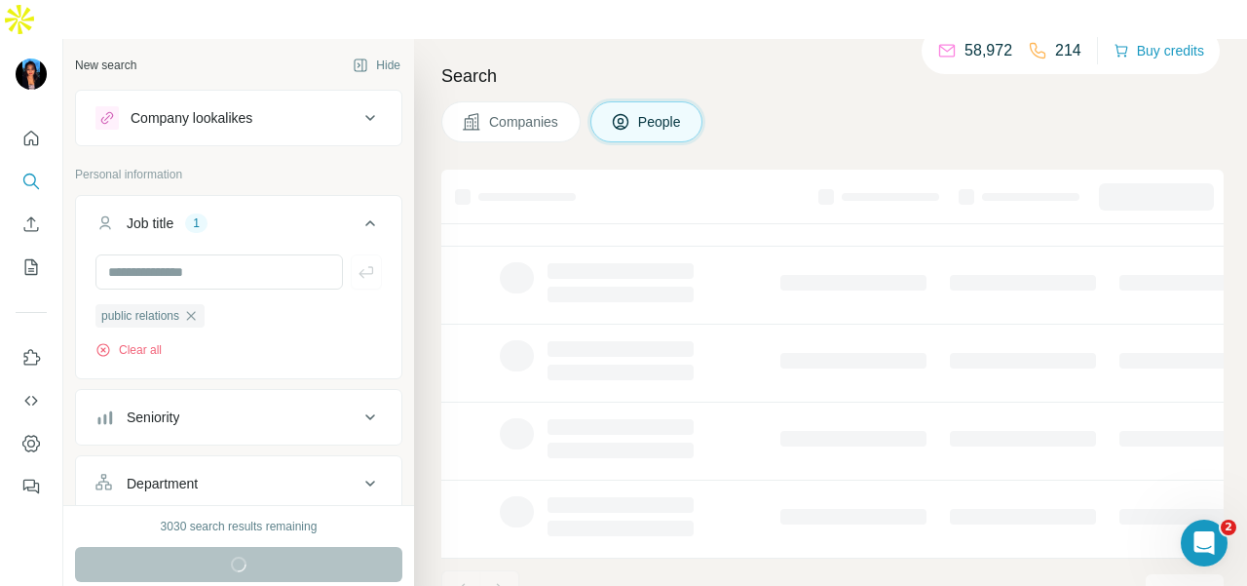
scroll to position [497, 0]
